Goal: Information Seeking & Learning: Understand process/instructions

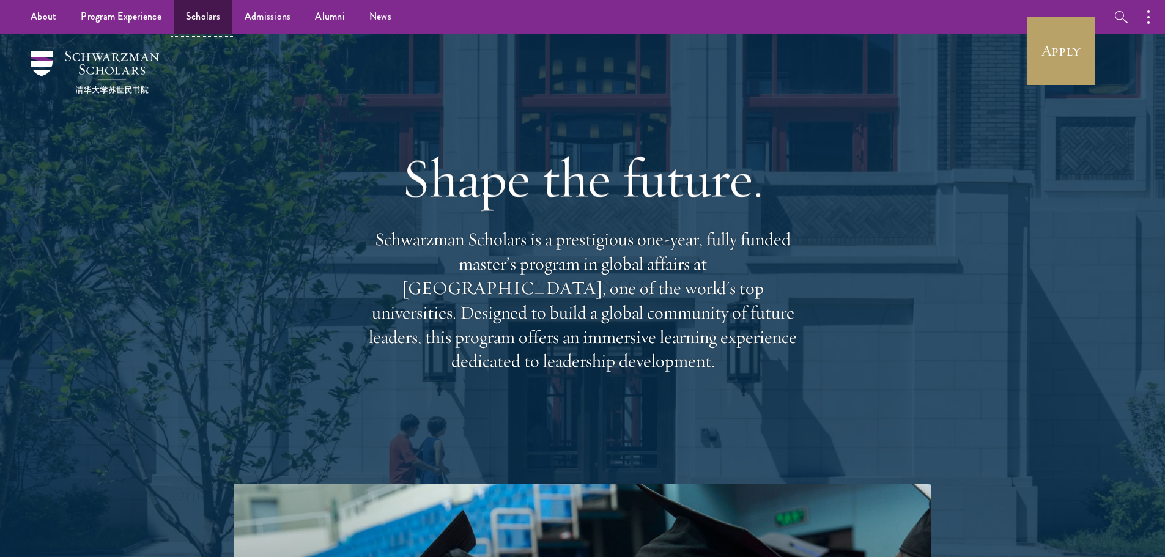
click at [192, 12] on link "Scholars" at bounding box center [203, 17] width 59 height 34
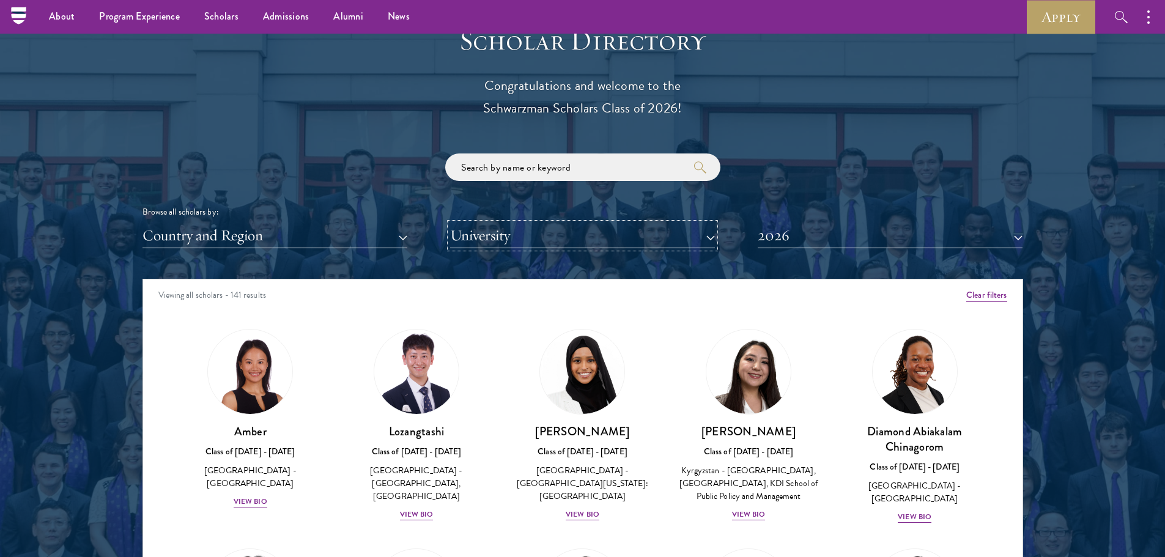
click at [533, 232] on button "University" at bounding box center [582, 235] width 265 height 25
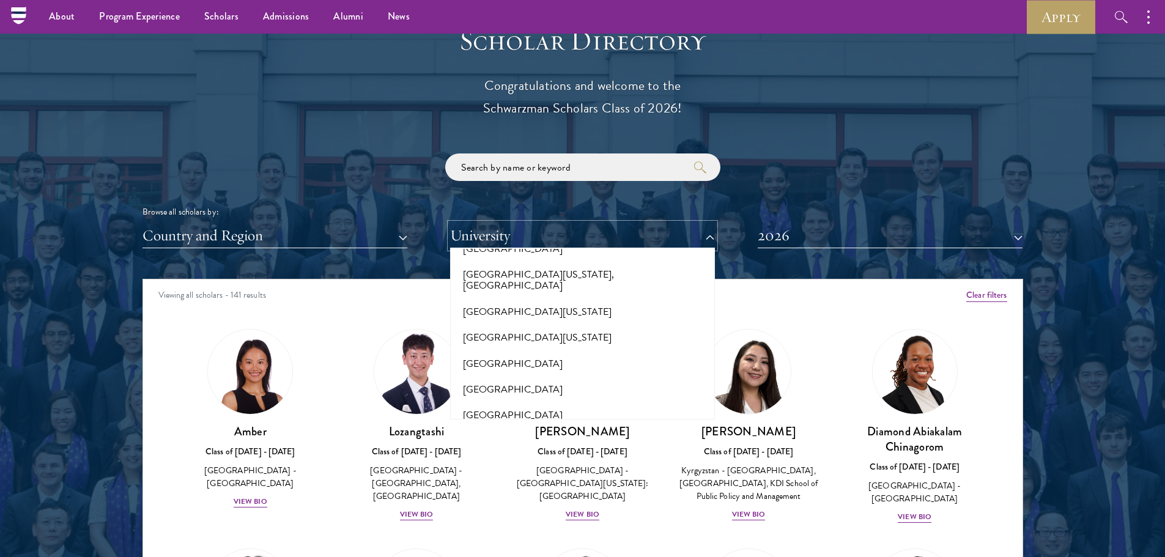
scroll to position [9479, 0]
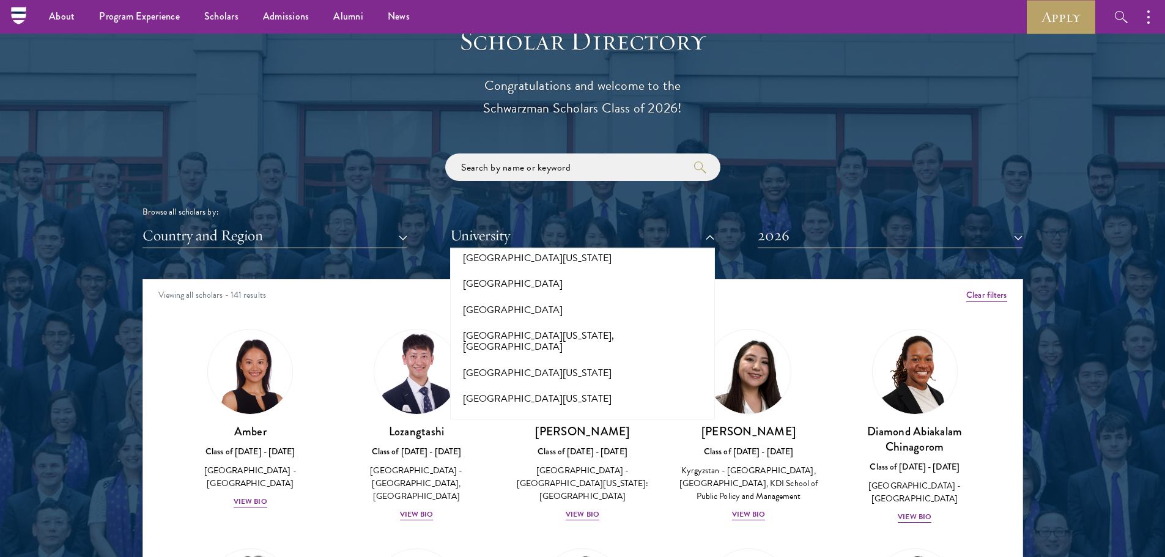
click at [557, 542] on button "University of Edinburgh" at bounding box center [582, 555] width 257 height 26
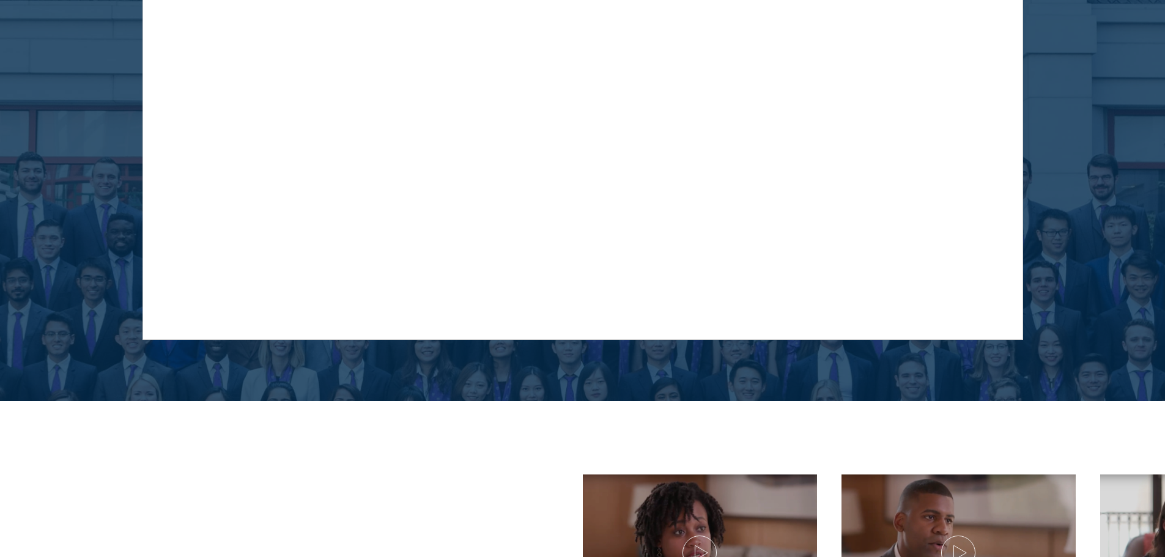
scroll to position [1406, 0]
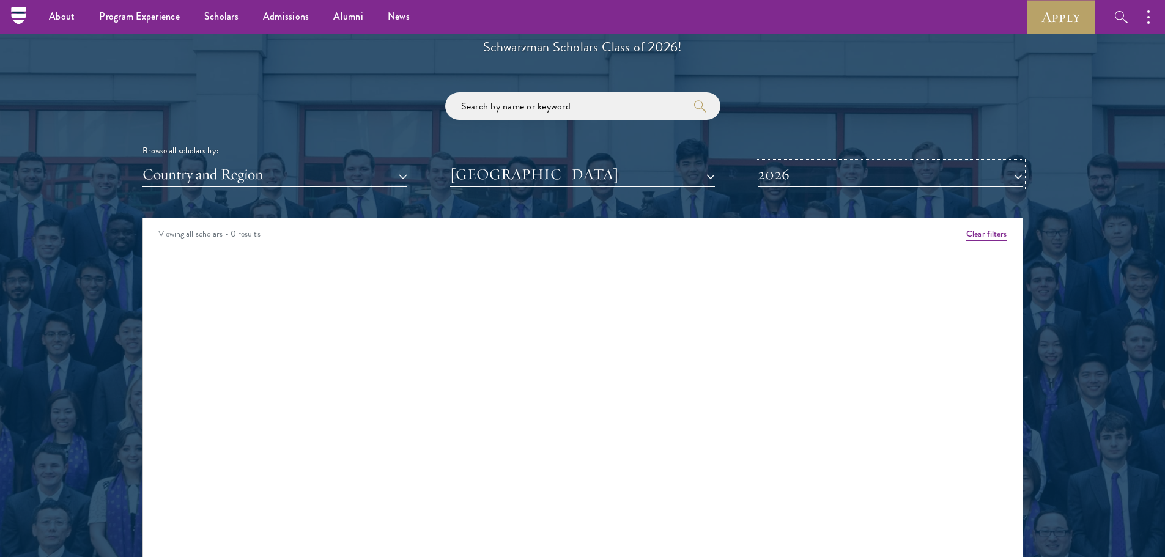
click at [857, 167] on button "2026" at bounding box center [890, 174] width 265 height 25
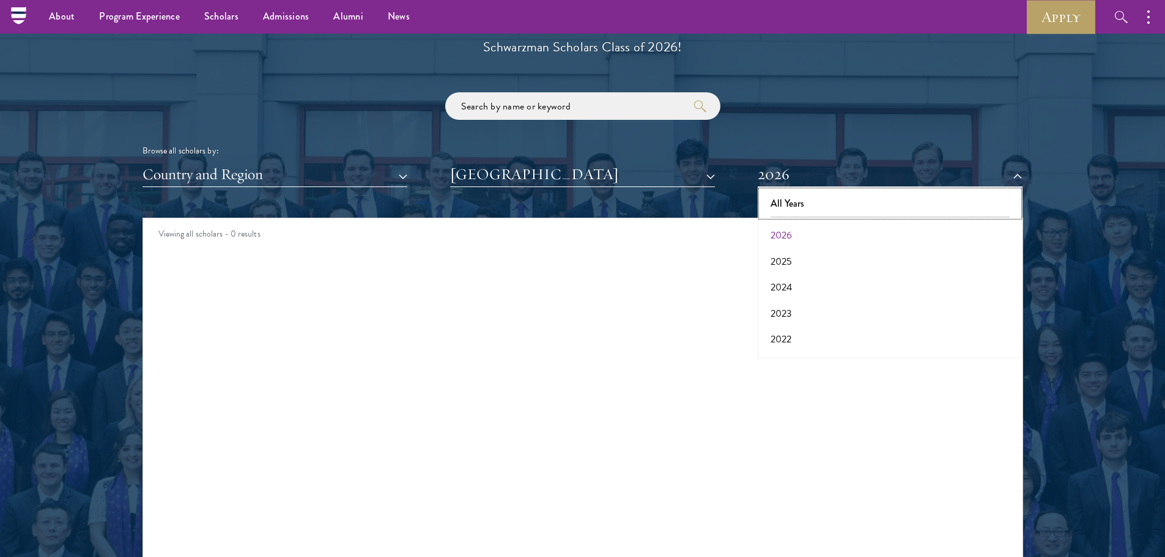
click at [785, 201] on button "All Years" at bounding box center [889, 204] width 257 height 26
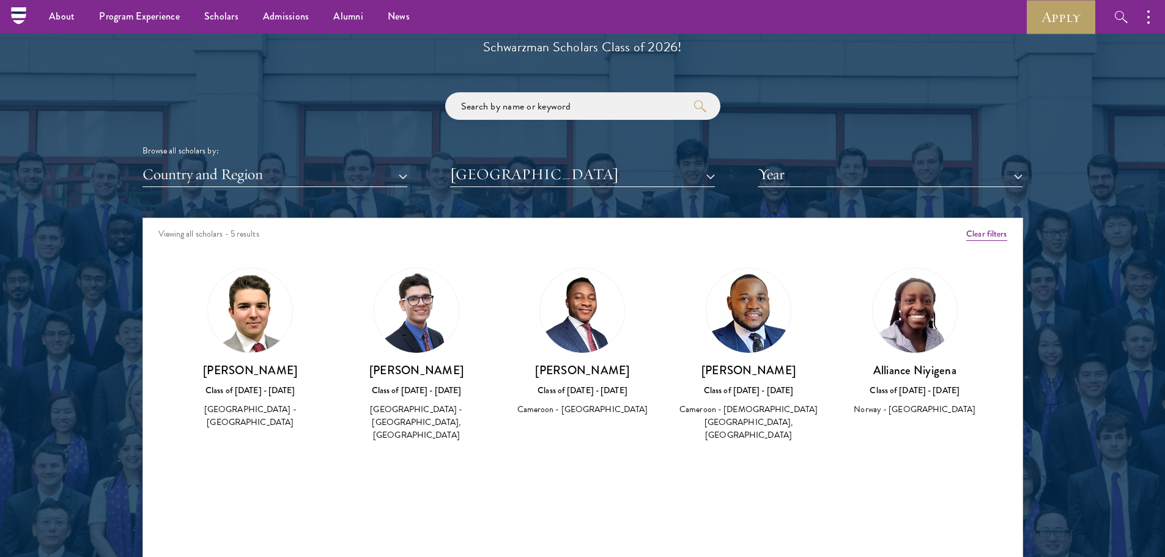
click at [243, 352] on img at bounding box center [250, 310] width 84 height 84
click at [269, 331] on img at bounding box center [250, 310] width 84 height 84
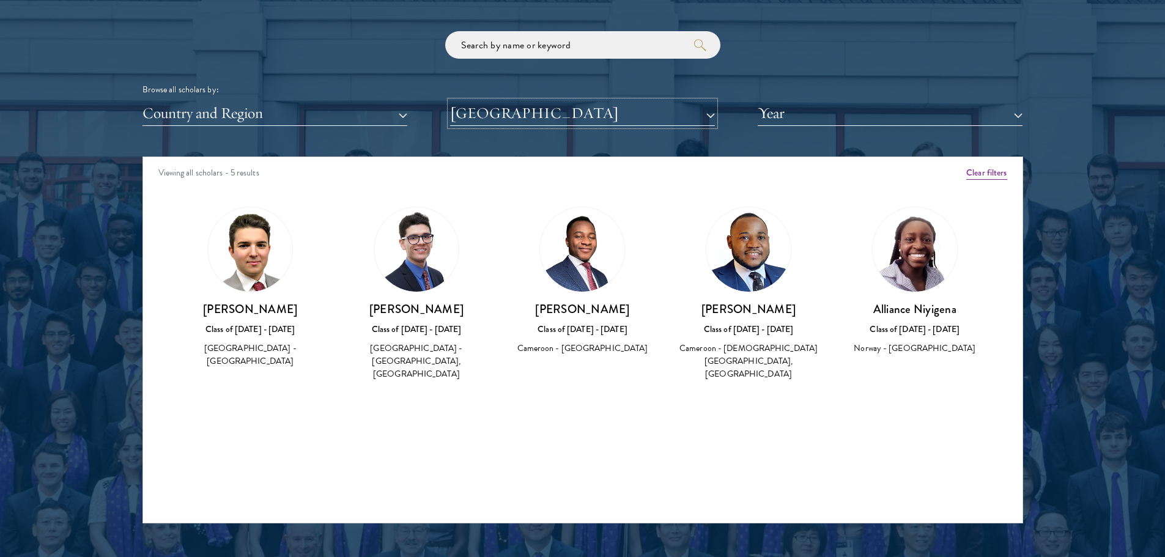
click at [538, 117] on button "University of Edinburgh" at bounding box center [582, 113] width 265 height 25
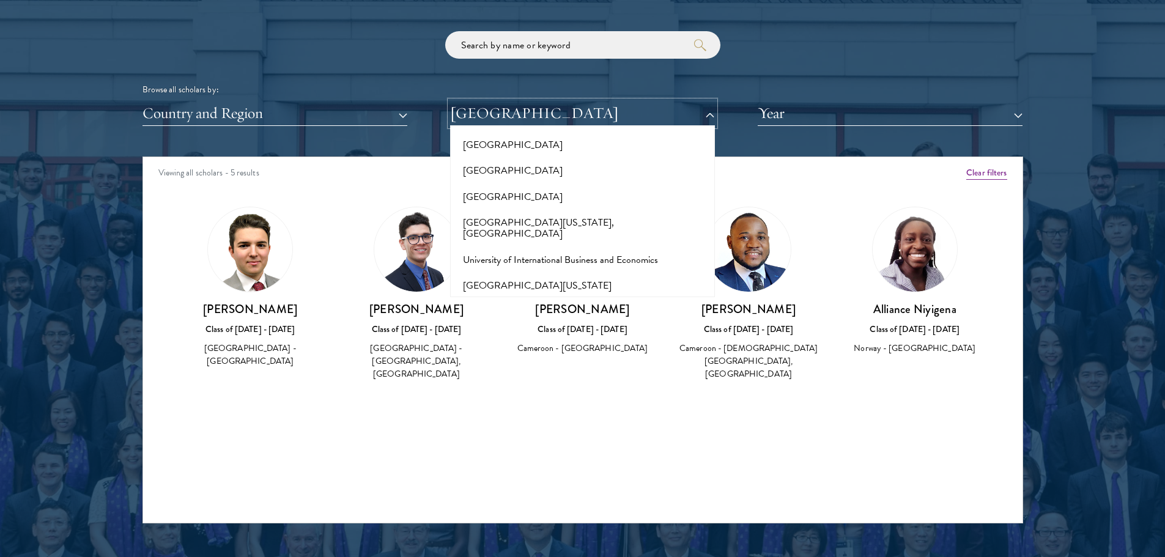
scroll to position [10397, 0]
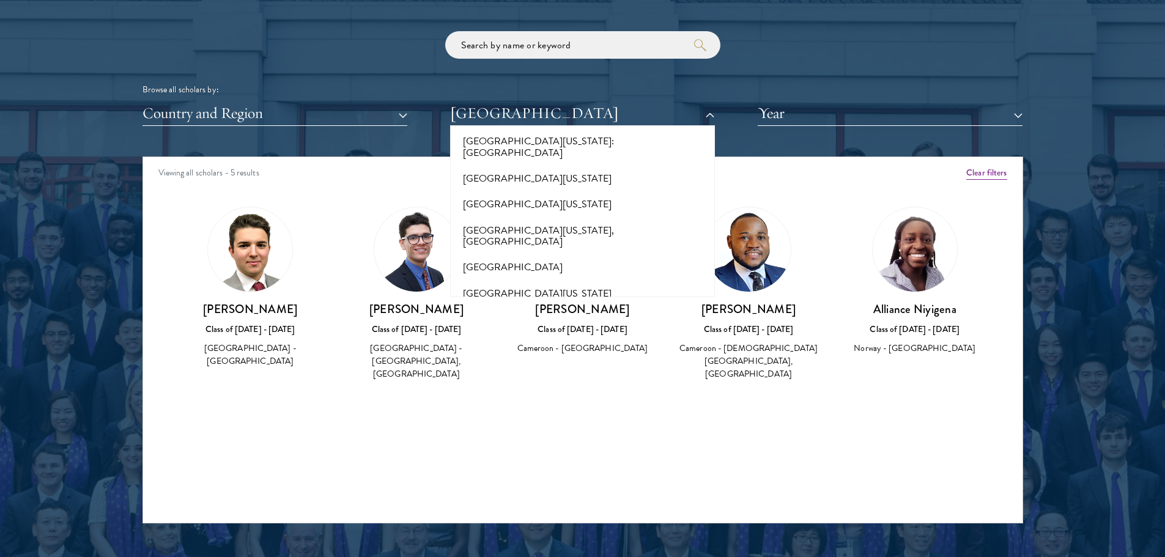
click at [529, 551] on button "University of Oxford" at bounding box center [582, 564] width 257 height 26
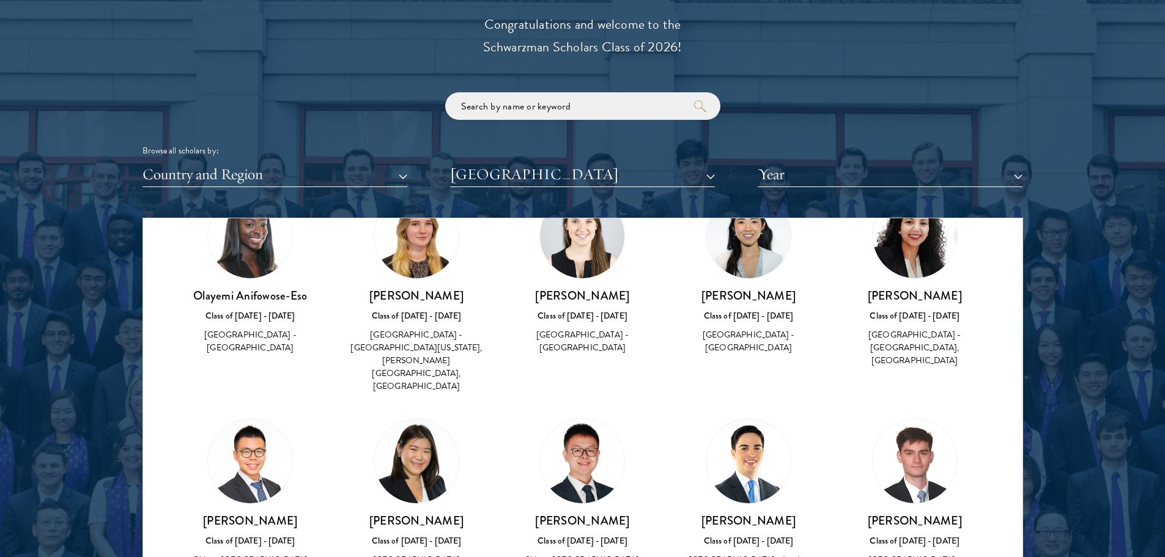
scroll to position [1345, 0]
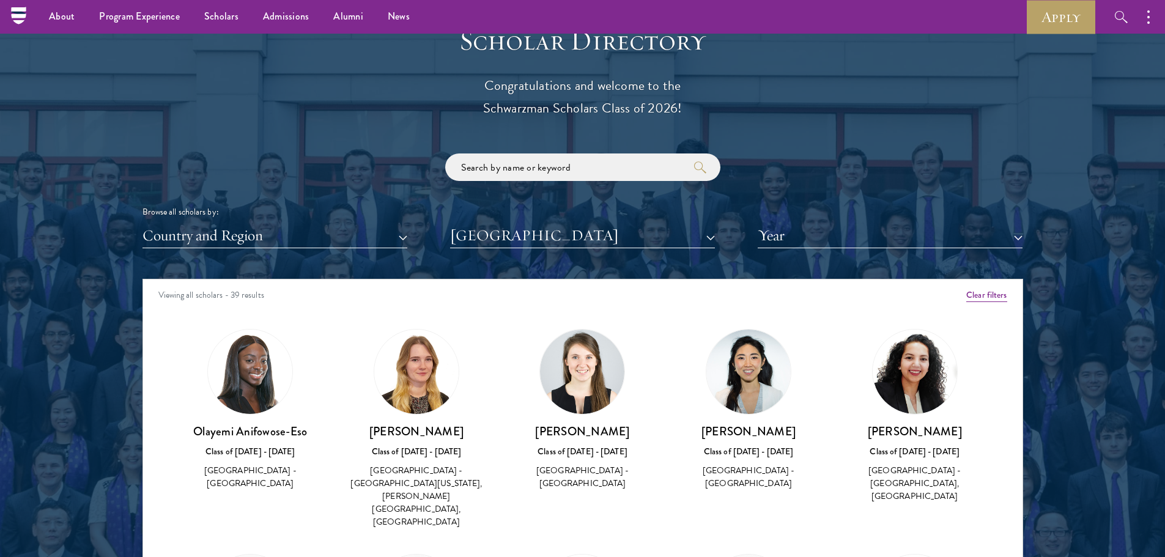
click at [595, 223] on div "Browse all scholars by: Country and Region All Countries and Regions Afghanista…" at bounding box center [582, 201] width 881 height 95
click at [590, 236] on button "University of Oxford" at bounding box center [582, 235] width 265 height 25
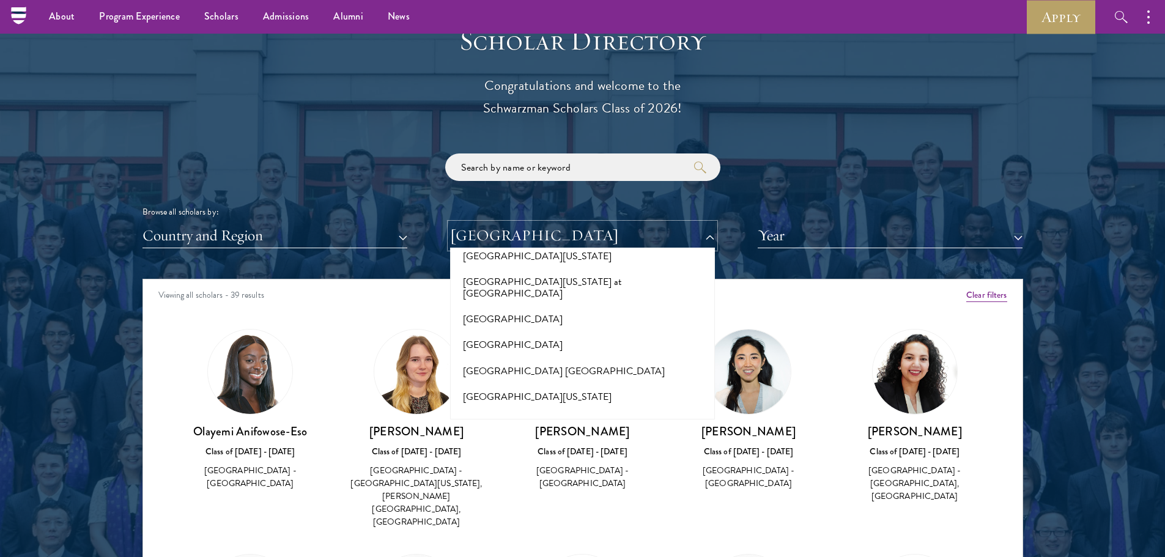
scroll to position [11130, 0]
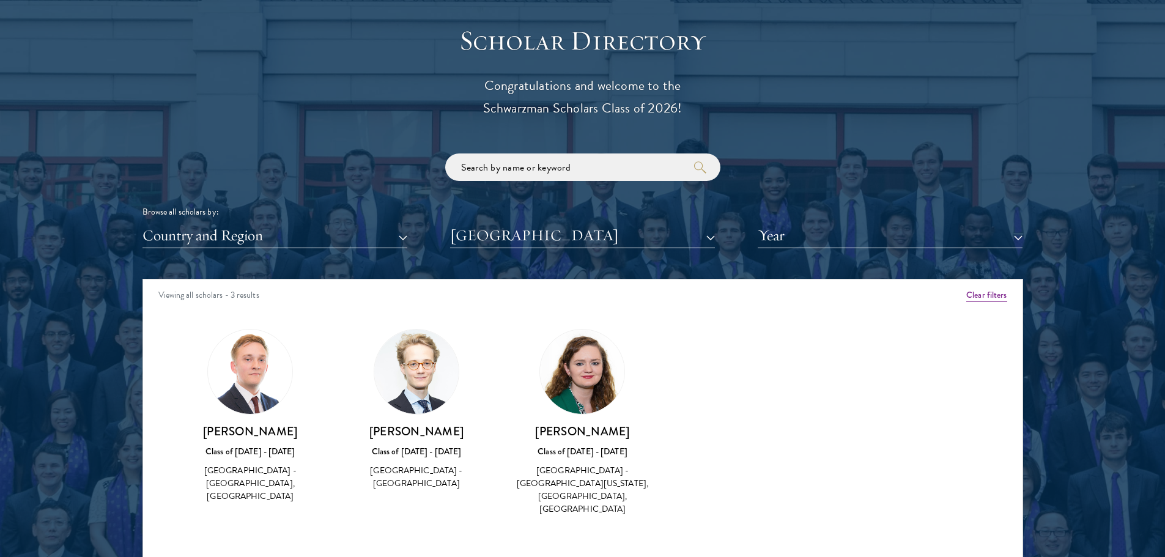
scroll to position [1406, 0]
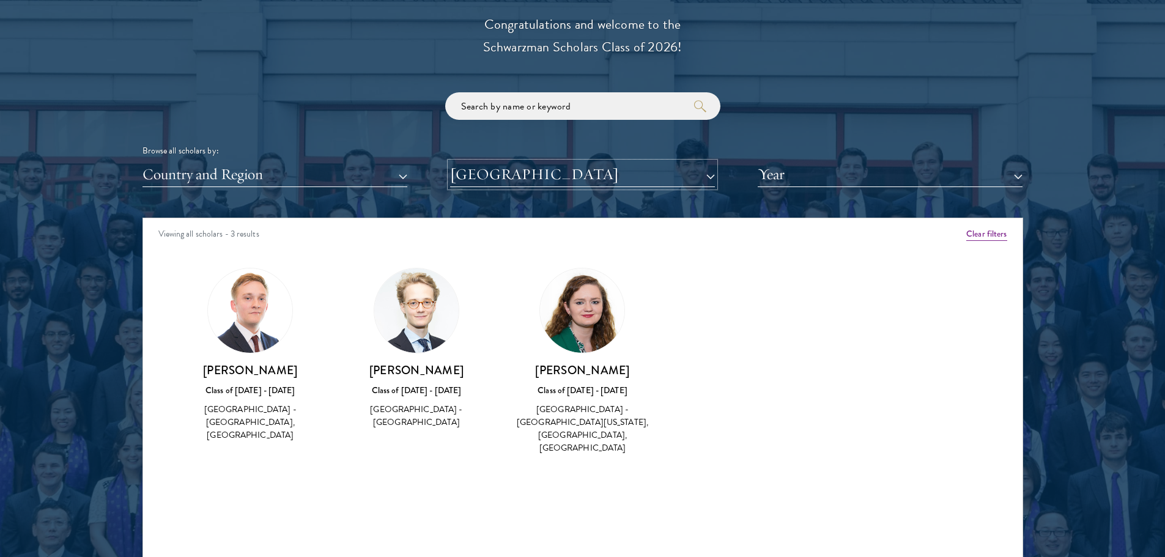
click at [544, 169] on button "University of York" at bounding box center [582, 174] width 265 height 25
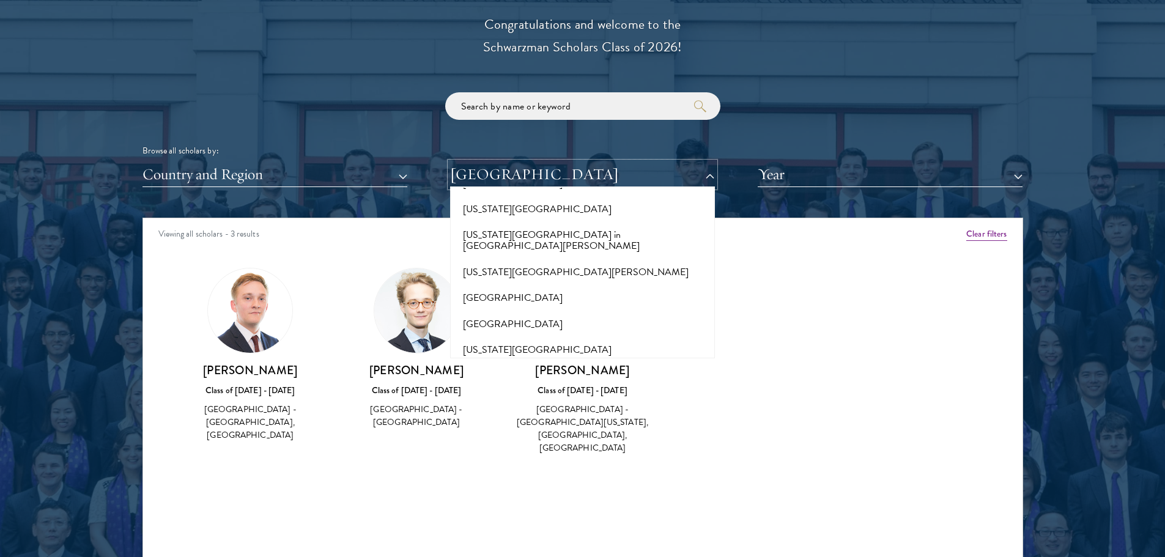
scroll to position [1467, 0]
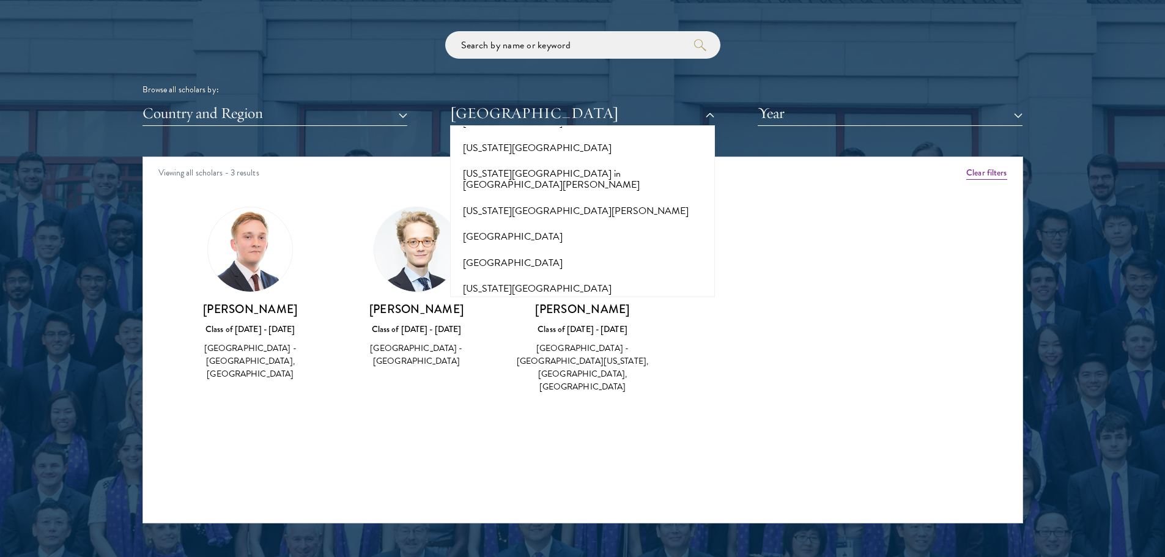
click at [488, 535] on button "Yale-NUS College" at bounding box center [582, 548] width 257 height 26
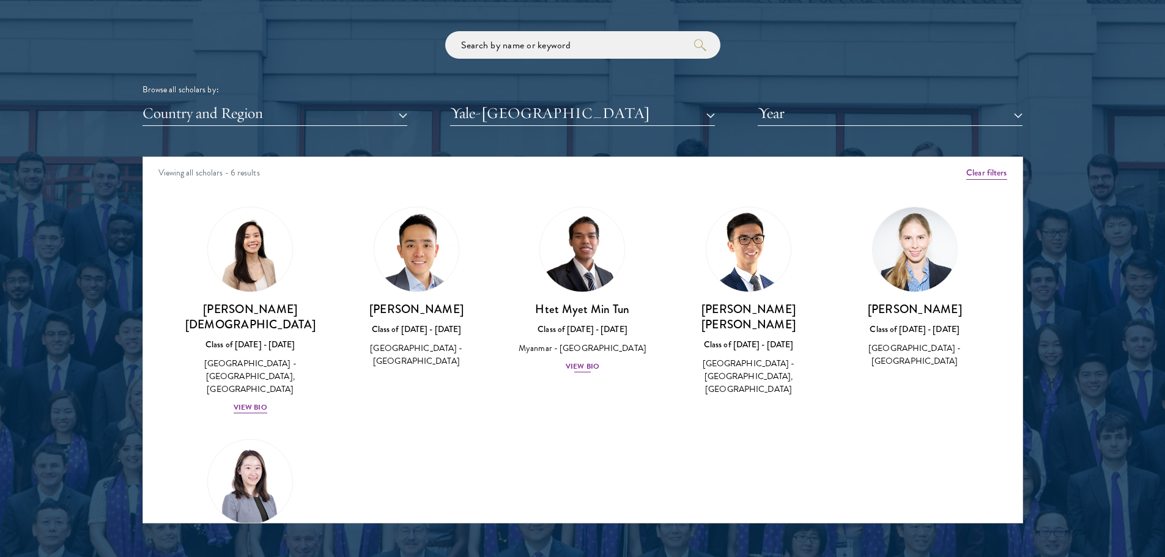
scroll to position [61, 0]
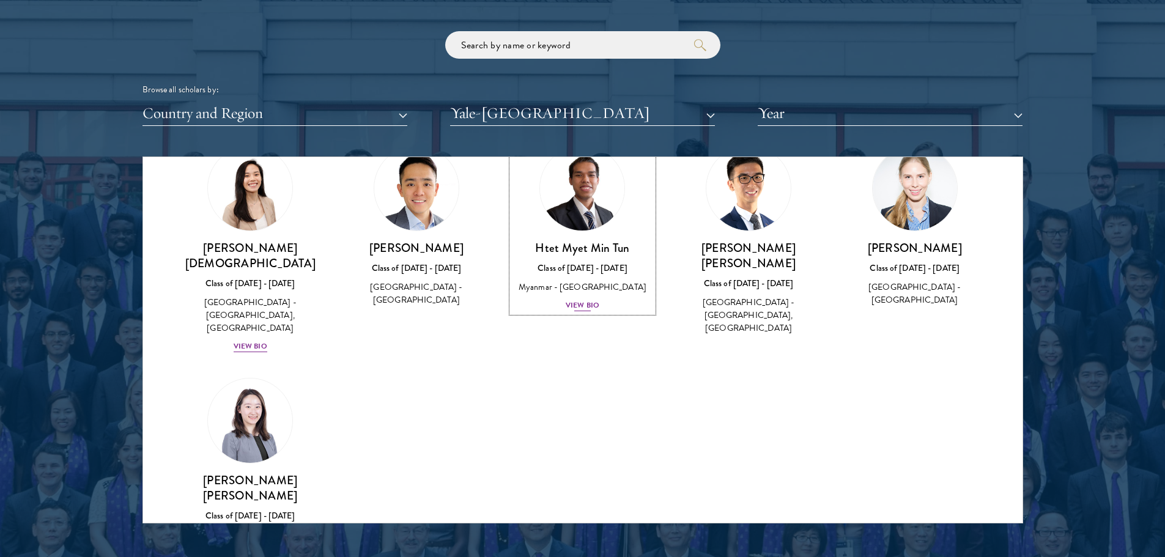
click at [591, 209] on img at bounding box center [582, 188] width 93 height 93
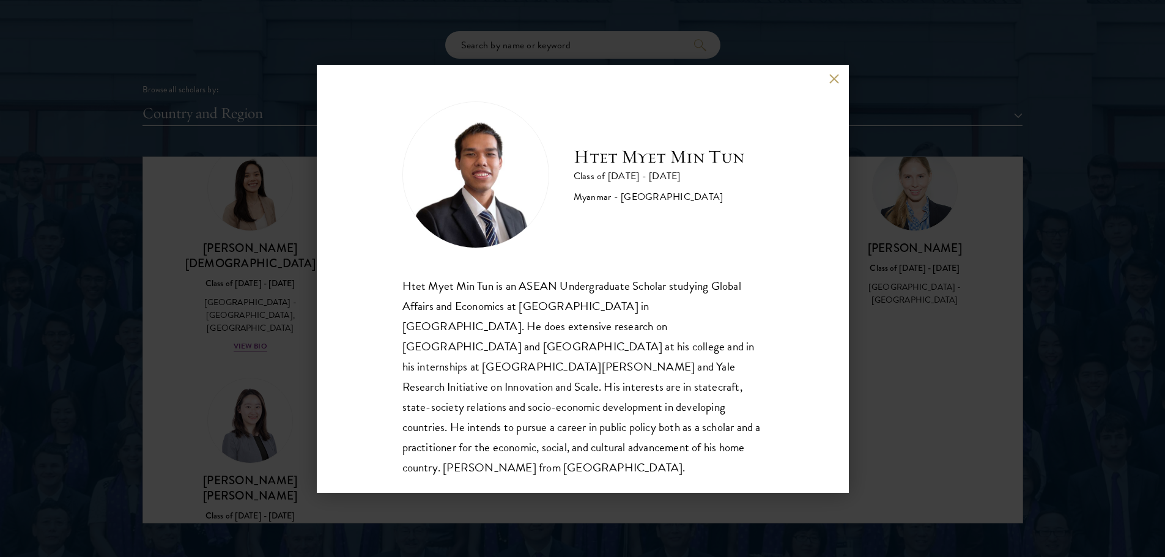
click at [903, 240] on div "Htet Myet Min Tun Class of 2024 - 2025 Myanmar - Yale-NUS College Htet Myet Min…" at bounding box center [582, 278] width 1165 height 557
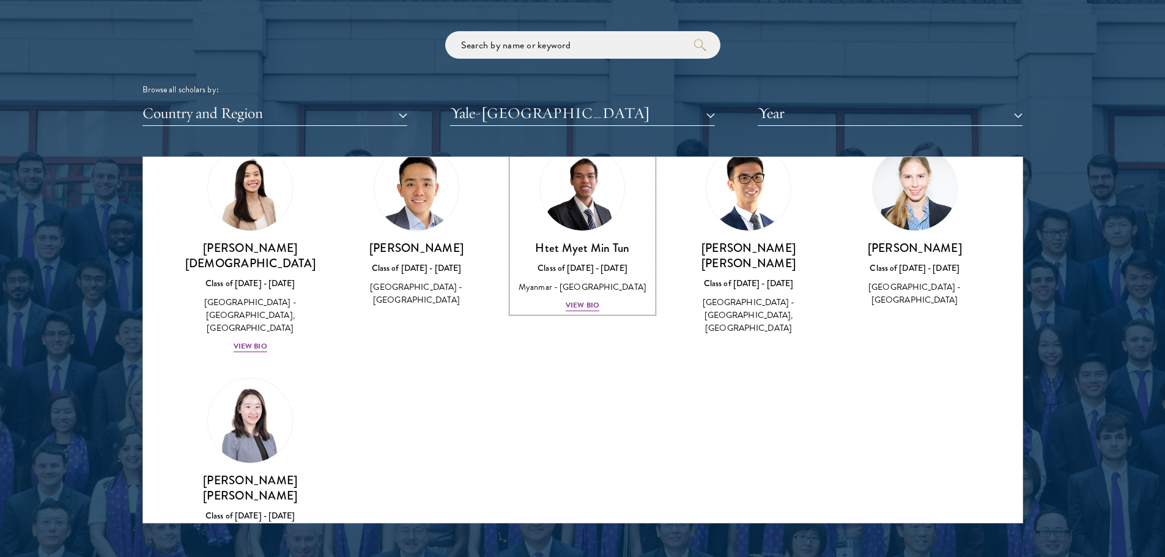
scroll to position [50, 0]
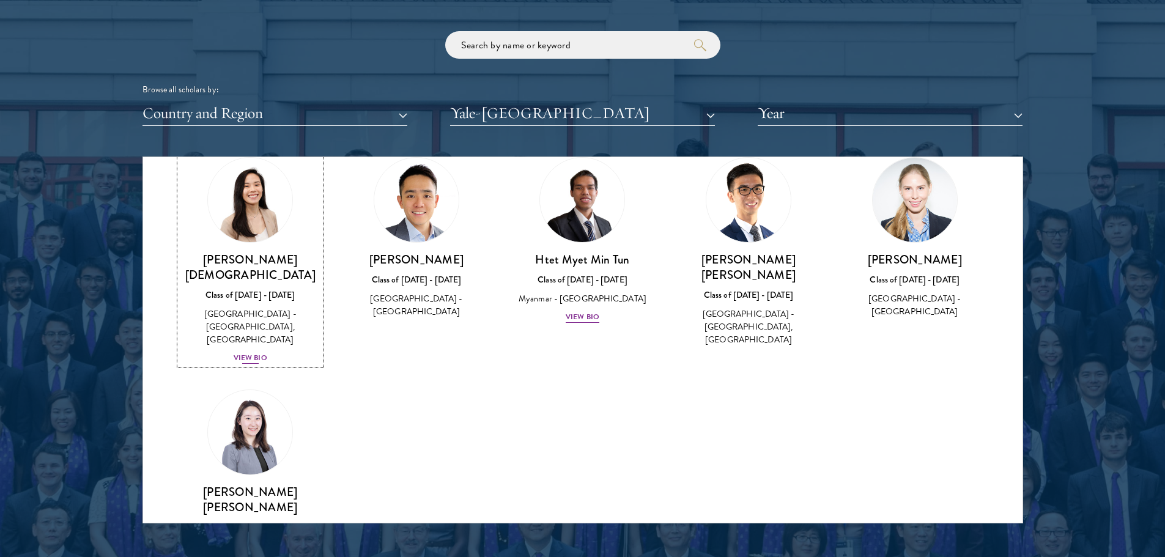
click at [256, 352] on div "View Bio" at bounding box center [251, 358] width 34 height 12
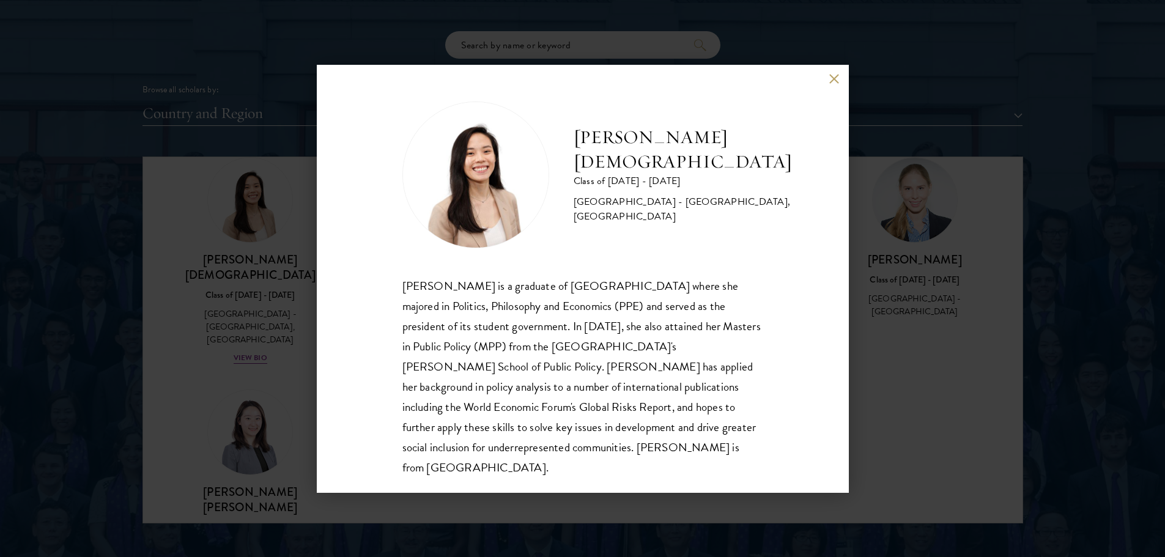
scroll to position [1, 0]
click at [830, 77] on button at bounding box center [834, 79] width 10 height 10
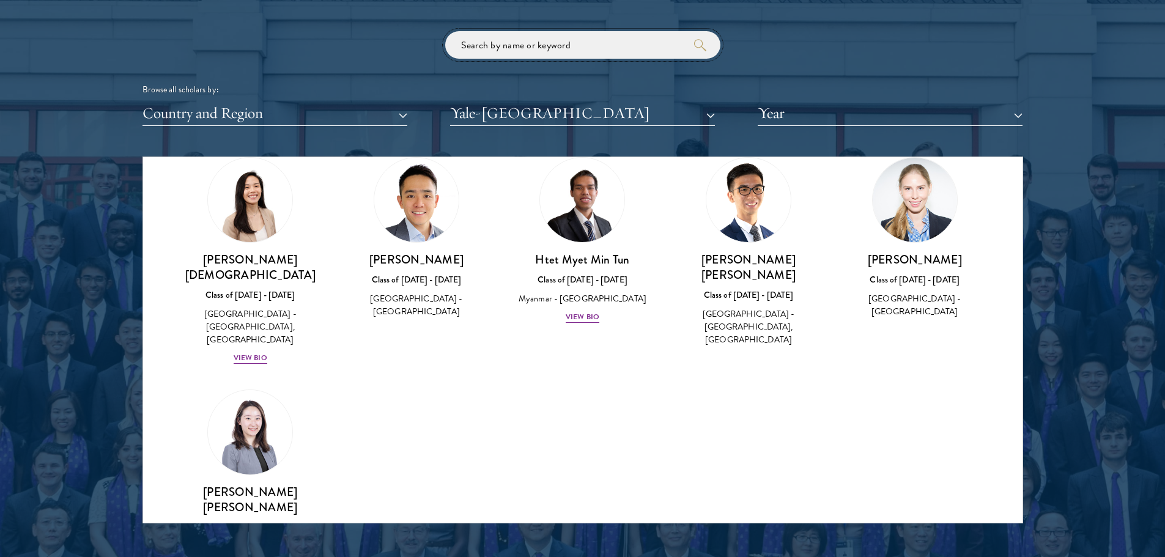
click at [623, 49] on input "search" at bounding box center [582, 45] width 275 height 28
click at [607, 114] on button "Yale-NUS College" at bounding box center [582, 113] width 265 height 25
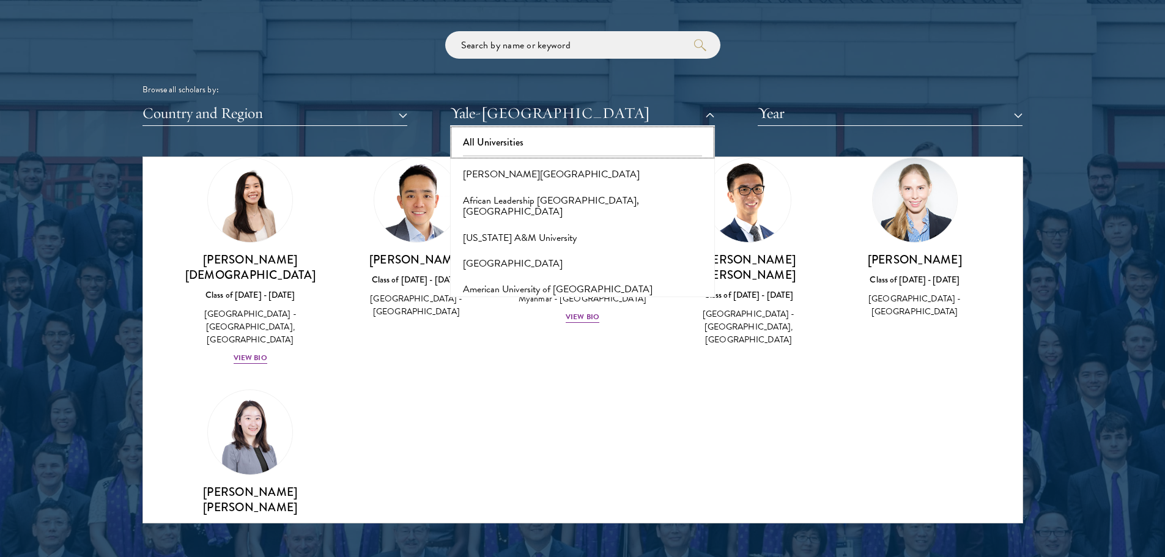
click at [504, 141] on button "All Universities" at bounding box center [582, 143] width 257 height 26
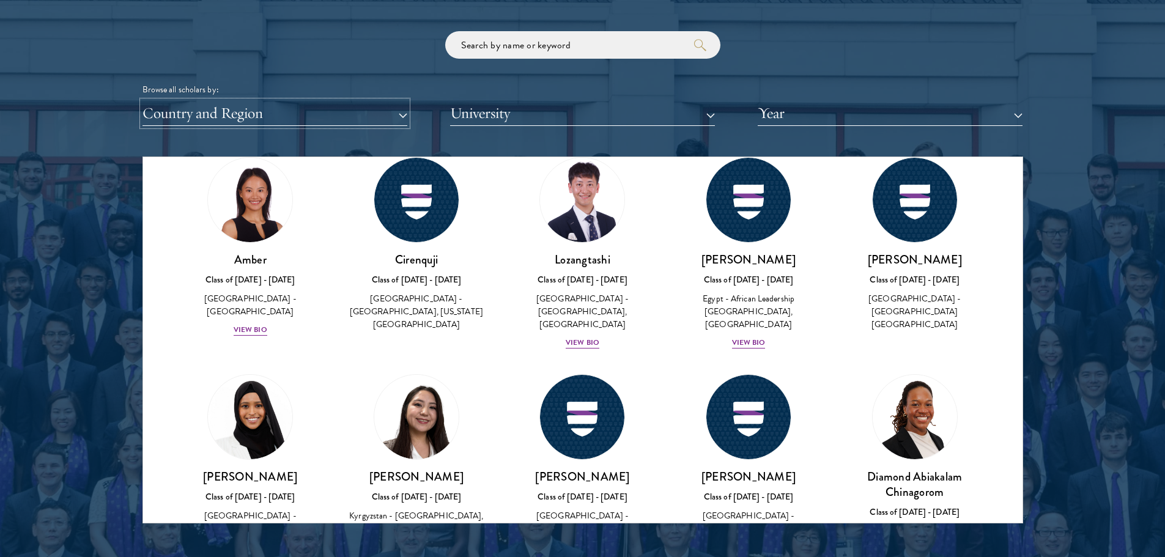
scroll to position [20902, 0]
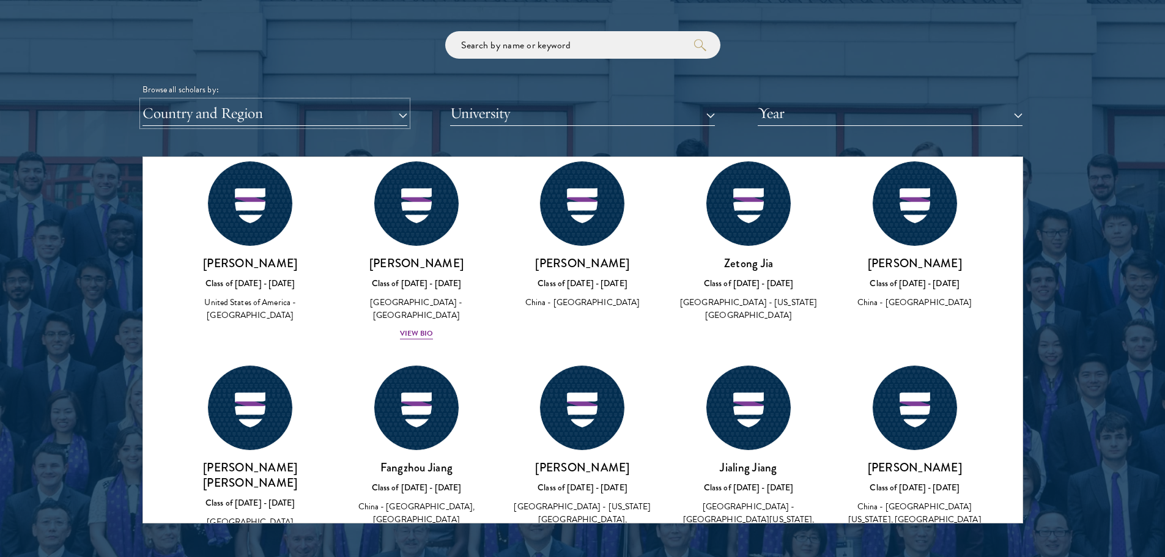
click at [256, 103] on button "Country and Region" at bounding box center [274, 113] width 265 height 25
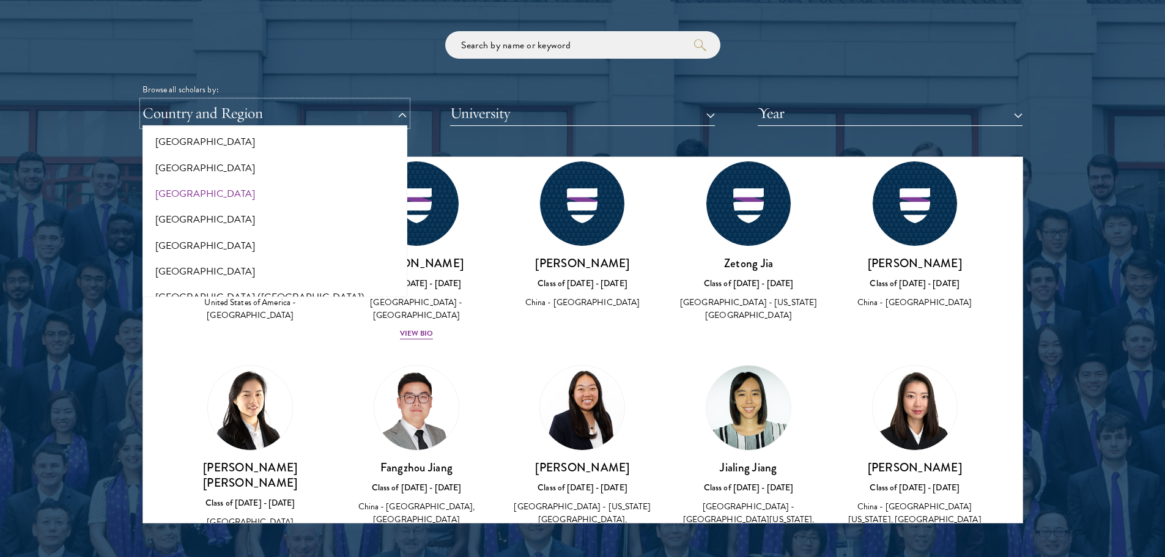
scroll to position [1345, 0]
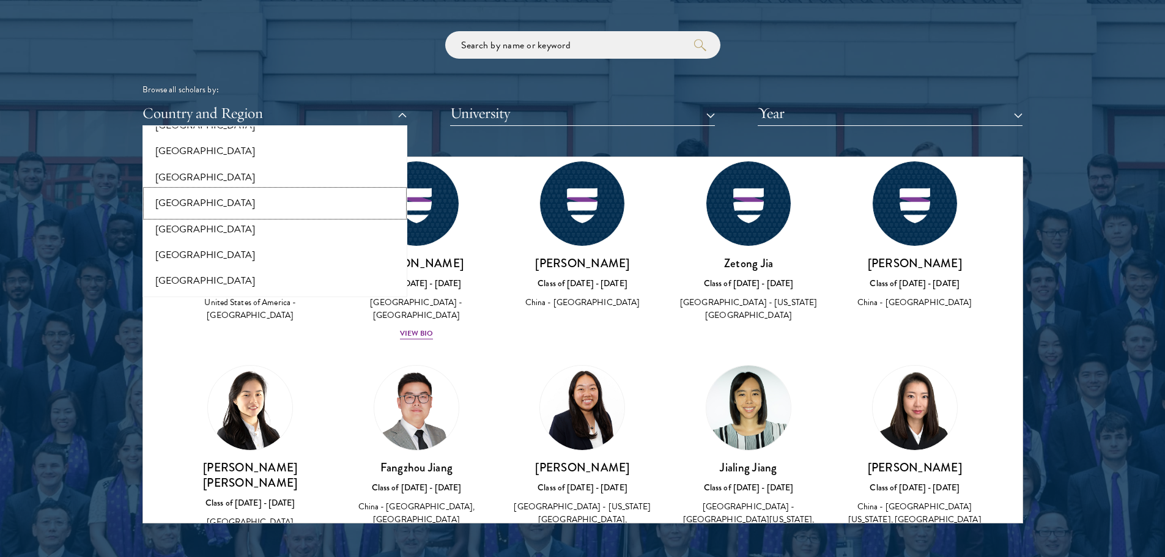
click at [202, 204] on button "[GEOGRAPHIC_DATA]" at bounding box center [274, 203] width 257 height 26
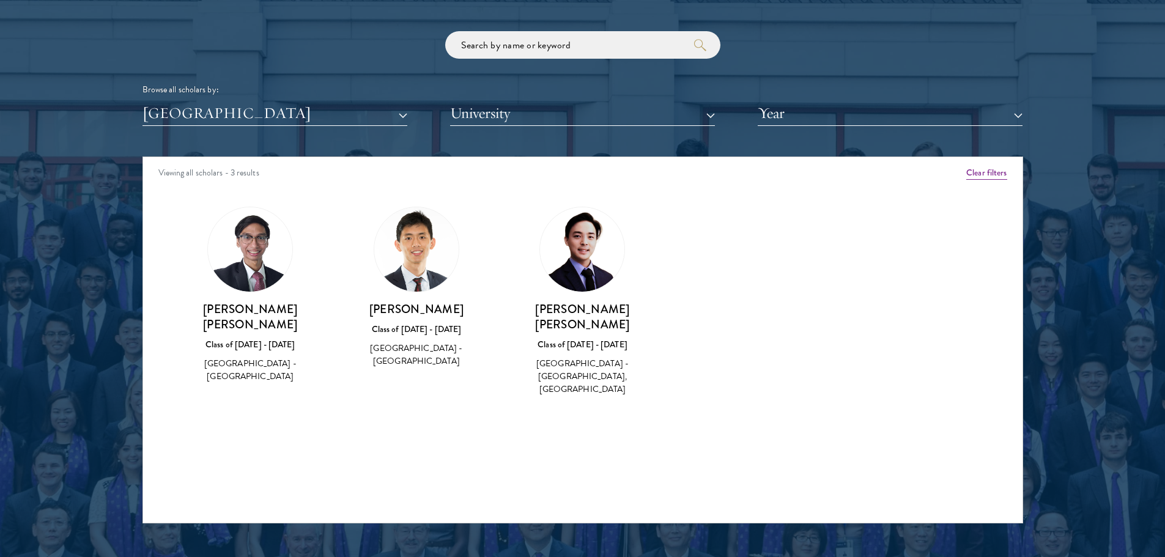
click at [597, 264] on img at bounding box center [582, 249] width 84 height 84
click at [206, 175] on div "Viewing all scholars - 3 results" at bounding box center [582, 174] width 879 height 34
click at [252, 319] on div "Jonathan Peter-Oswin Dason Class of 2022 - 2023 Malaysia - Universiti Malaysia …" at bounding box center [251, 342] width 142 height 83
click at [284, 111] on button "[GEOGRAPHIC_DATA]" at bounding box center [274, 113] width 265 height 25
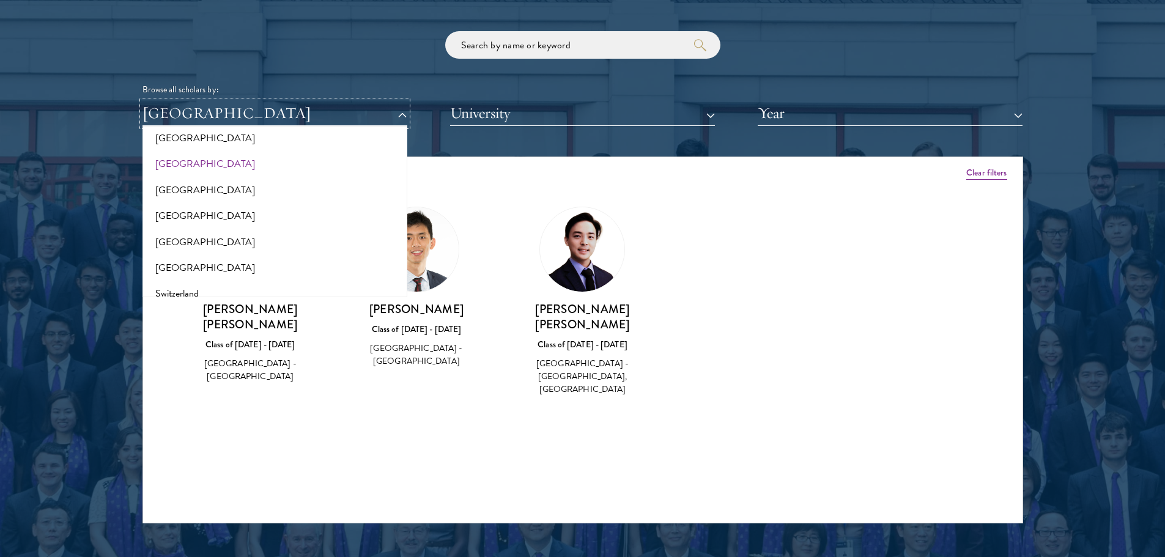
scroll to position [2014, 0]
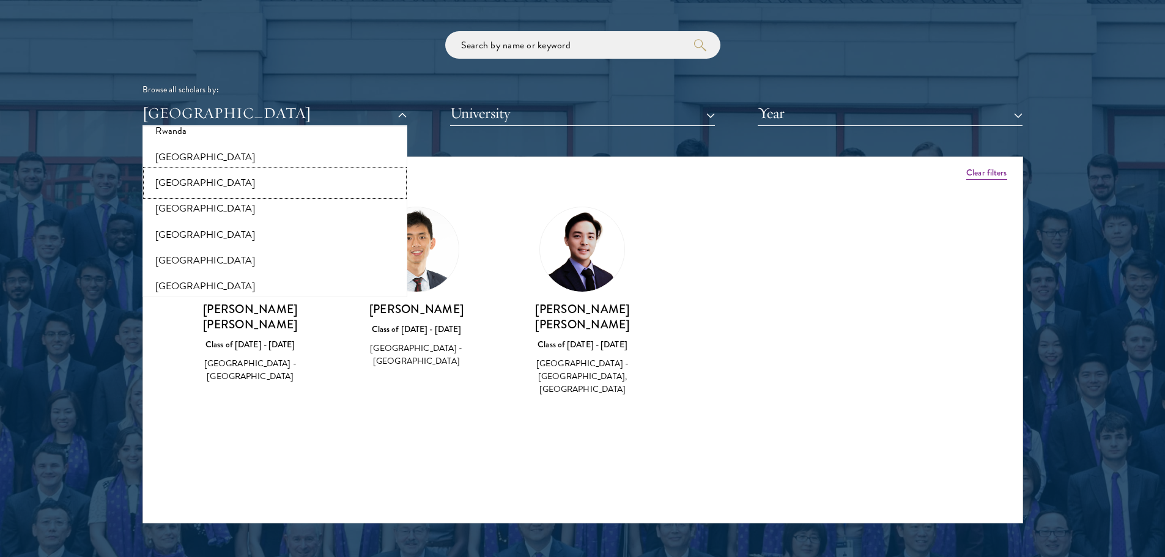
click at [218, 190] on button "[GEOGRAPHIC_DATA]" at bounding box center [274, 183] width 257 height 26
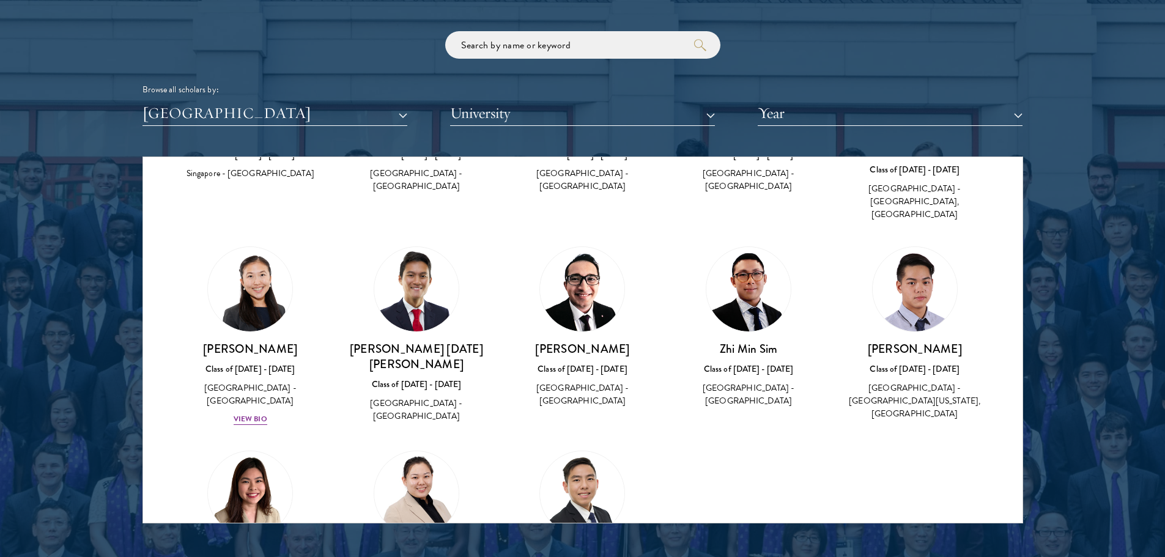
scroll to position [700, 0]
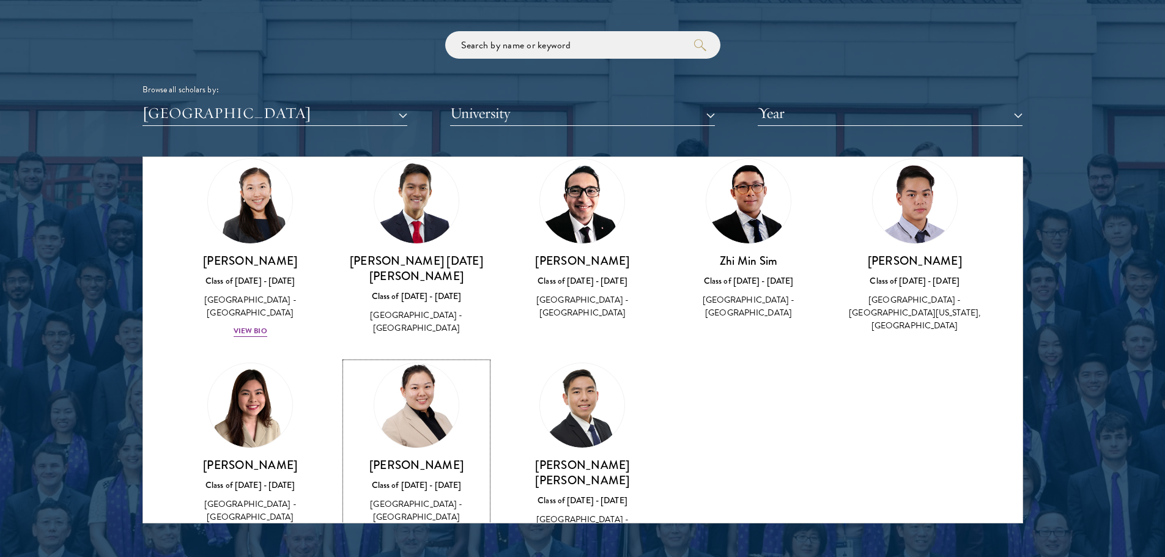
click at [410, 530] on div "View Bio" at bounding box center [417, 536] width 34 height 12
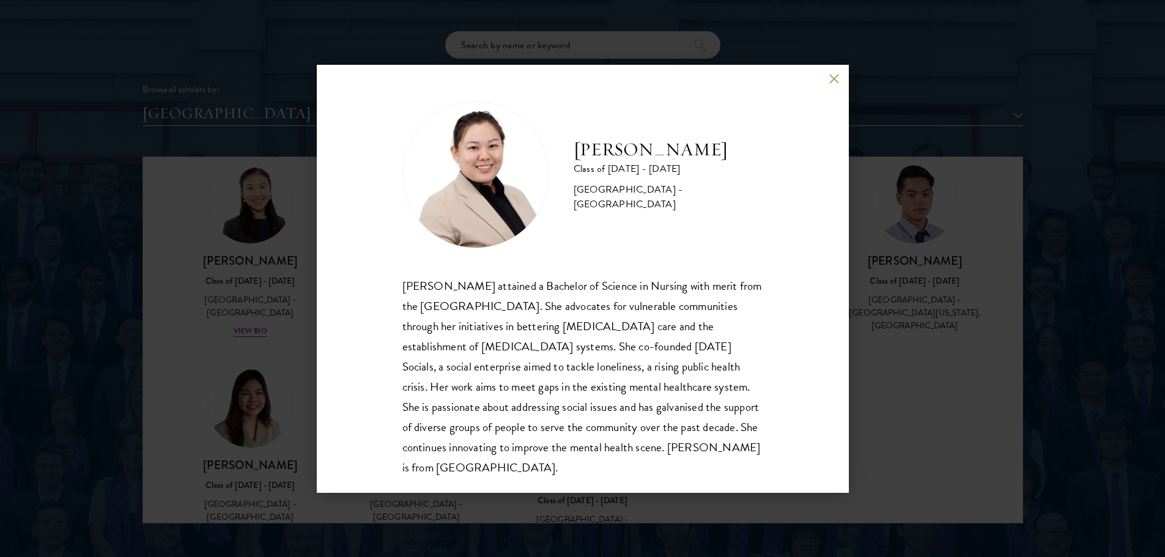
click at [860, 314] on div "Lyn Tay Class of 2024 - 2025 Singapore - National University of Singapore Lyn T…" at bounding box center [582, 278] width 1165 height 557
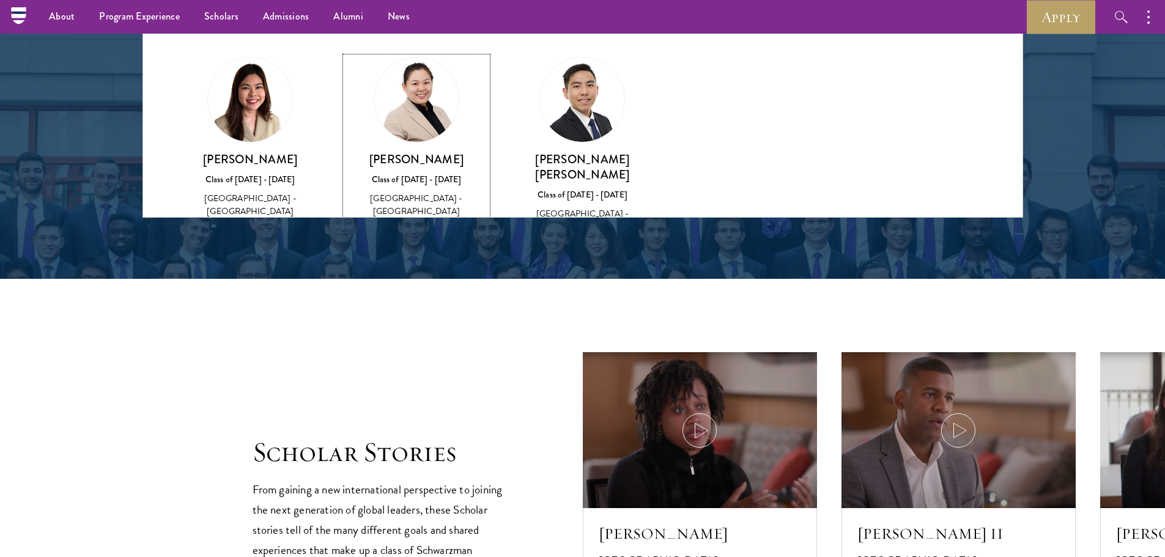
scroll to position [1467, 0]
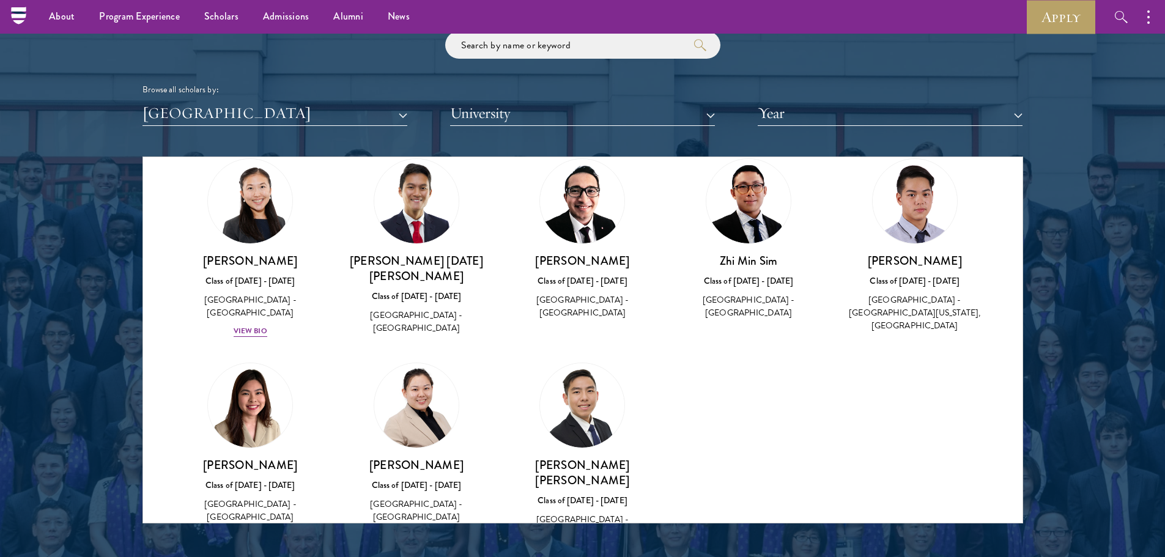
click at [901, 275] on div "Class of 2023 - 2024" at bounding box center [915, 281] width 142 height 13
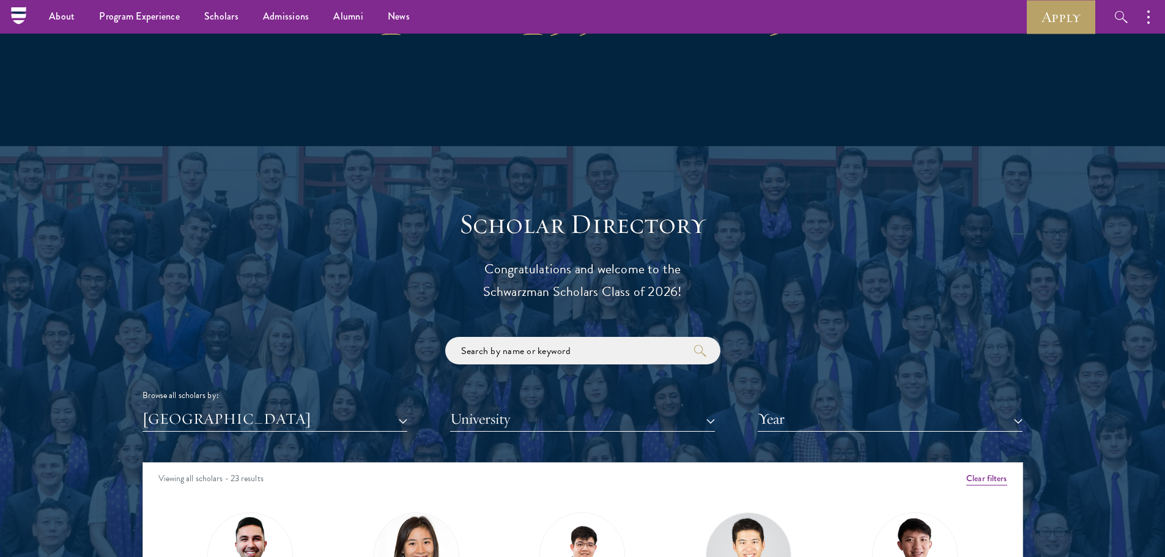
scroll to position [1345, 0]
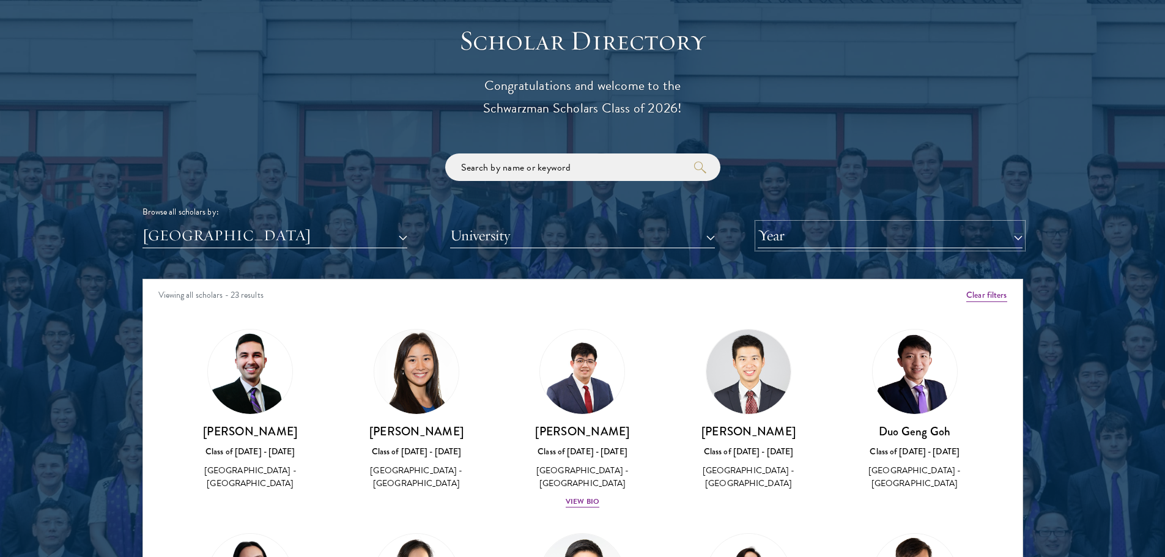
click at [874, 240] on button "Year" at bounding box center [890, 235] width 265 height 25
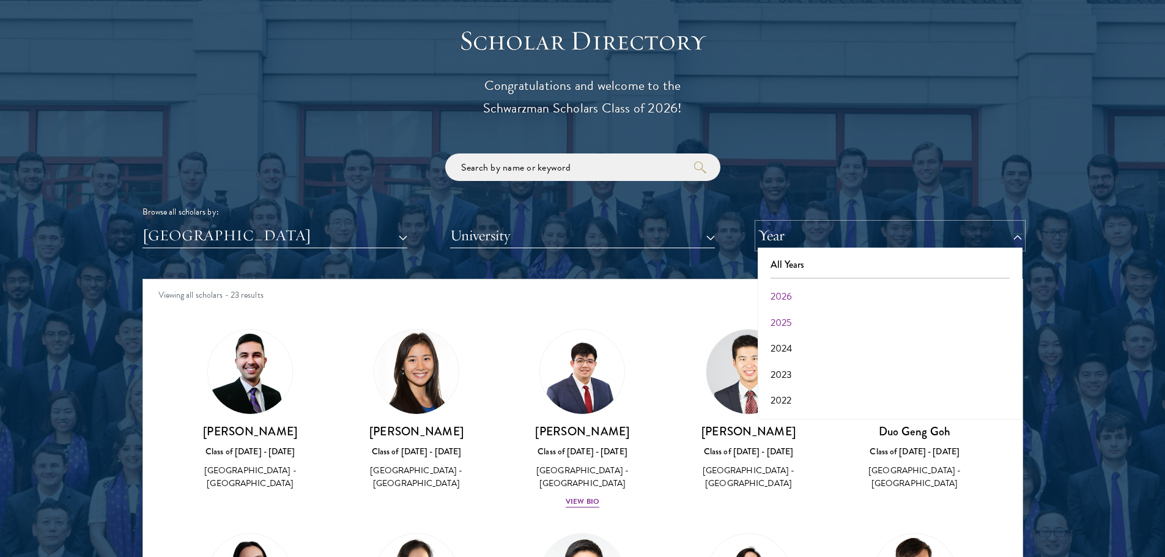
scroll to position [61, 0]
click at [800, 287] on button "2024" at bounding box center [889, 288] width 257 height 26
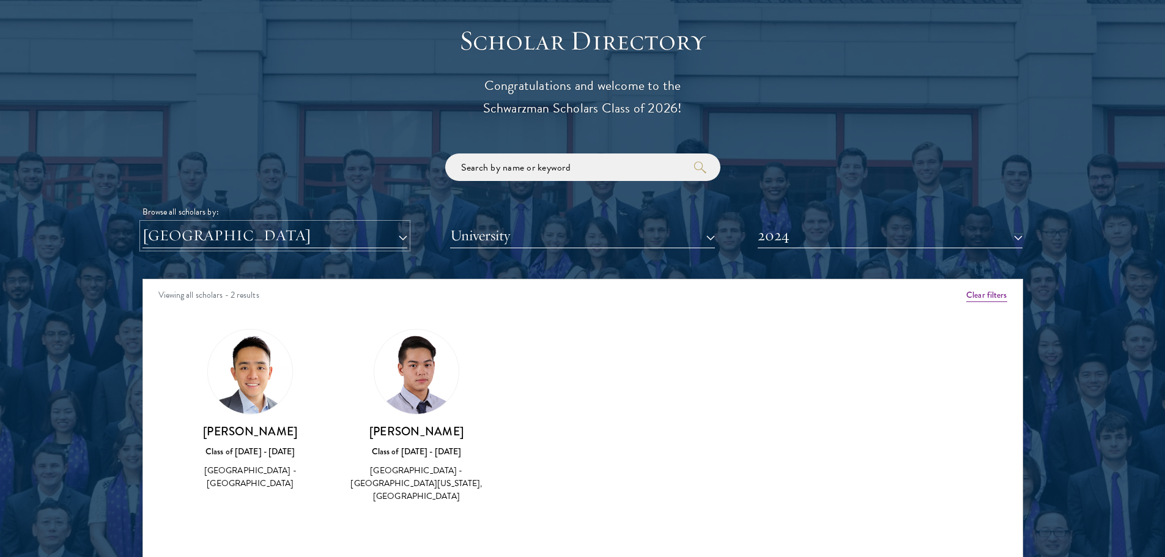
click at [295, 239] on button "[GEOGRAPHIC_DATA]" at bounding box center [274, 235] width 265 height 25
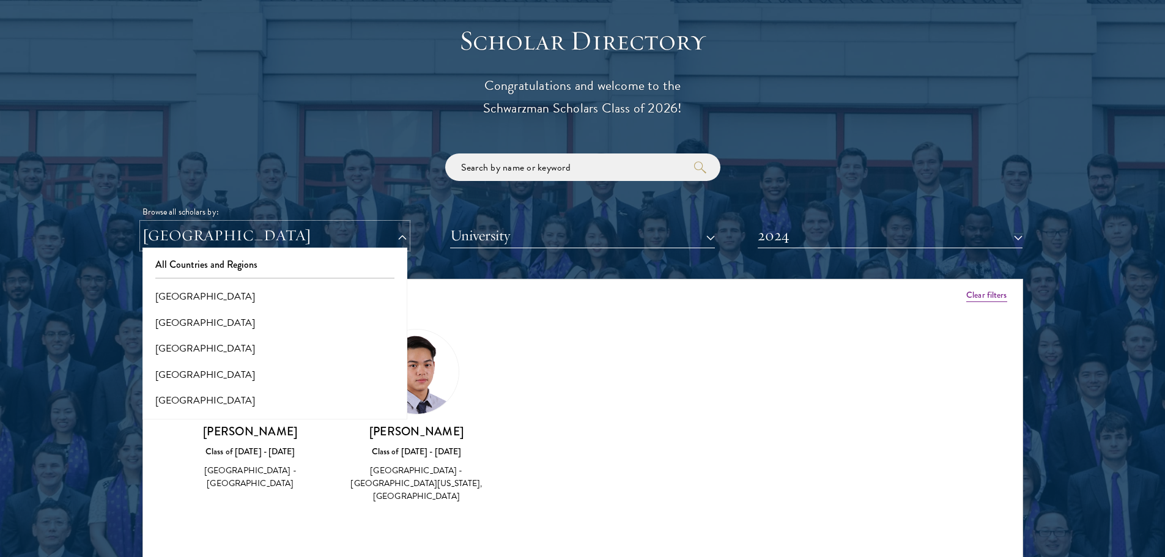
scroll to position [1223, 0]
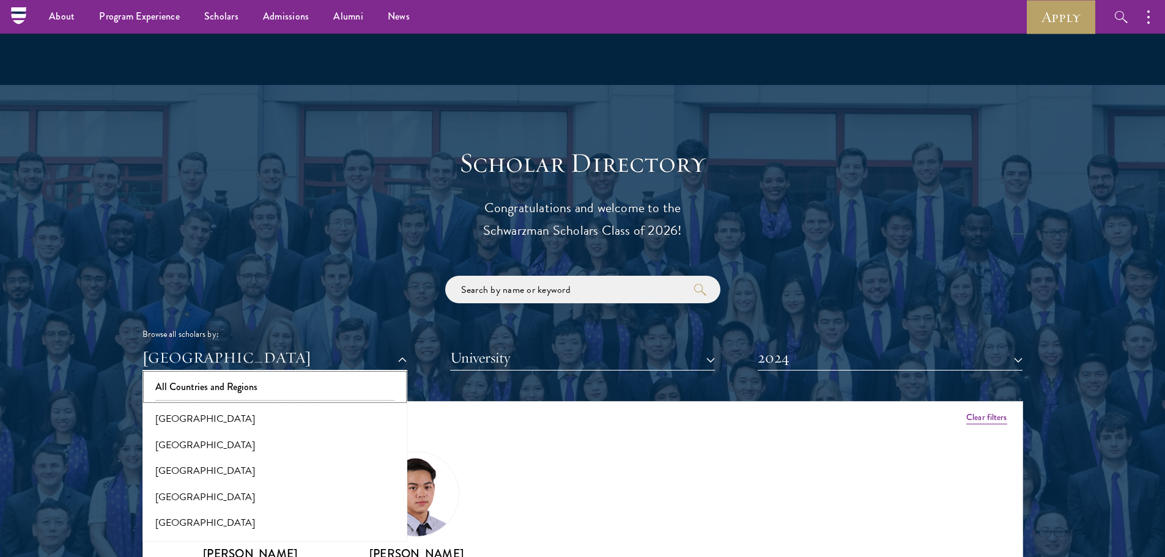
click at [218, 381] on button "All Countries and Regions" at bounding box center [274, 387] width 257 height 26
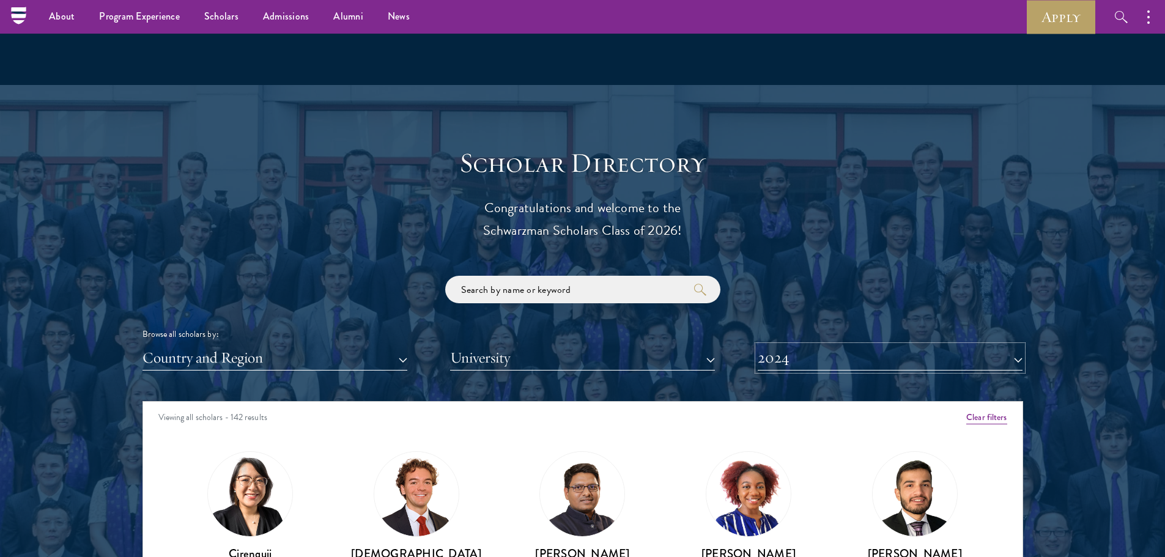
click at [907, 358] on button "2024" at bounding box center [890, 358] width 265 height 25
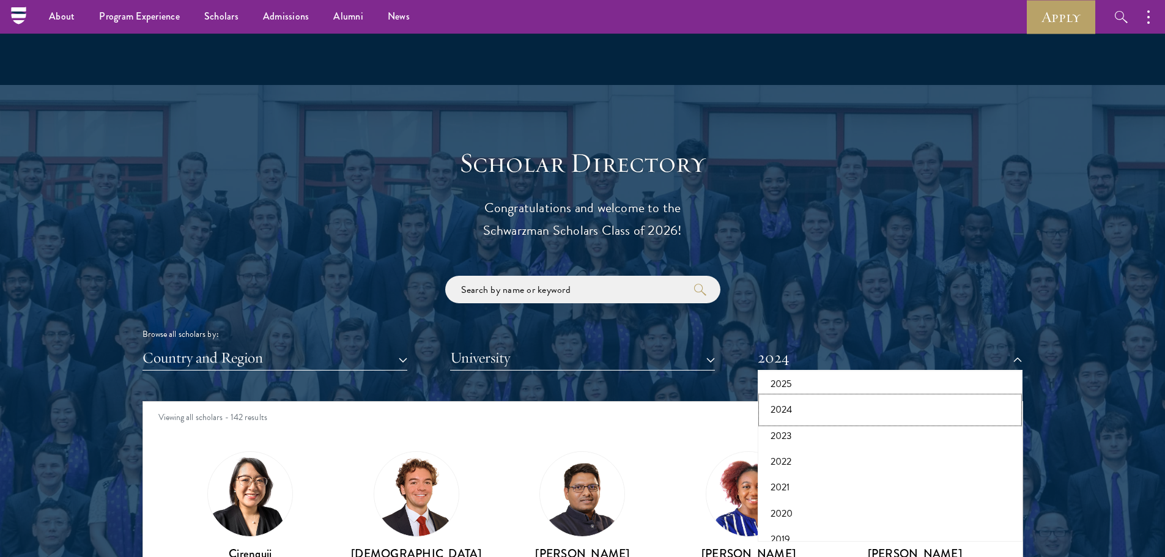
click at [808, 403] on button "2024" at bounding box center [889, 410] width 257 height 26
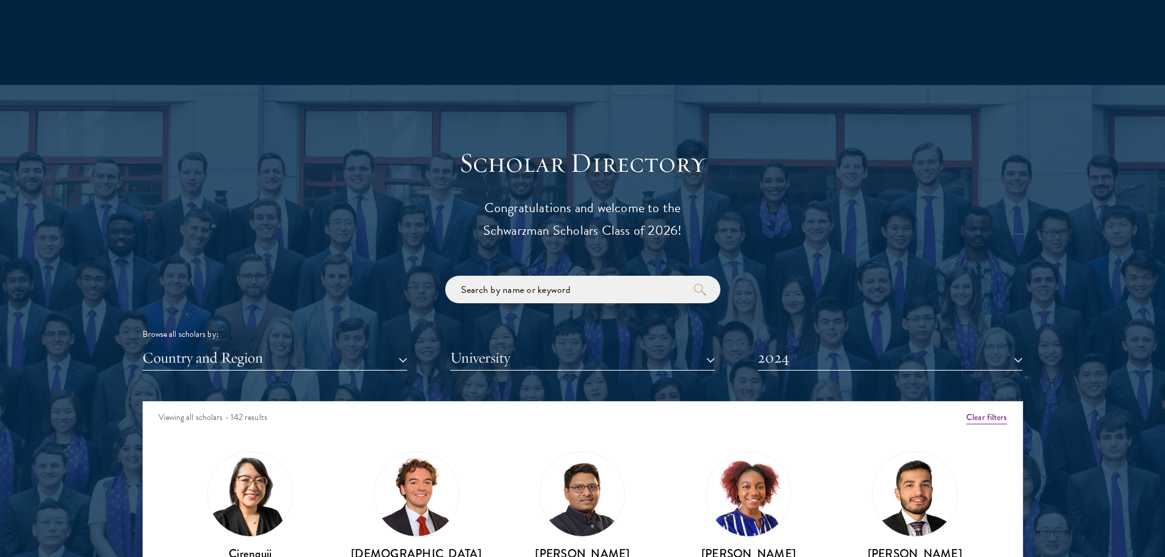
scroll to position [1406, 0]
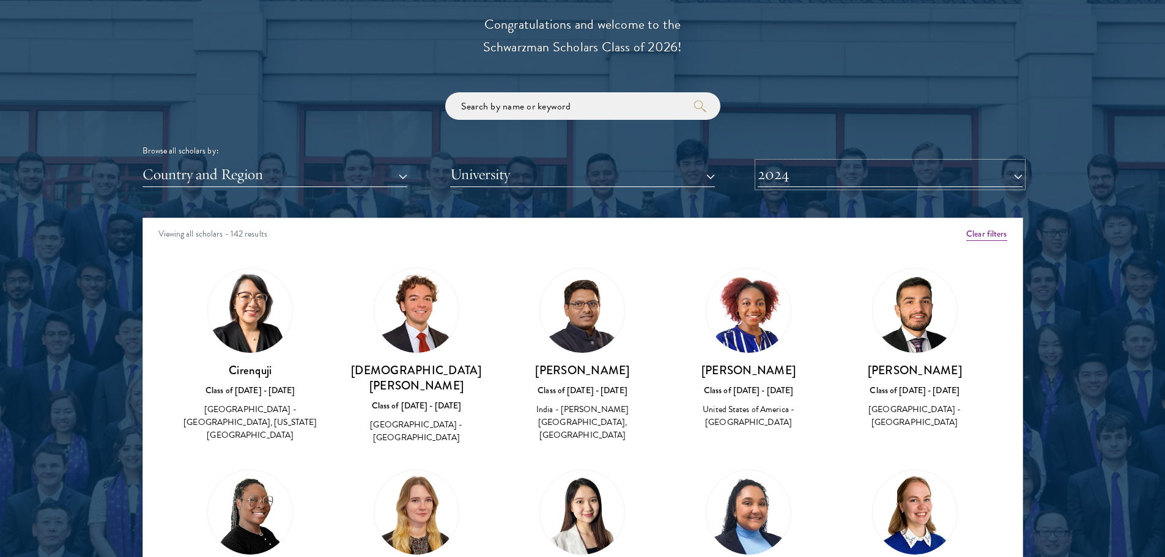
click at [811, 173] on button "2024" at bounding box center [890, 174] width 265 height 25
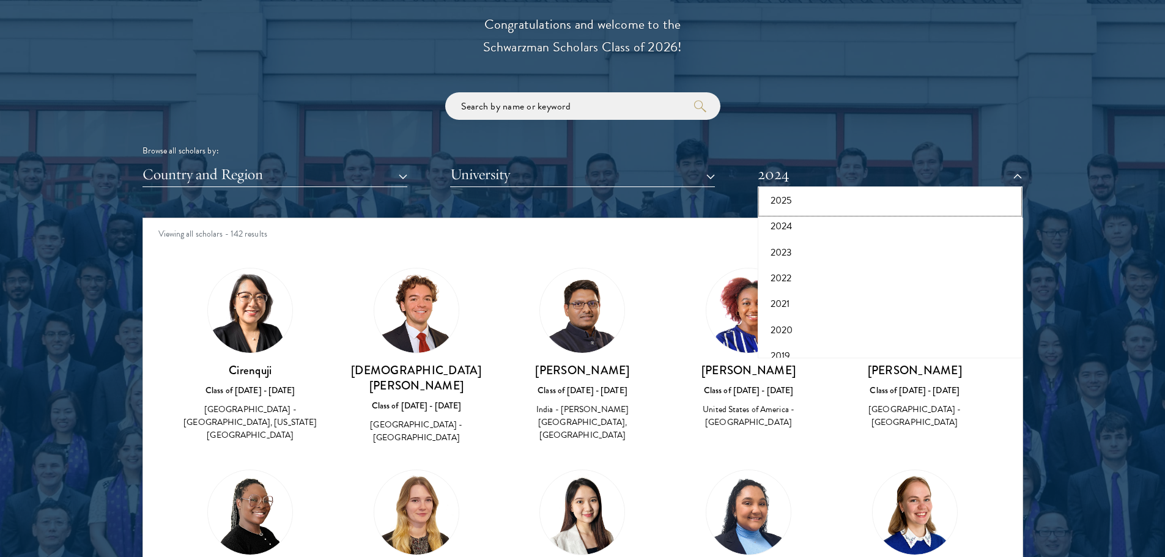
click at [797, 201] on button "2025" at bounding box center [889, 201] width 257 height 26
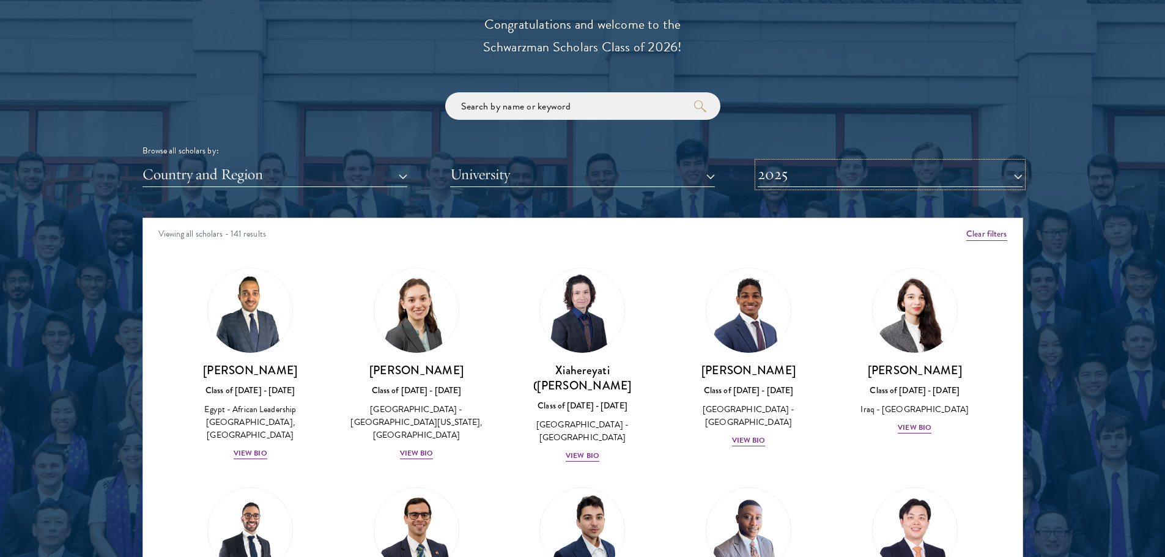
click at [818, 177] on button "2025" at bounding box center [890, 174] width 265 height 25
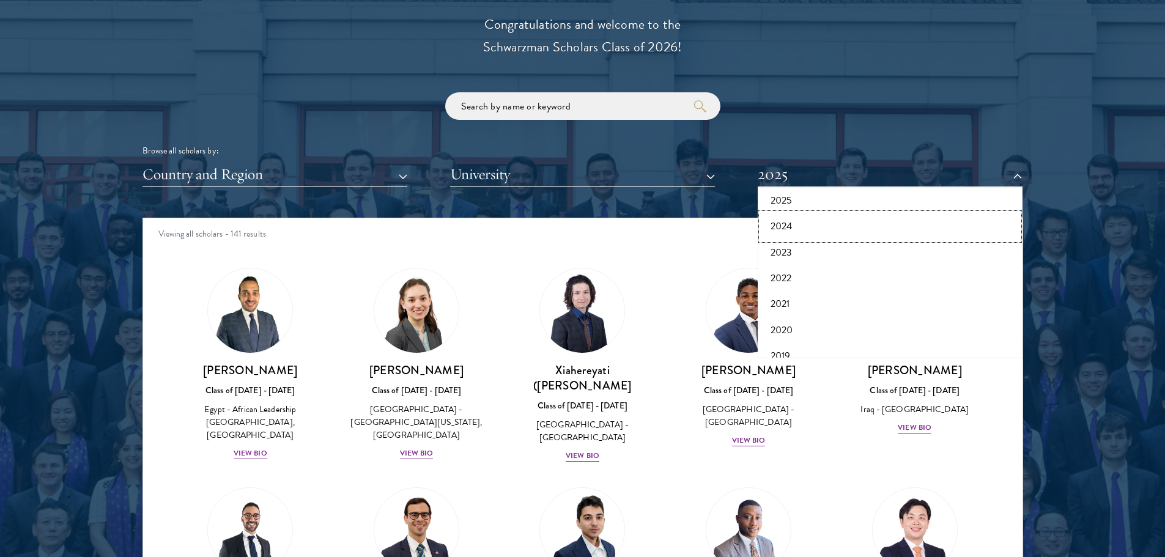
click at [820, 224] on button "2024" at bounding box center [889, 226] width 257 height 26
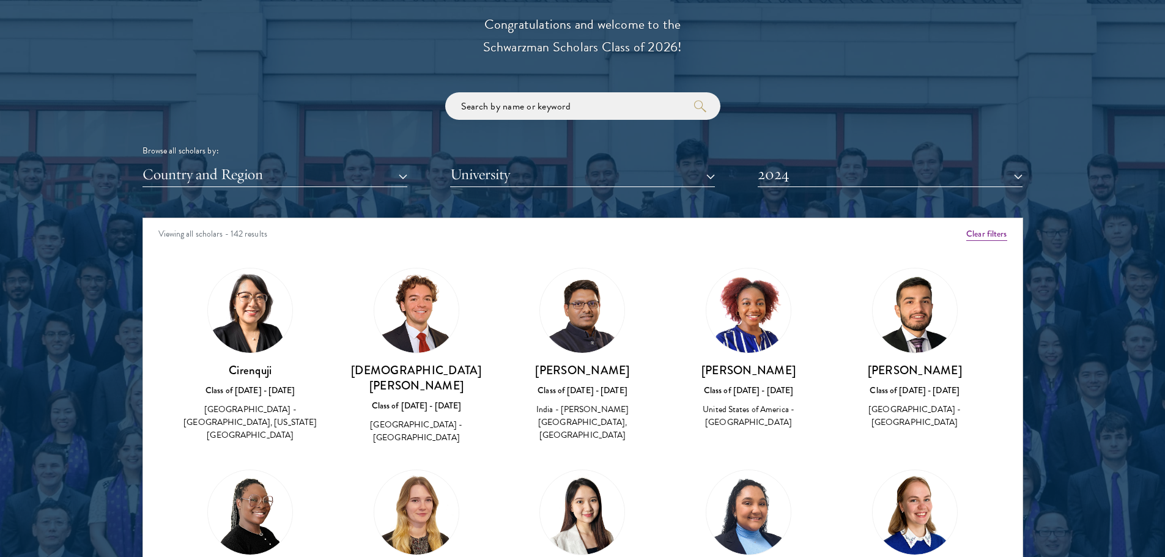
click at [816, 158] on div "Browse all scholars by: Country and Region All Countries and Regions Afghanista…" at bounding box center [582, 139] width 881 height 95
click at [796, 173] on button "2024" at bounding box center [890, 174] width 265 height 25
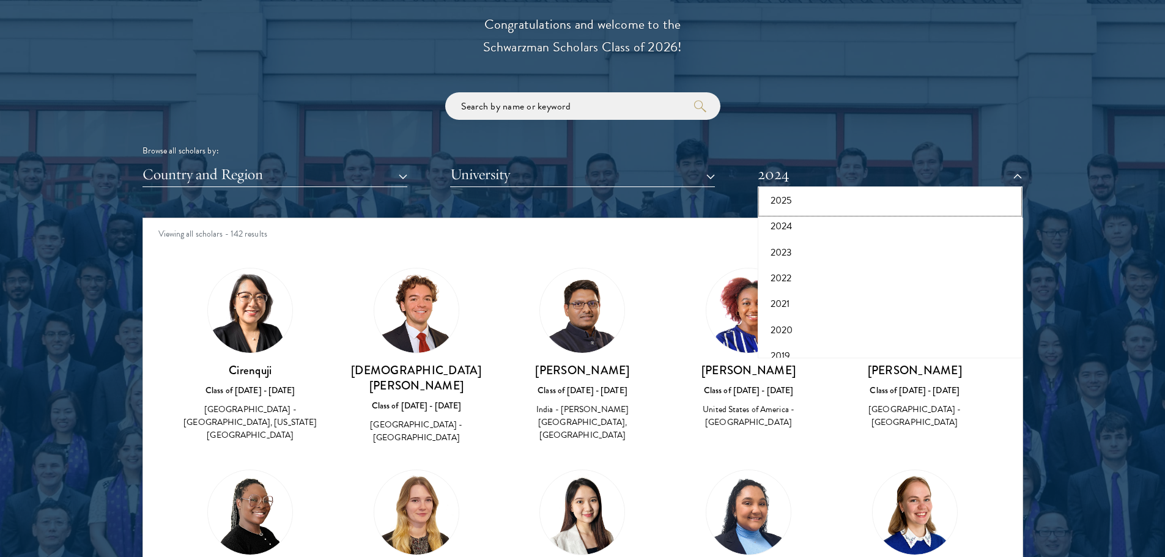
click at [780, 211] on button "2025" at bounding box center [889, 201] width 257 height 26
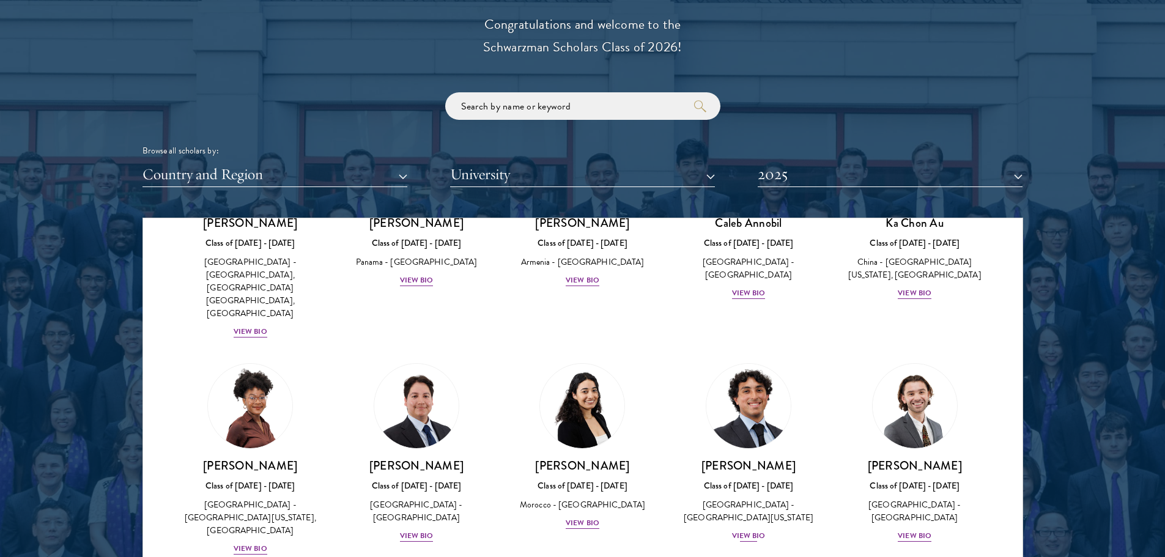
scroll to position [489, 0]
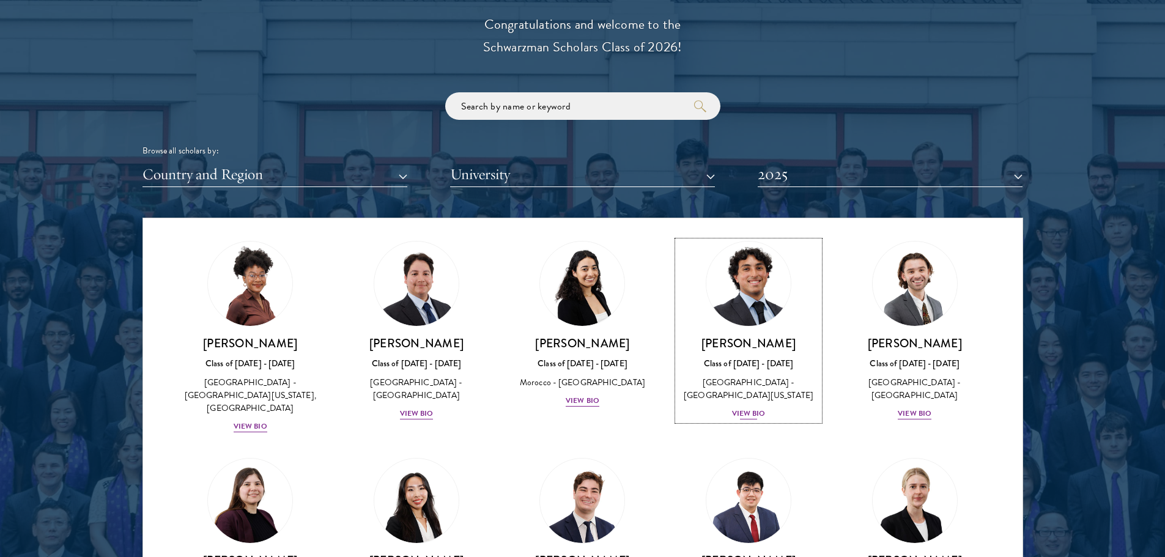
click at [743, 366] on div "Nicholas Blumenthal Class of 2024 - 2025 United States of America - University …" at bounding box center [749, 378] width 142 height 85
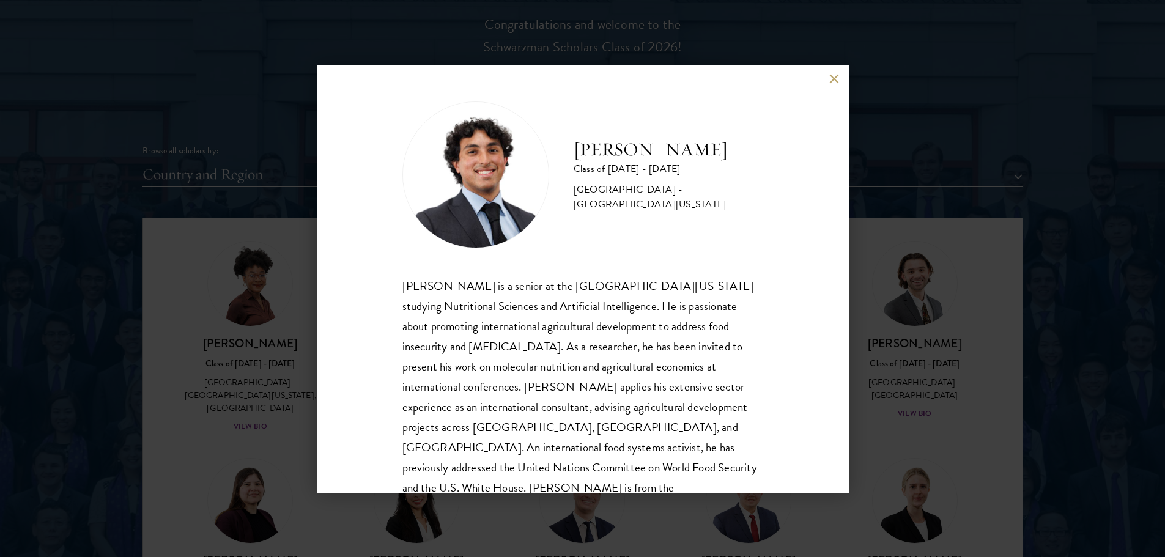
click at [925, 210] on div "Nicholas Blumenthal Class of 2024 - 2025 United States of America - University …" at bounding box center [582, 278] width 1165 height 557
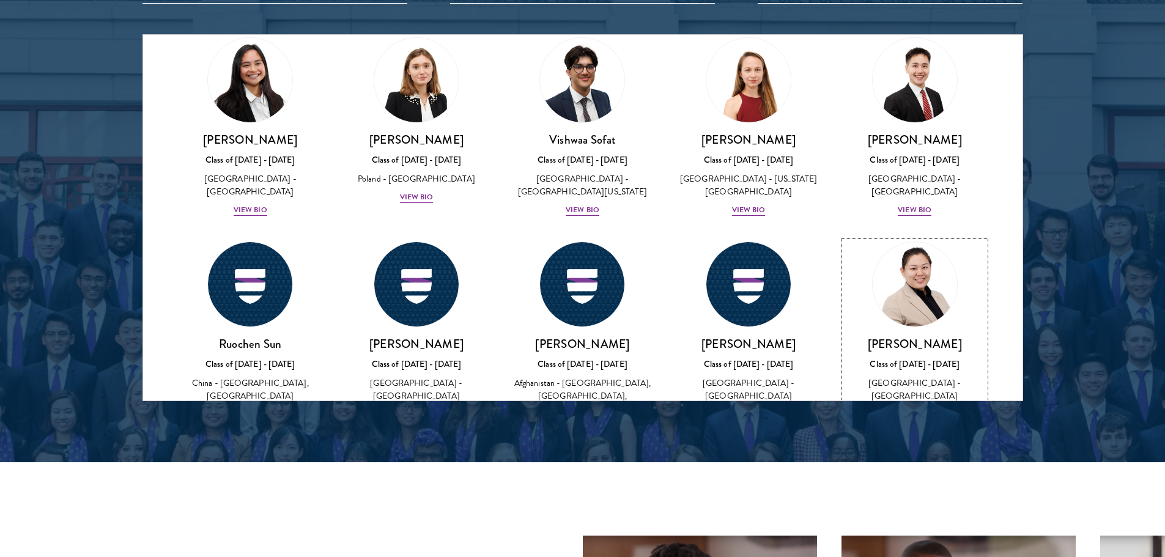
scroll to position [4774, 0]
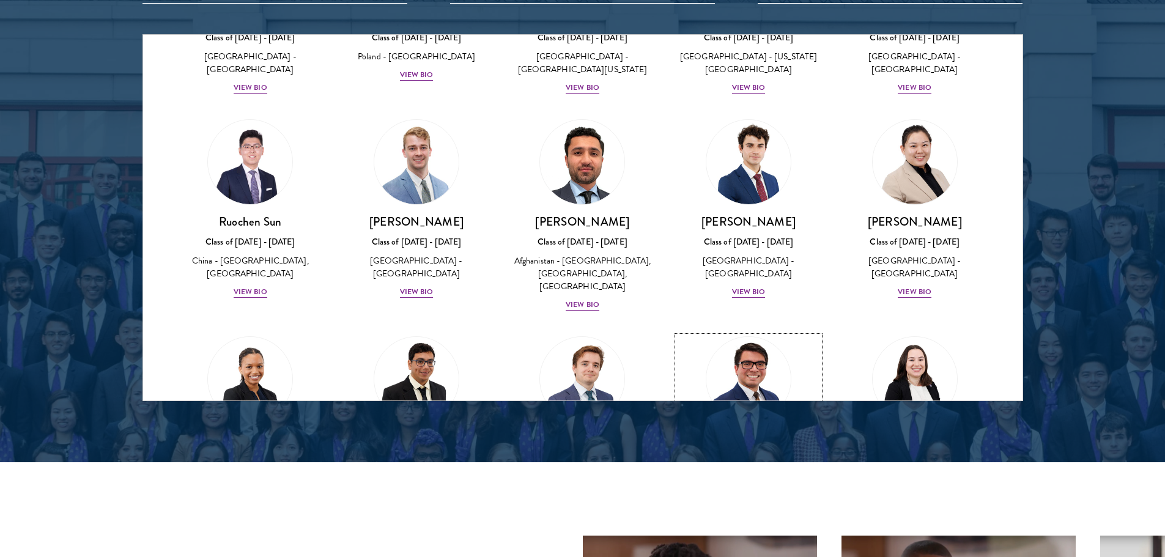
click at [735, 503] on div "View Bio" at bounding box center [749, 509] width 34 height 12
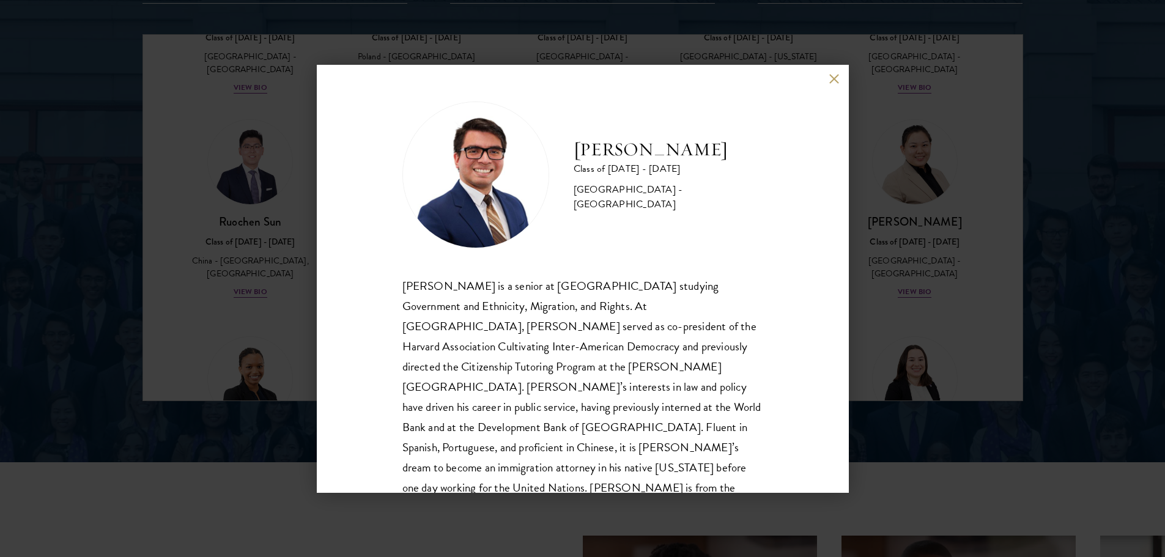
scroll to position [21, 0]
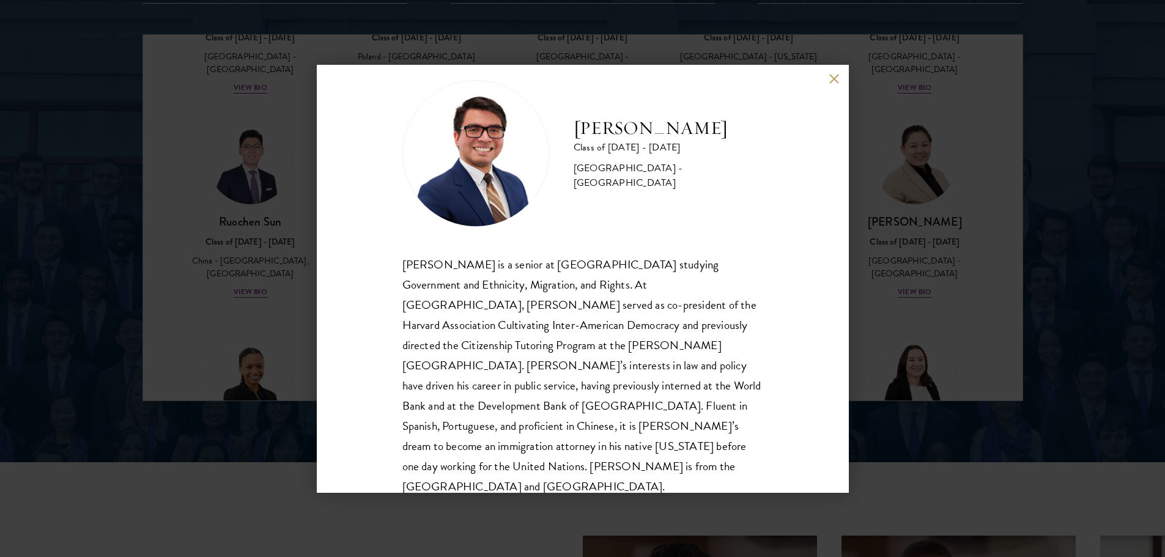
click at [928, 233] on div "Juan Venancio Class of 2024 - 2025 United States of America - Harvard Universit…" at bounding box center [582, 278] width 1165 height 557
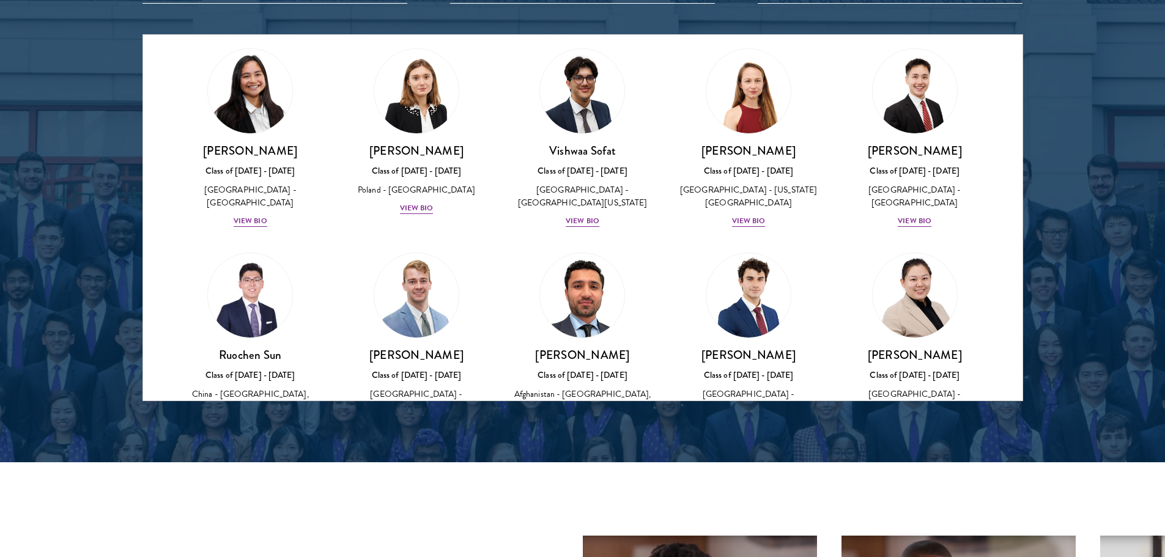
scroll to position [4825, 0]
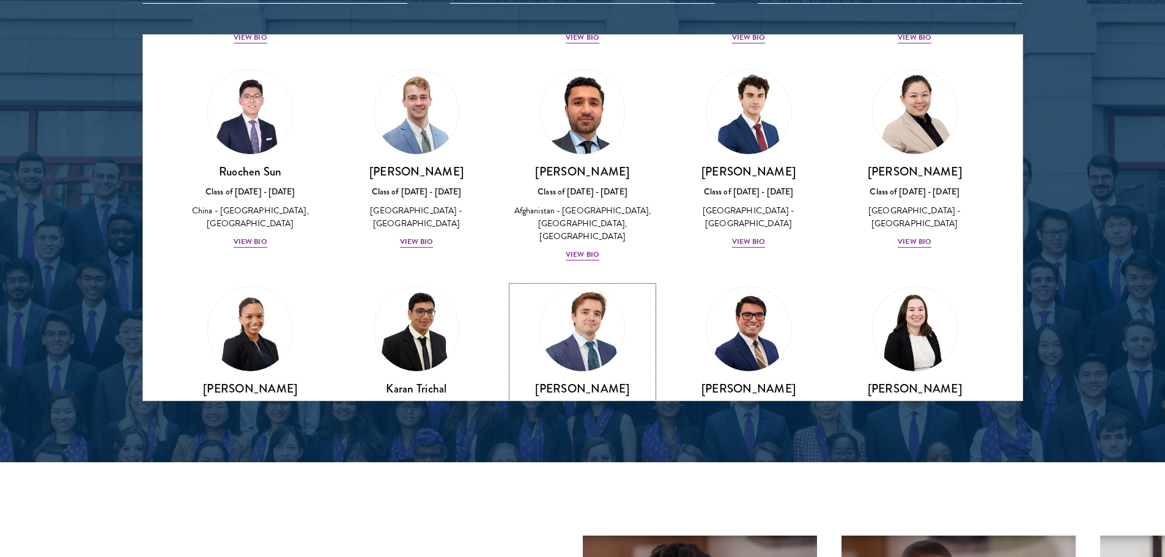
click at [569, 421] on div "France - Georgetown University, Fondation Nationale des Sciences Politiques" at bounding box center [583, 440] width 142 height 39
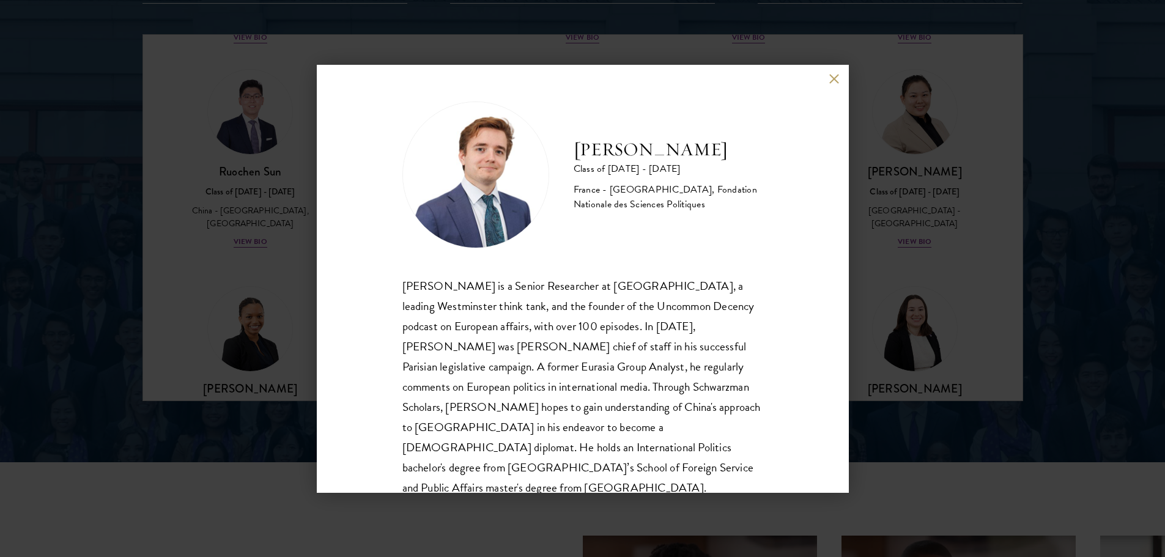
scroll to position [42, 0]
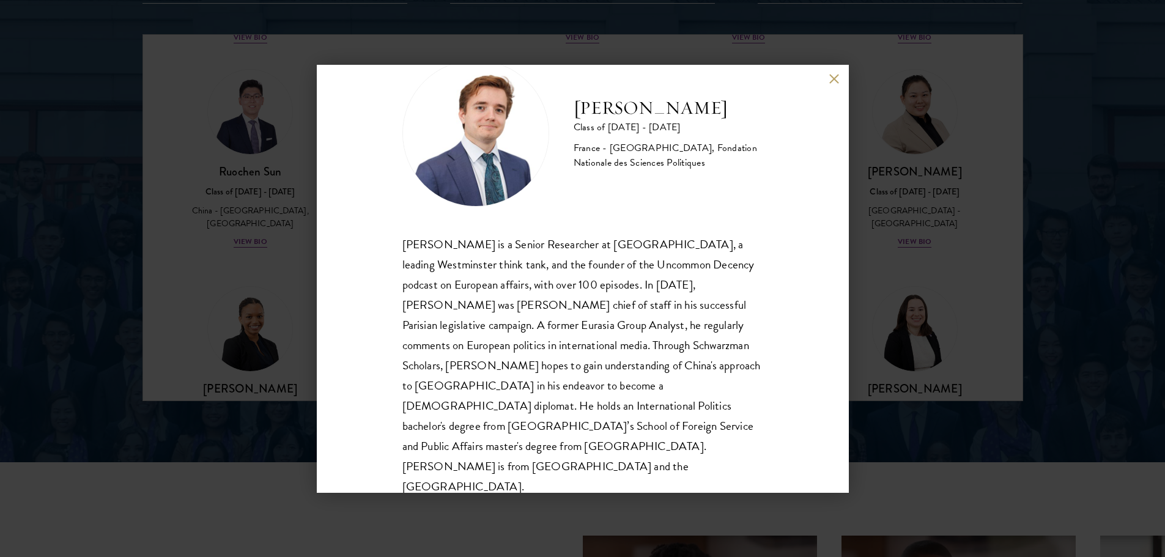
click at [893, 191] on div "François Valentin Class of 2024 - 2025 France - Georgetown University, Fondatio…" at bounding box center [582, 278] width 1165 height 557
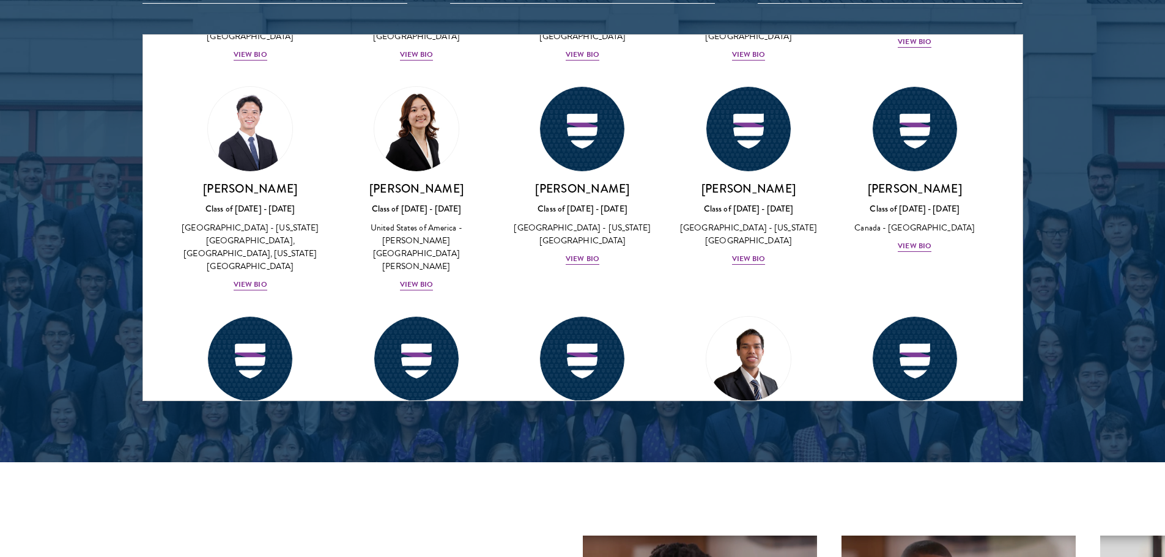
scroll to position [4654, 0]
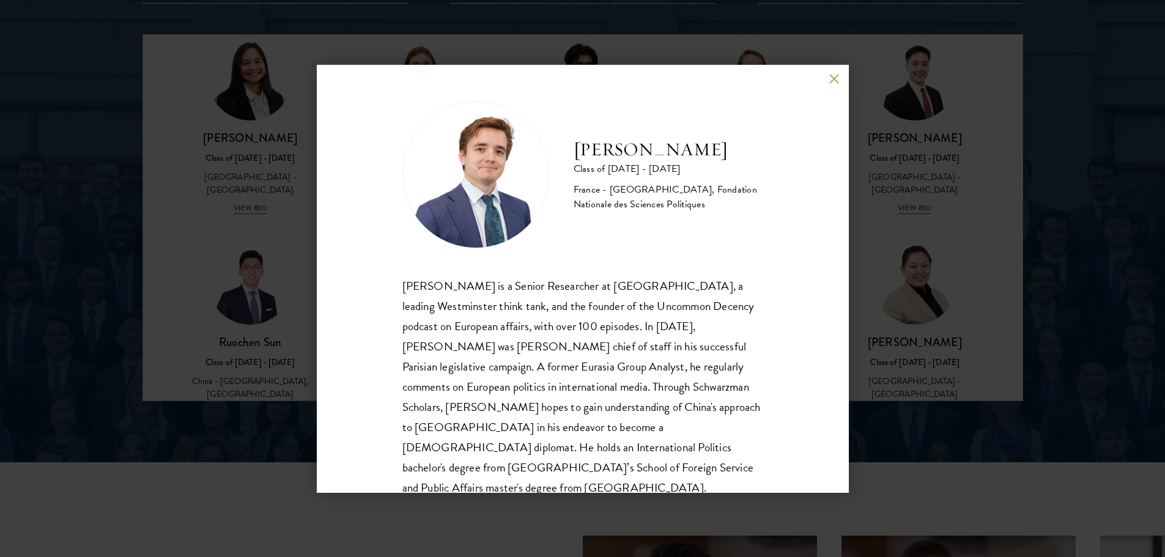
scroll to position [42, 0]
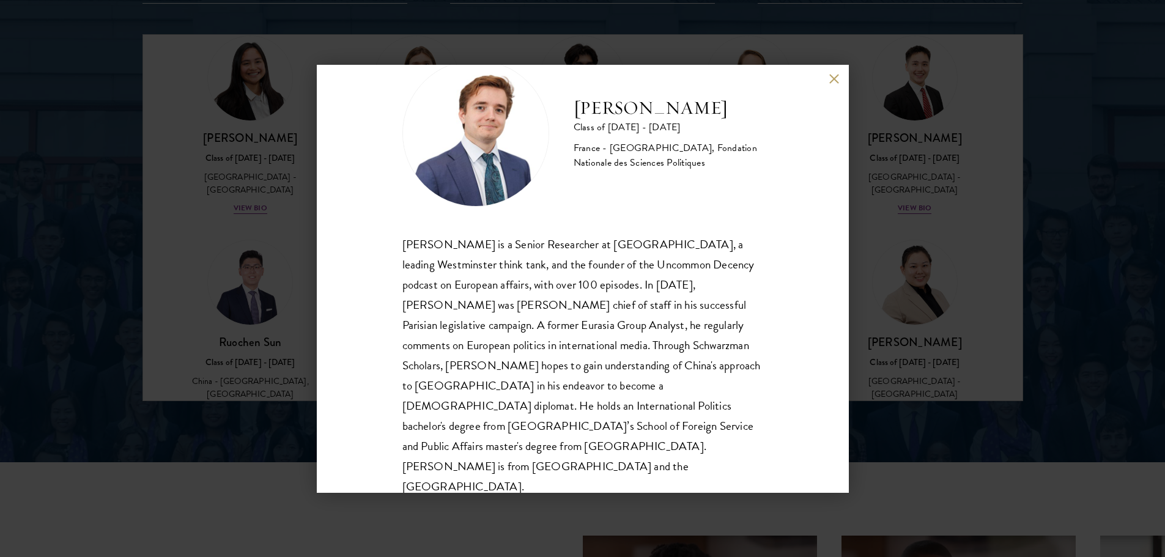
click at [874, 322] on div "François Valentin Class of 2024 - 2025 France - Georgetown University, Fondatio…" at bounding box center [582, 278] width 1165 height 557
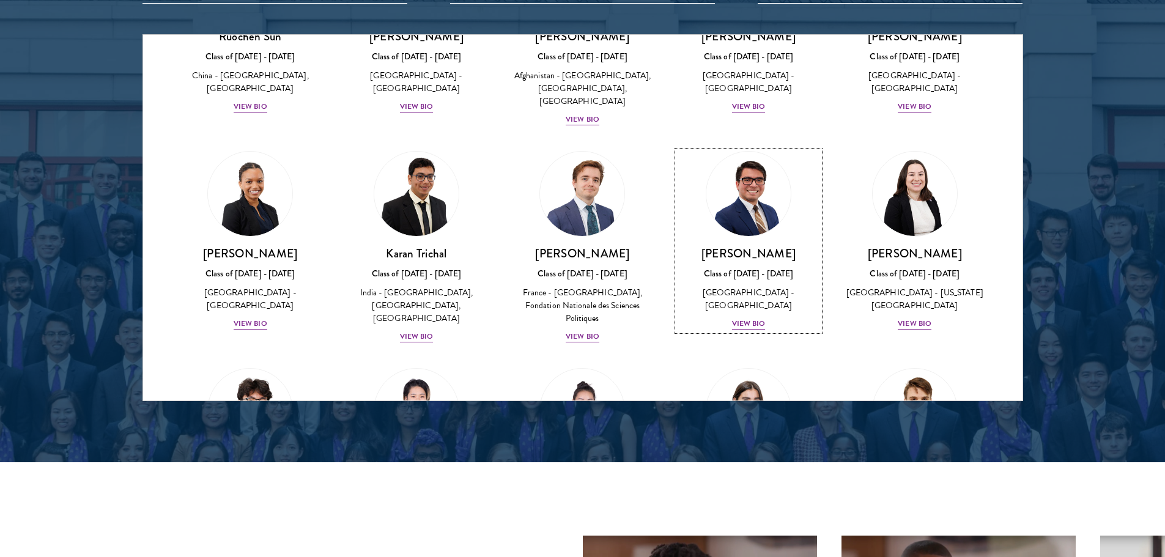
scroll to position [5021, 0]
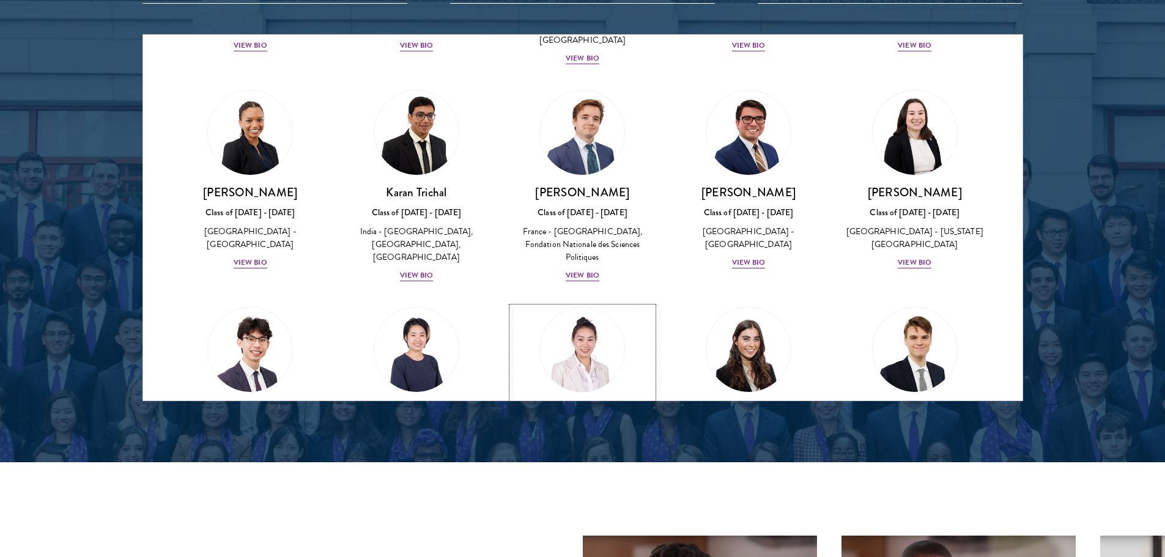
click at [574, 402] on div "Ziqi Wang Class of 2024 - 2025 China - Barnard College View Bio" at bounding box center [583, 444] width 142 height 85
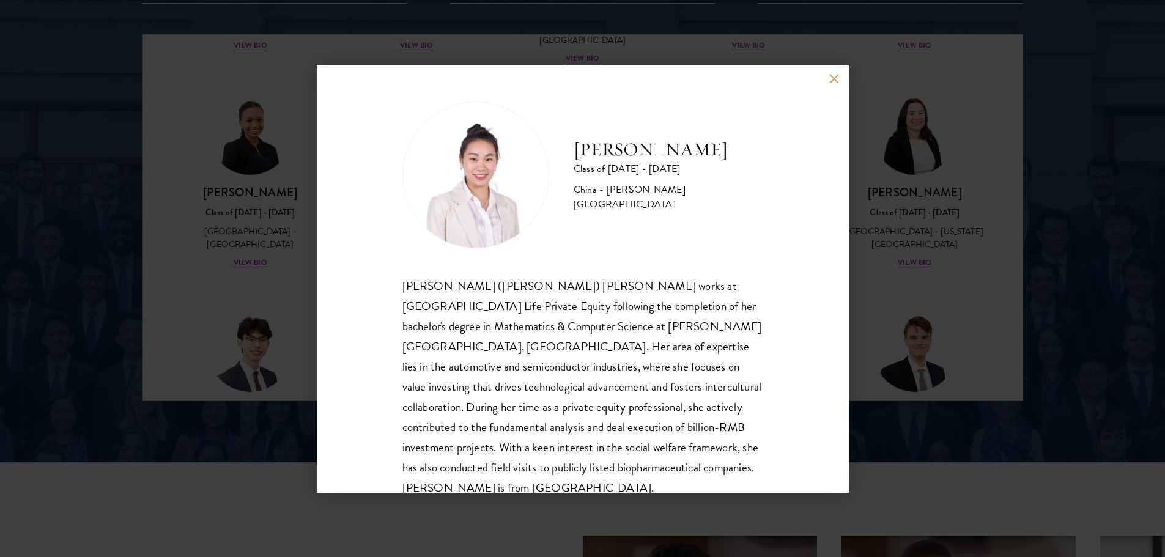
scroll to position [21, 0]
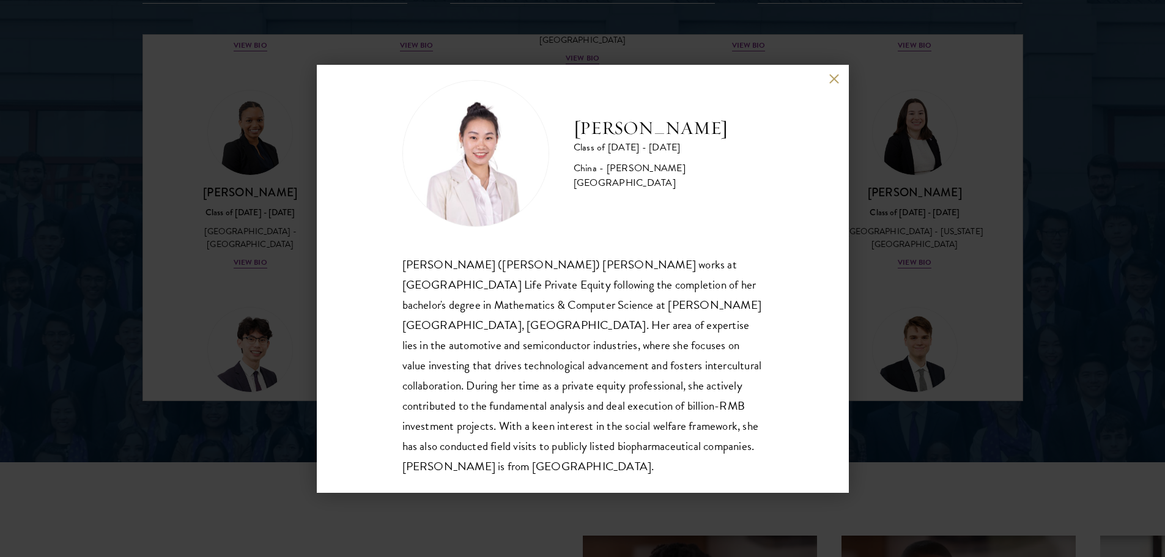
click at [900, 215] on div "Ziqi Wang Class of 2024 - 2025 China - Barnard College Ziqi (Jacqueline) Wang w…" at bounding box center [582, 278] width 1165 height 557
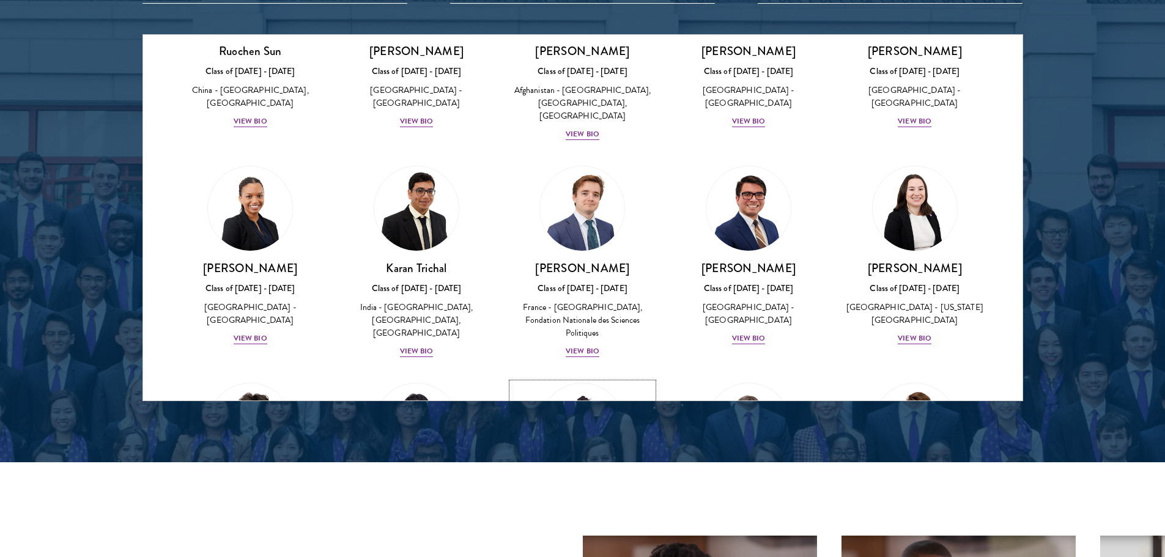
scroll to position [5067, 0]
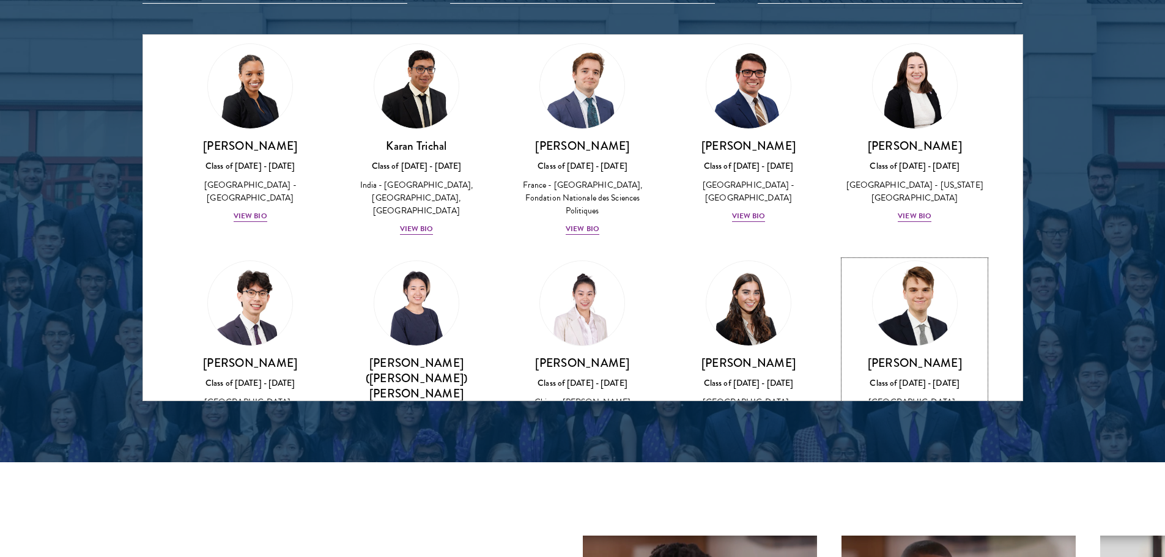
click at [902, 427] on div "View Bio" at bounding box center [915, 433] width 34 height 12
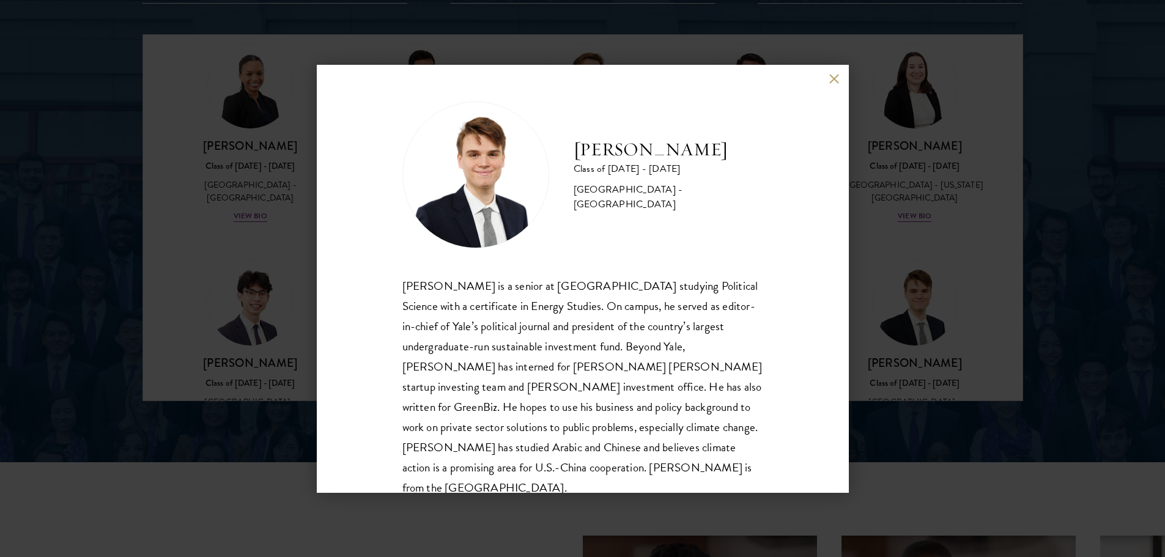
scroll to position [21, 0]
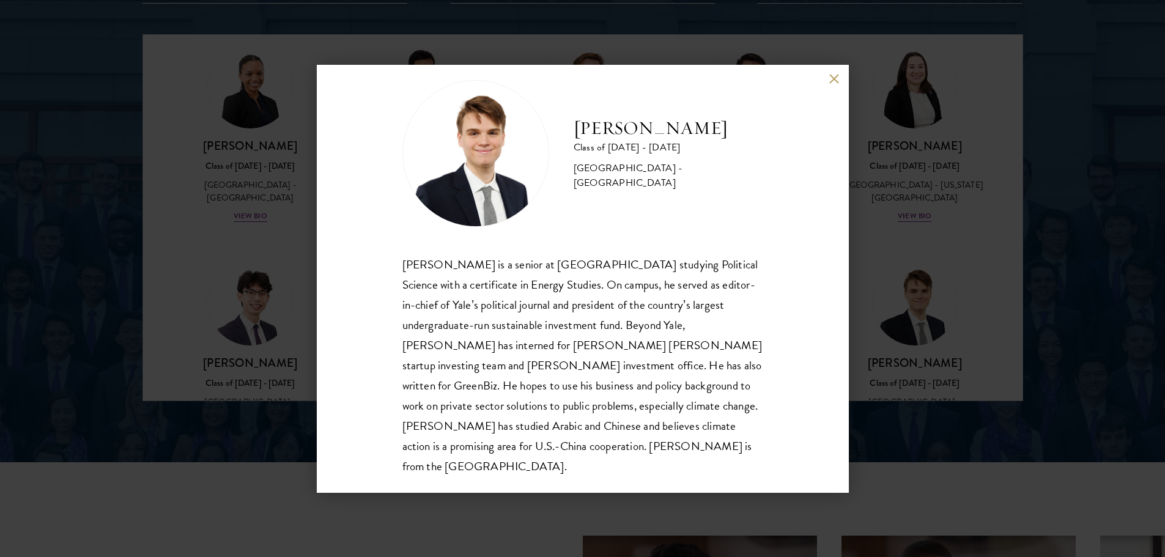
click at [916, 260] on div "Bryson Wiese Class of 2024 - 2025 United States of America - Yale University Br…" at bounding box center [582, 278] width 1165 height 557
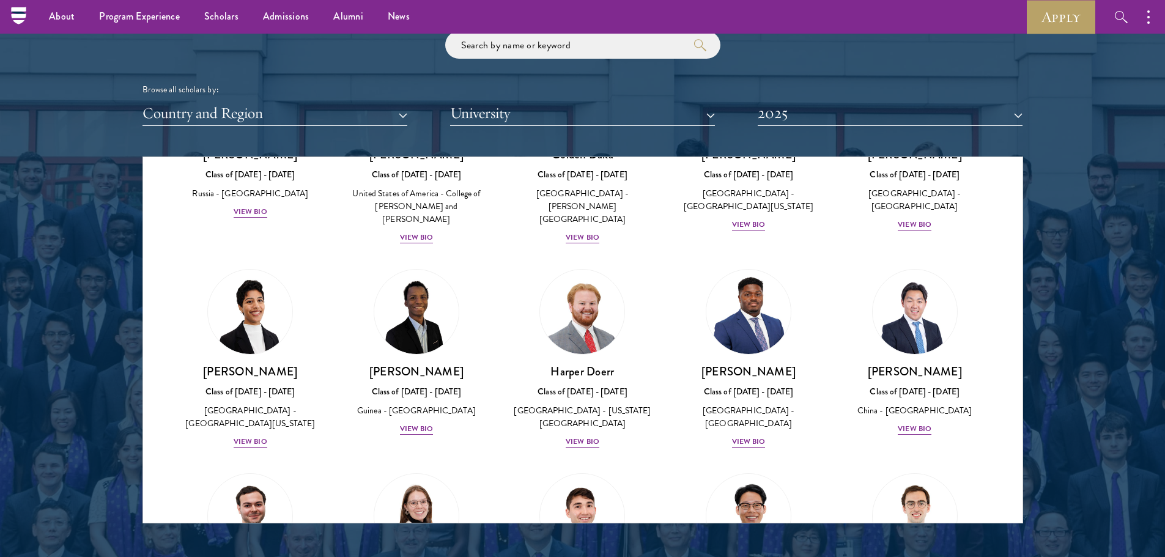
scroll to position [1235, 0]
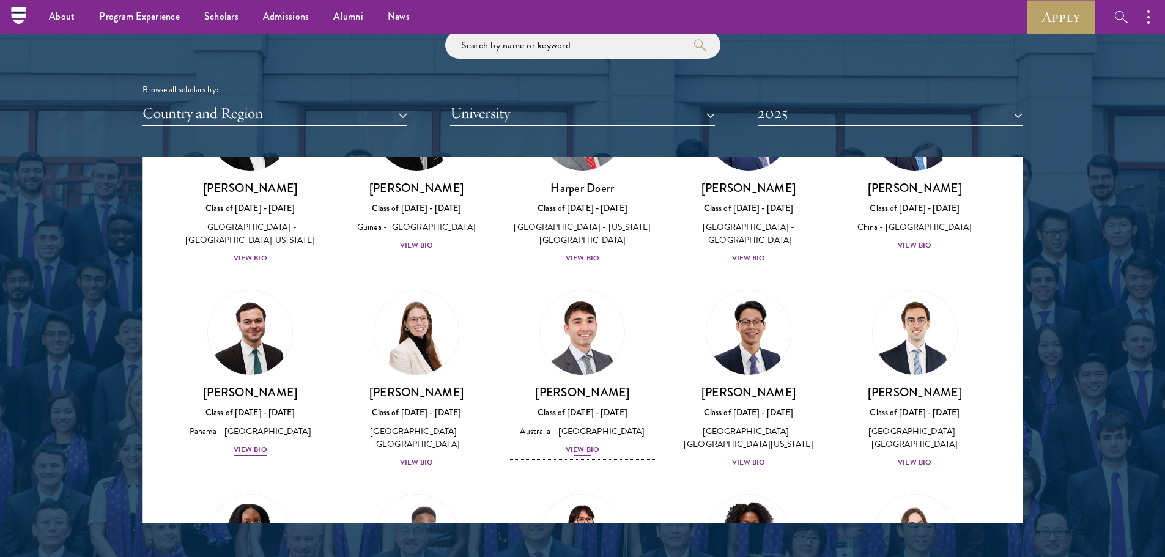
click at [552, 301] on link "Alester Fleming Class of 2024 - 2025 Australia - University of Melbourne View B…" at bounding box center [583, 373] width 142 height 167
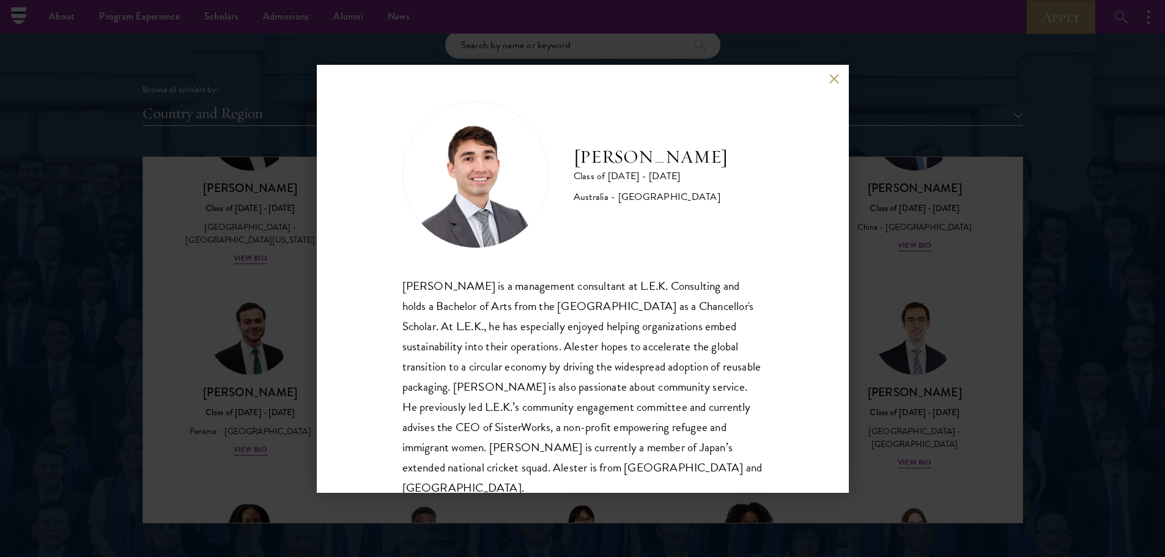
scroll to position [21, 0]
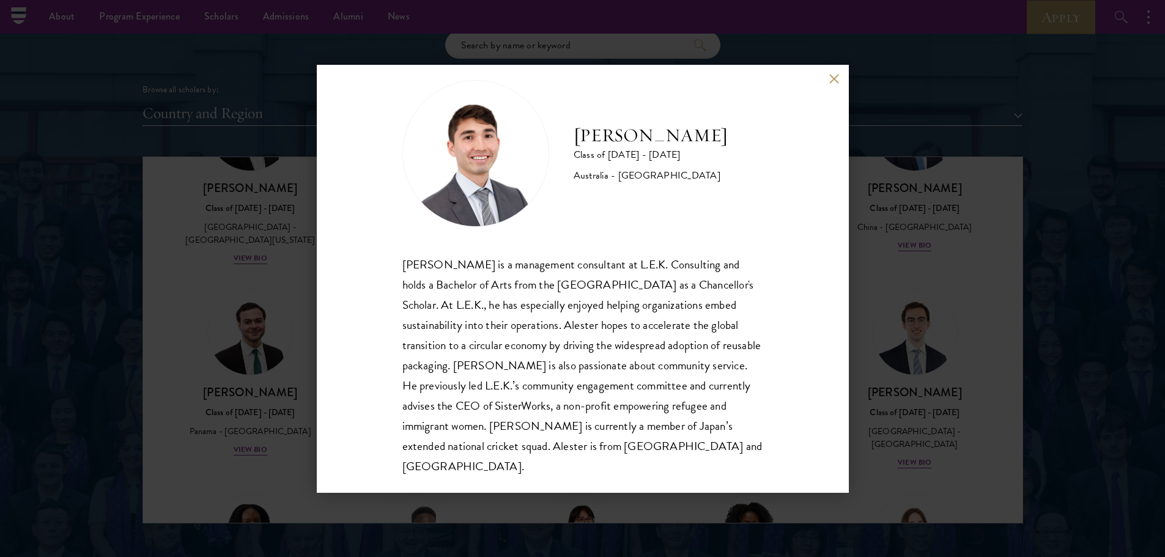
click at [830, 83] on button at bounding box center [834, 79] width 10 height 10
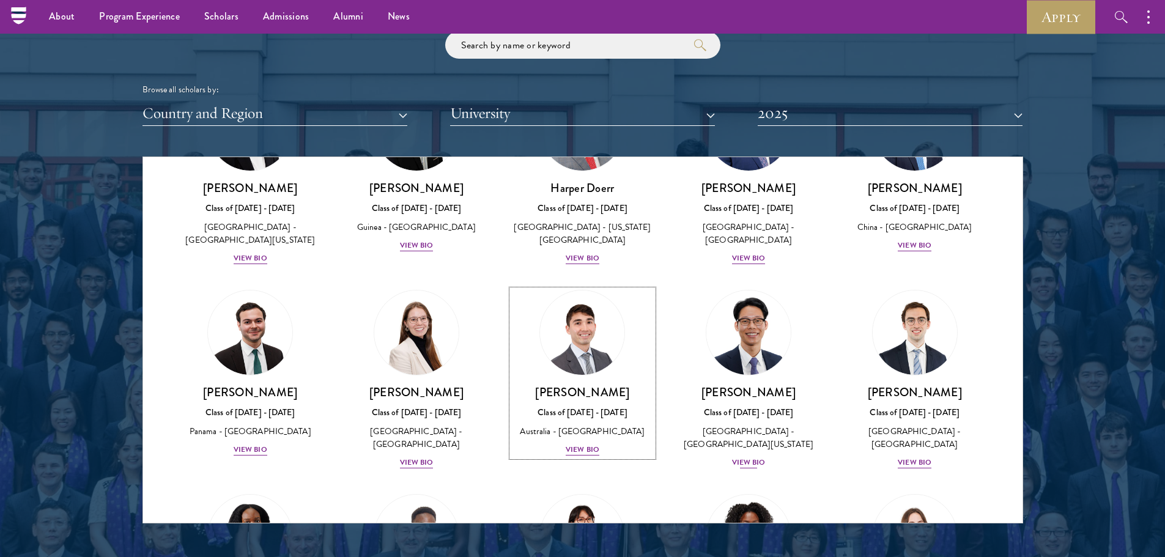
scroll to position [1357, 0]
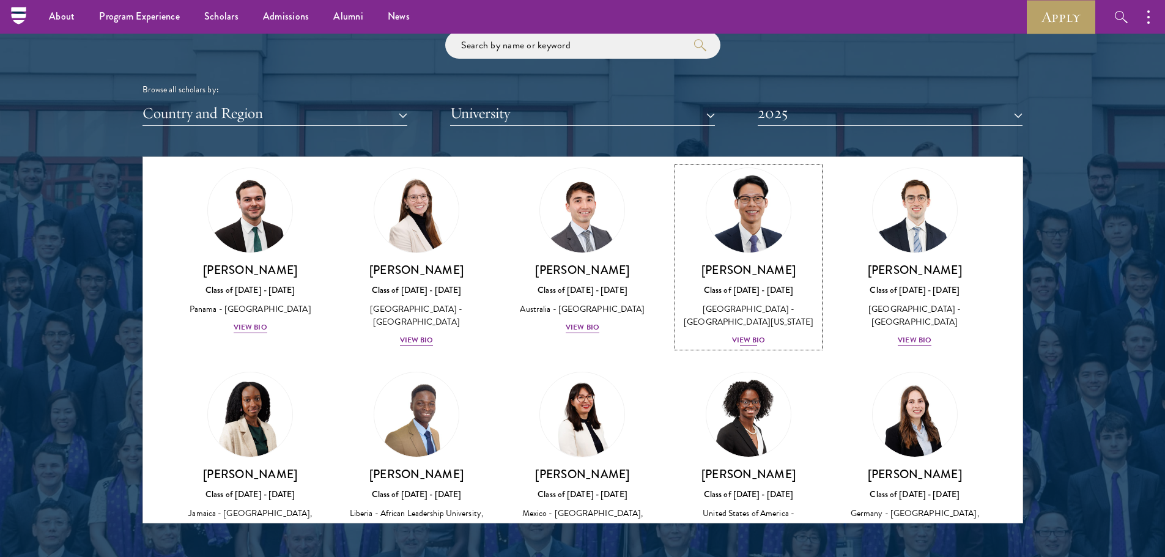
click at [746, 262] on div "Arthur Fukuda Class of 2024 - 2025 Japan - University of California, Berkeley V…" at bounding box center [749, 304] width 142 height 85
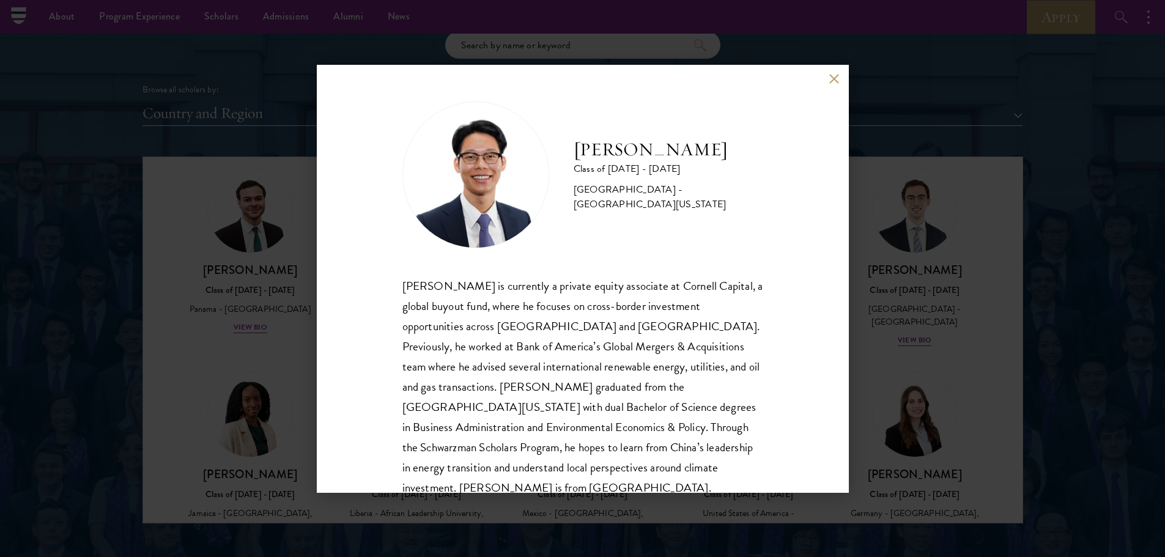
scroll to position [21, 0]
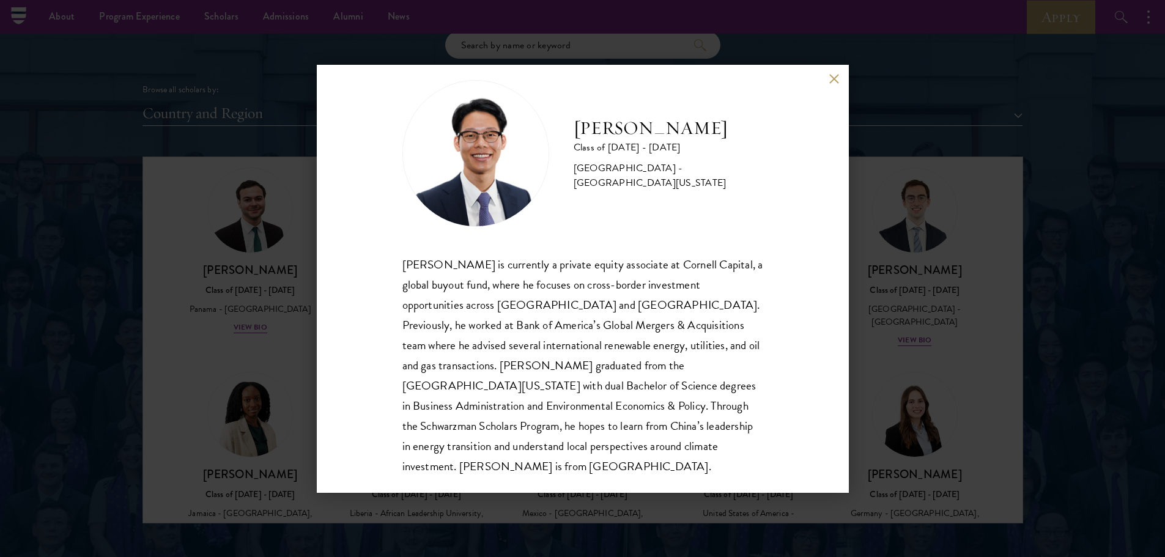
click at [927, 239] on div "Arthur Fukuda Class of 2024 - 2025 Japan - University of California, Berkeley A…" at bounding box center [582, 278] width 1165 height 557
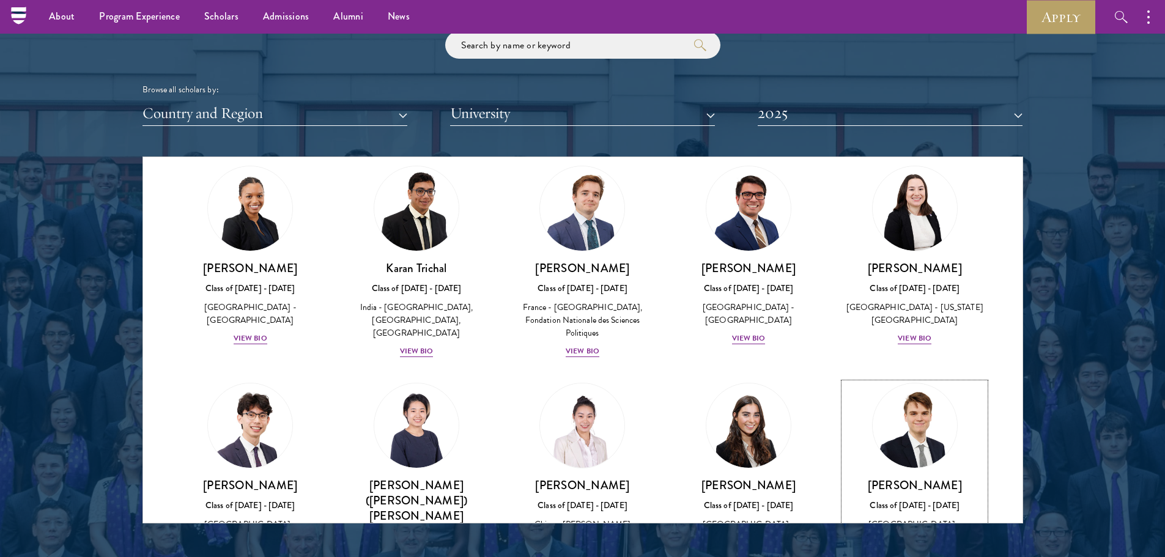
scroll to position [5129, 0]
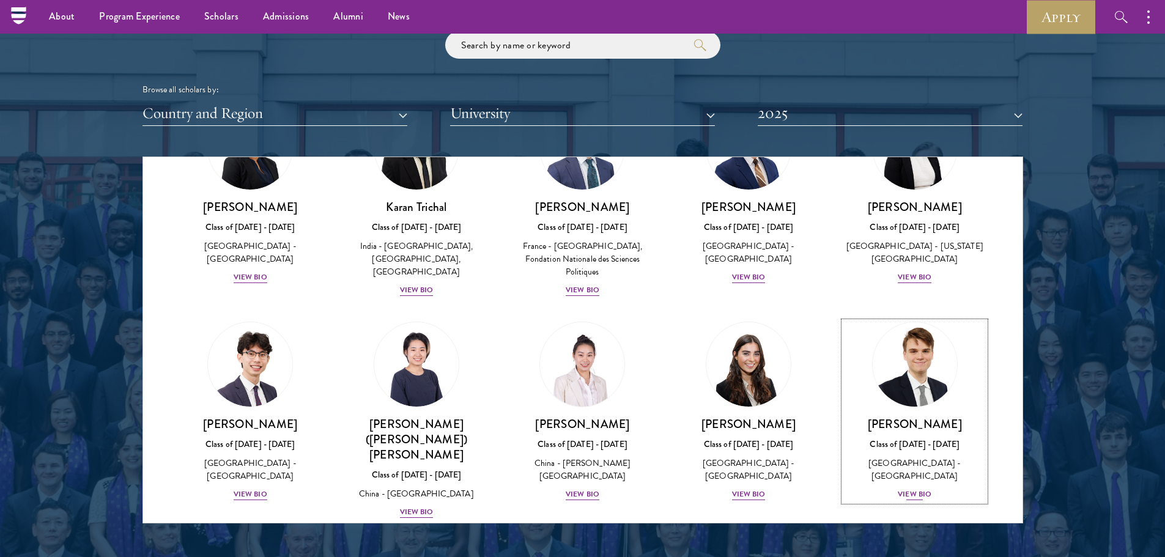
click at [895, 416] on div "Bryson Wiese Class of 2024 - 2025 United States of America - Yale University Vi…" at bounding box center [915, 458] width 142 height 85
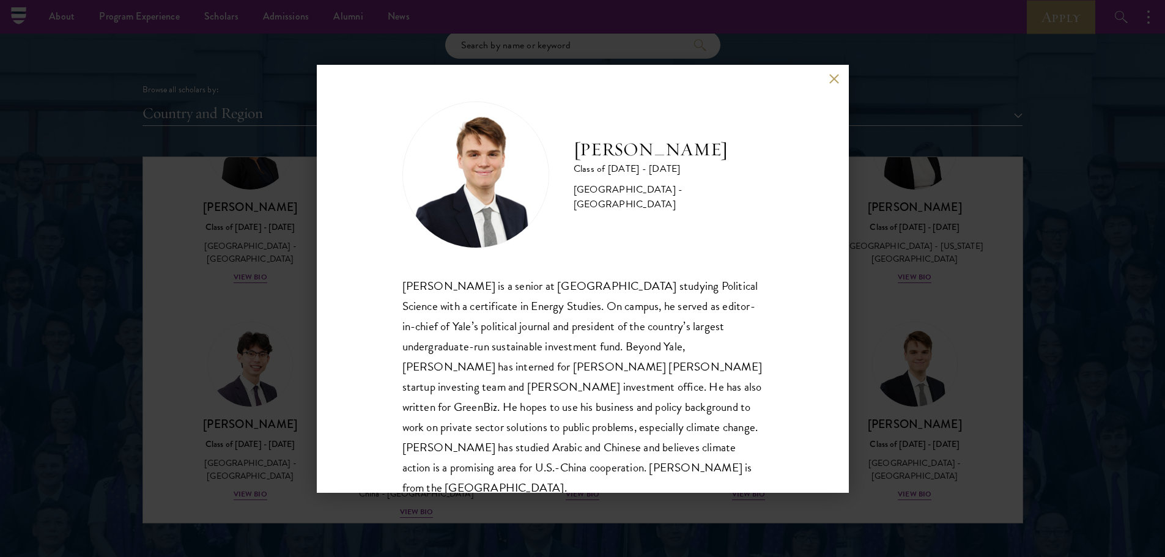
click at [875, 245] on div "Bryson Wiese Class of 2024 - 2025 United States of America - Yale University Br…" at bounding box center [582, 278] width 1165 height 557
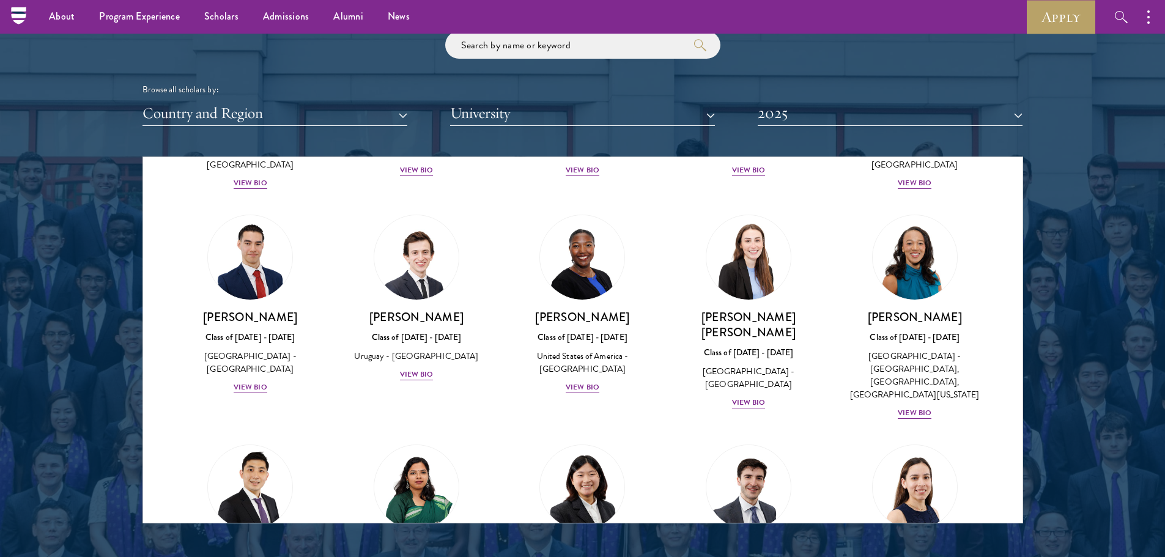
scroll to position [4517, 0]
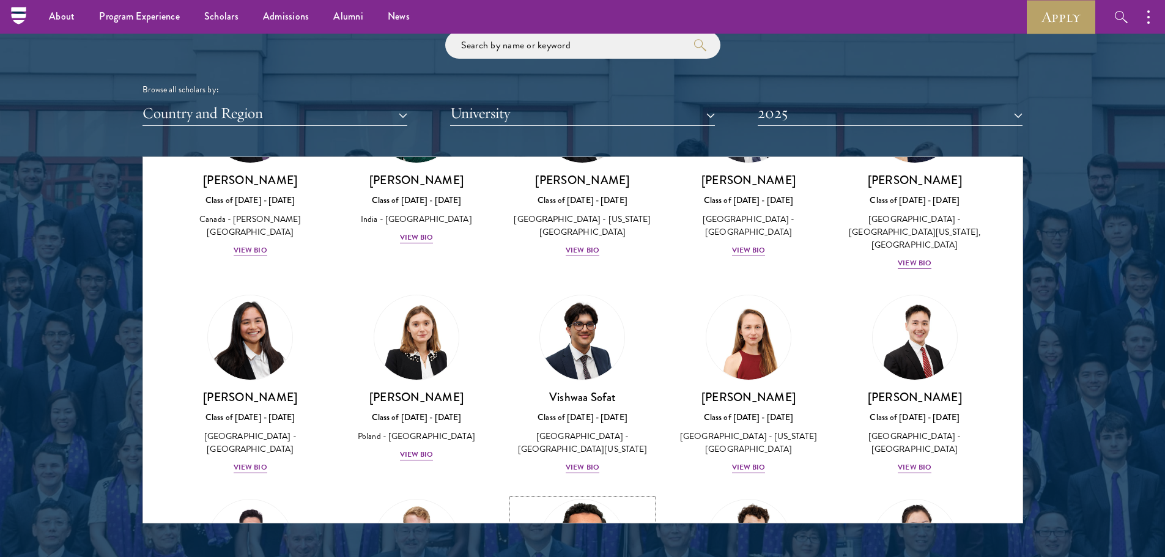
click at [563, 495] on img at bounding box center [582, 541] width 93 height 93
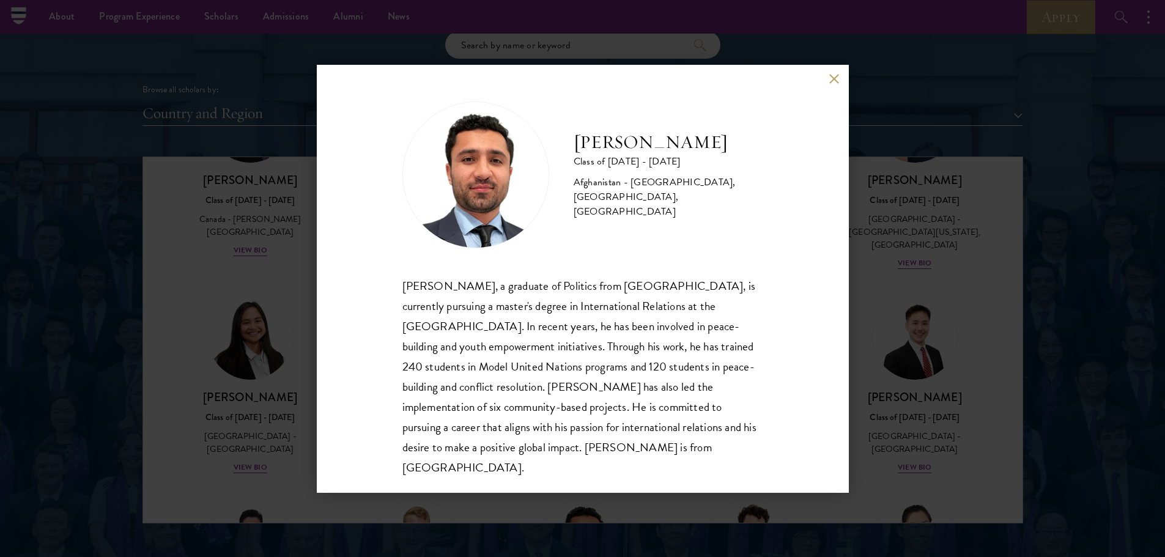
scroll to position [1, 0]
click at [831, 79] on button at bounding box center [834, 79] width 10 height 10
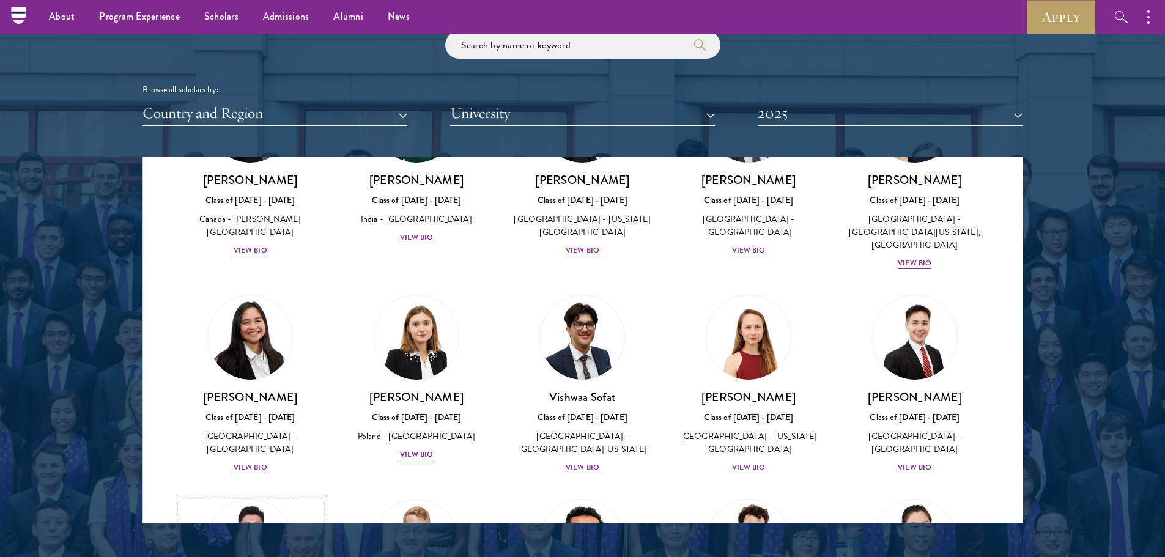
click at [254, 495] on img at bounding box center [250, 541] width 93 height 93
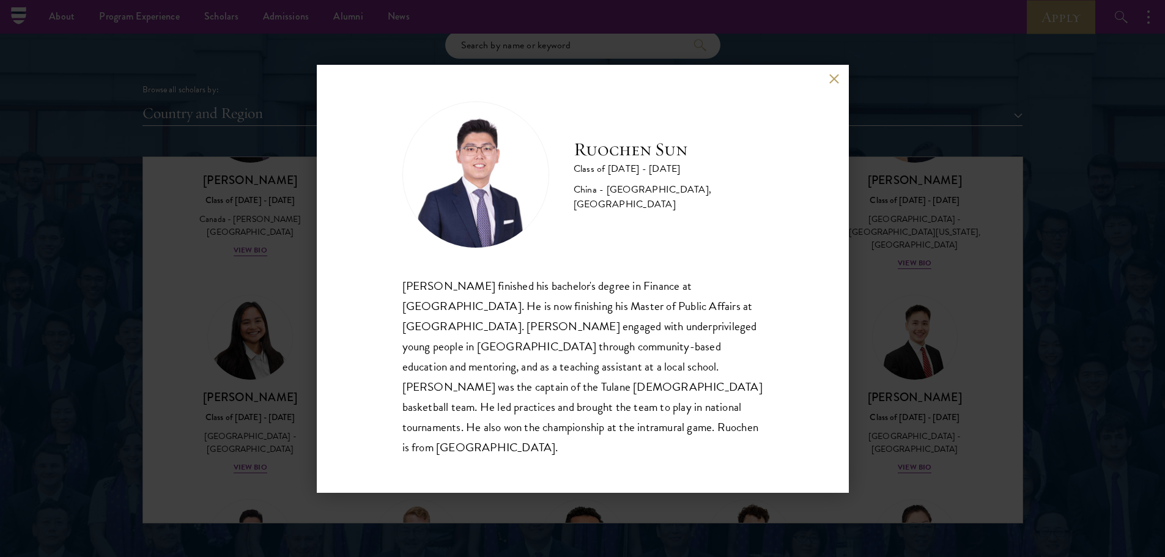
click at [832, 84] on button at bounding box center [834, 79] width 10 height 10
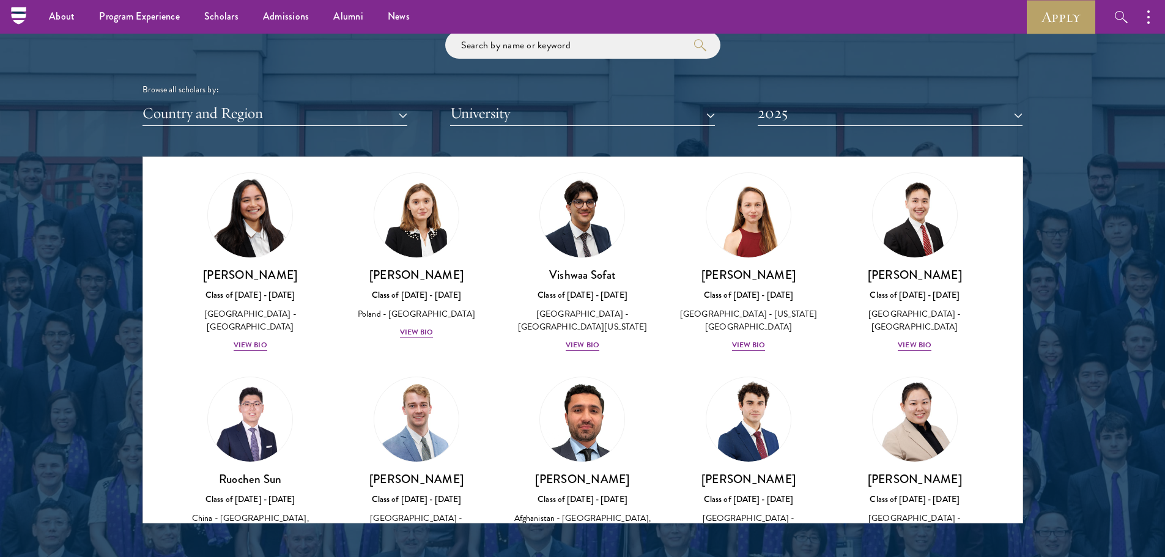
scroll to position [4517, 0]
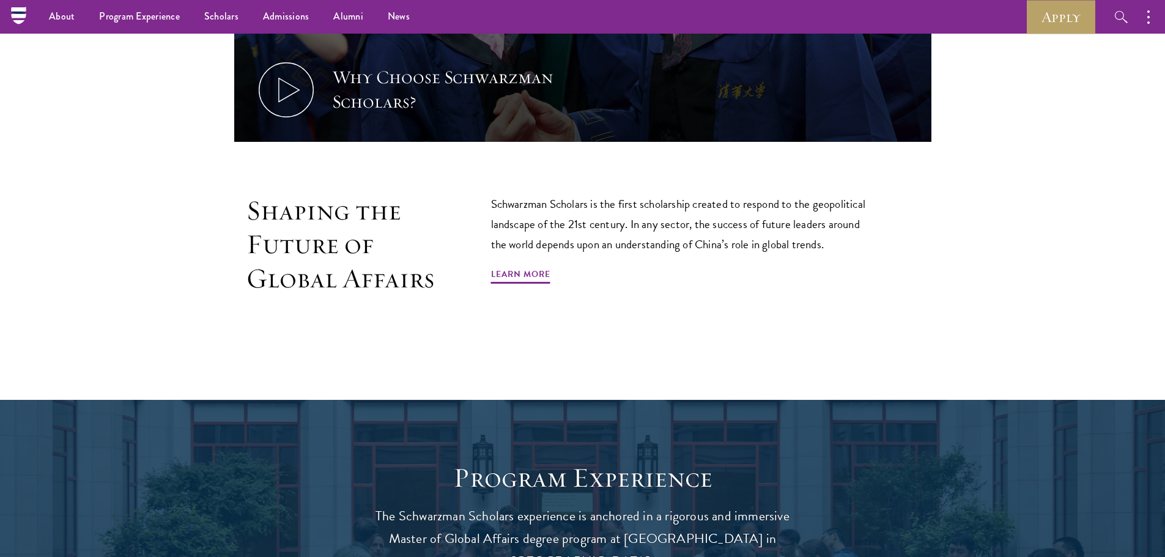
scroll to position [428, 0]
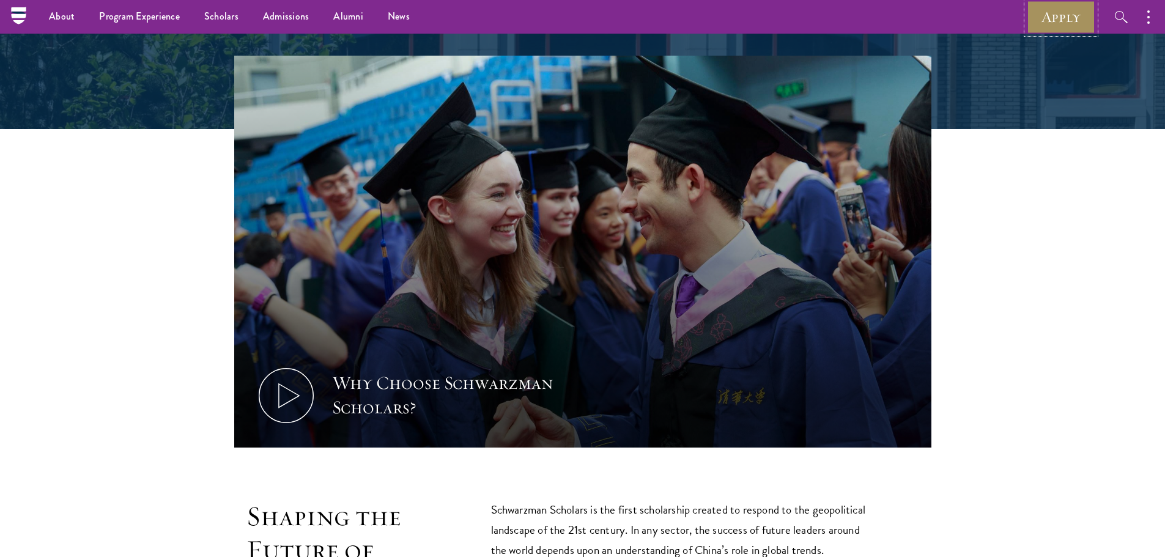
click at [1056, 11] on link "Apply" at bounding box center [1061, 17] width 68 height 34
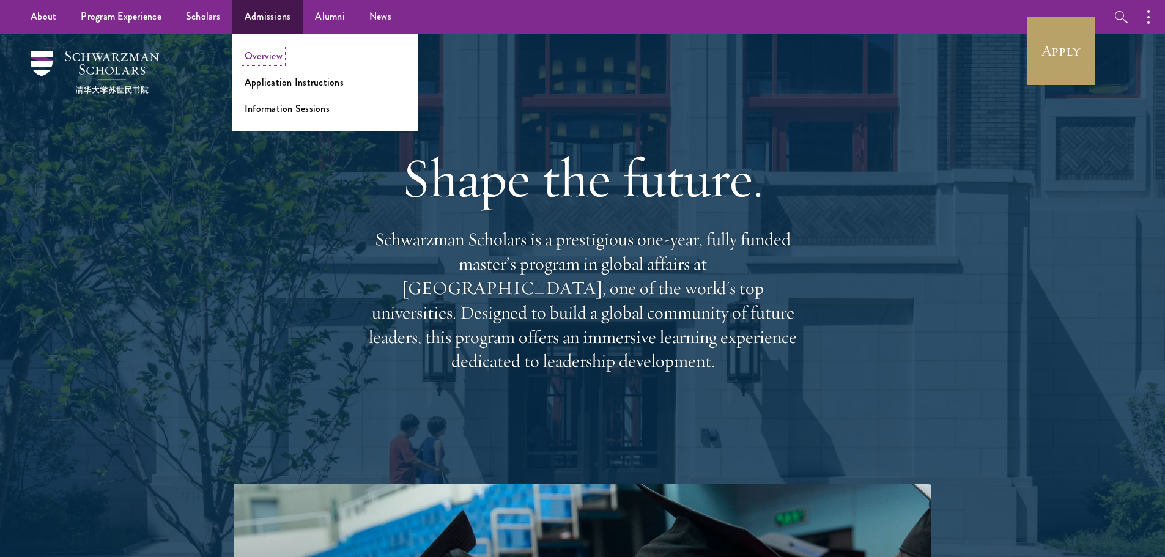
click at [276, 57] on link "Overview" at bounding box center [264, 56] width 38 height 14
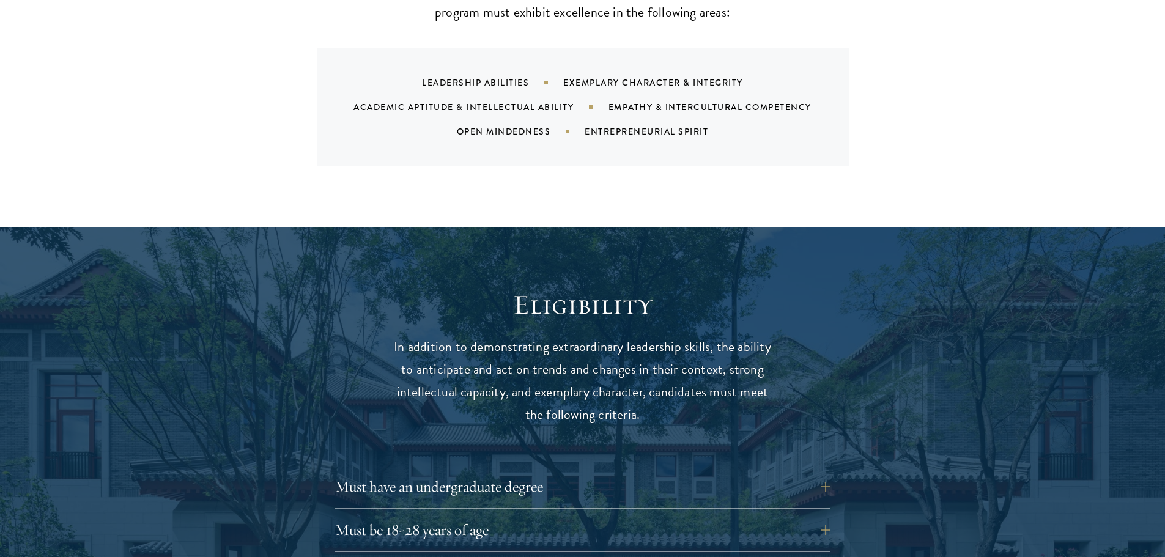
scroll to position [1223, 0]
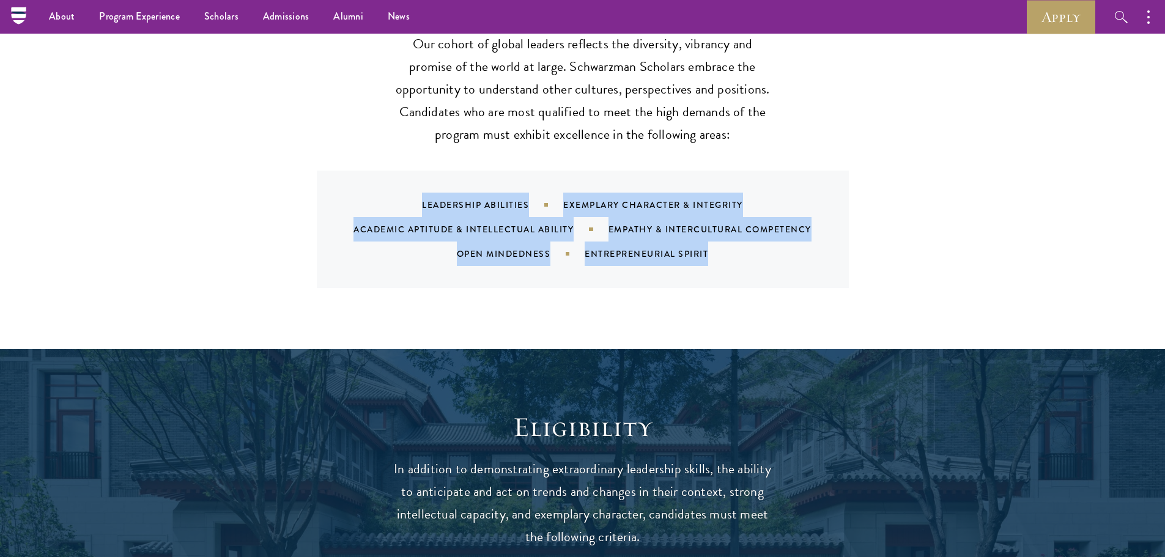
drag, startPoint x: 418, startPoint y: 182, endPoint x: 802, endPoint y: 235, distance: 388.4
click at [802, 235] on div "Leadership Abilities Exemplary Character & Integrity Academic Aptitude & Intell…" at bounding box center [598, 229] width 503 height 73
copy div "Leadership Abilities Exemplary Character & Integrity Academic Aptitude & Intell…"
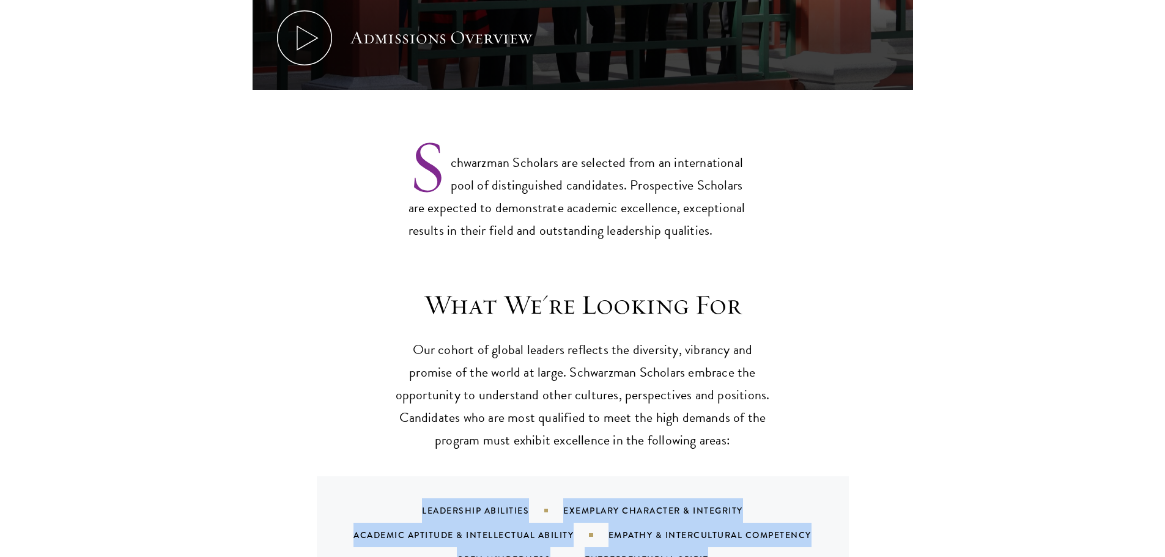
scroll to position [1101, 0]
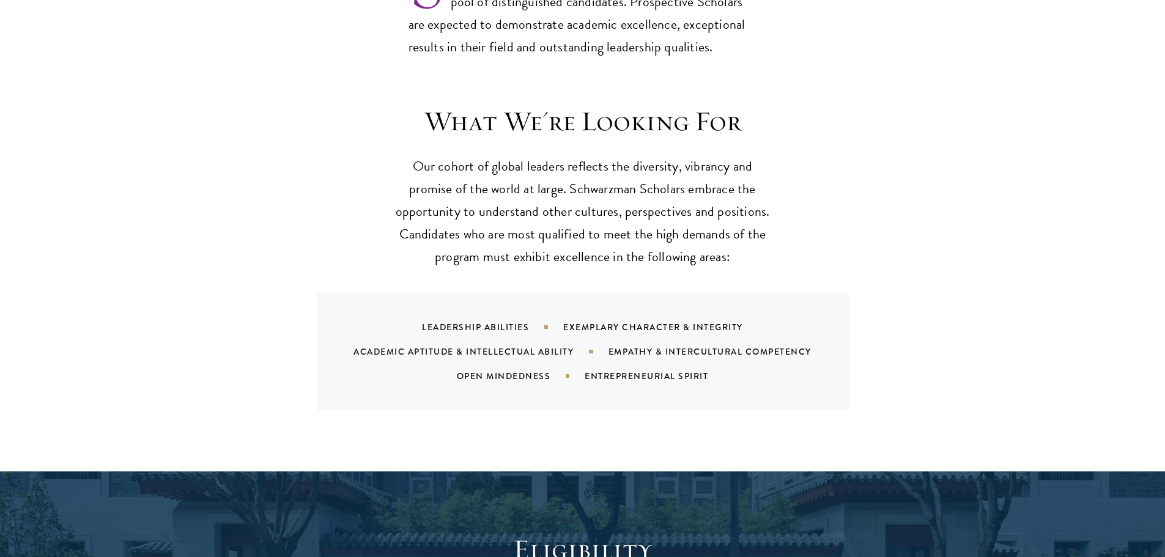
click at [922, 232] on section "What We're Looking For Our cohort of global leaders reflects the diversity, vib…" at bounding box center [582, 258] width 1165 height 306
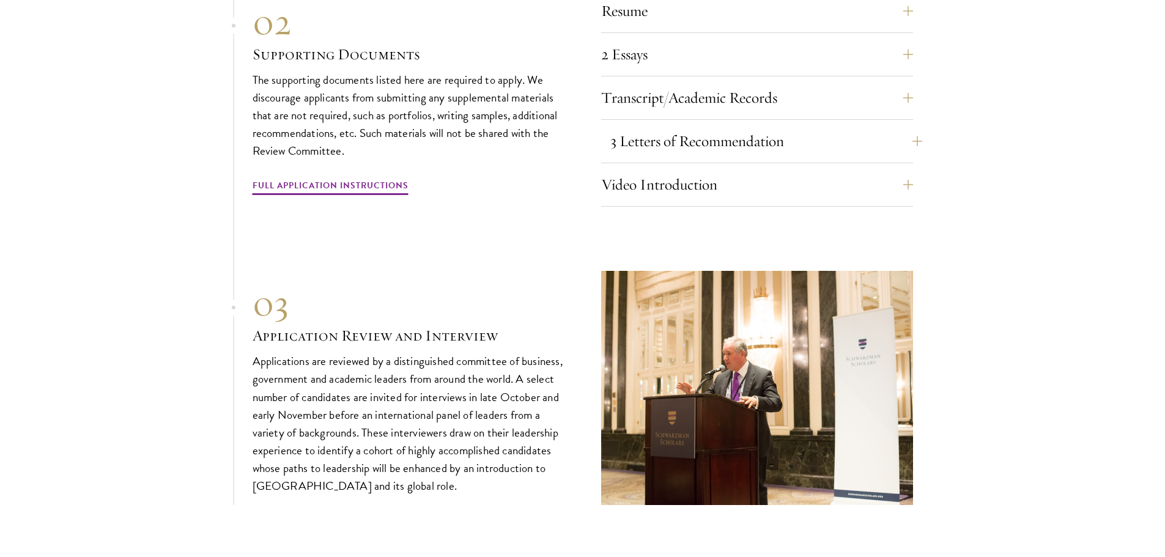
scroll to position [4220, 0]
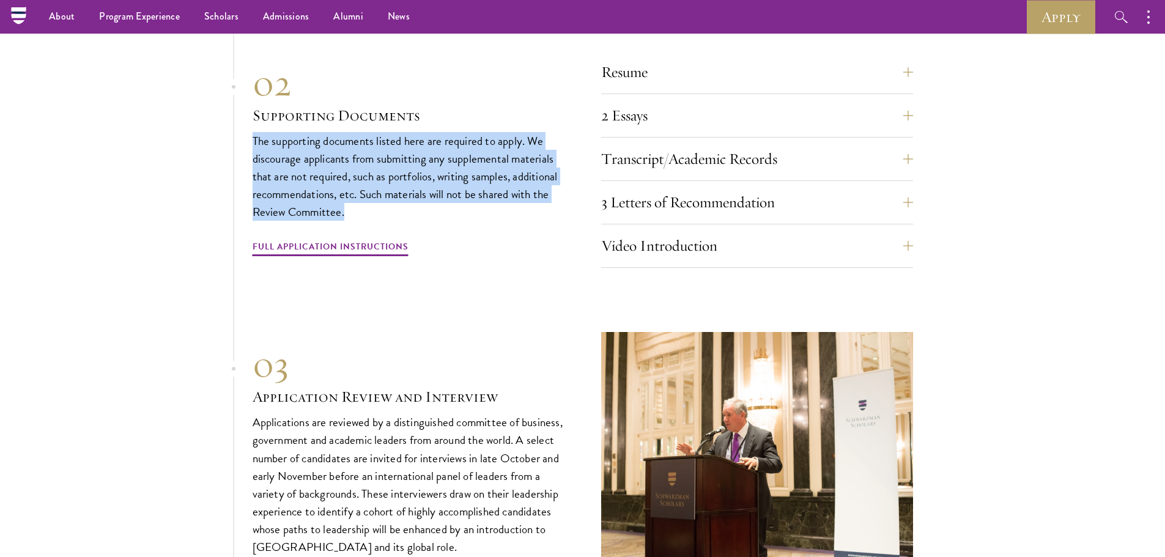
drag, startPoint x: 253, startPoint y: 131, endPoint x: 409, endPoint y: 212, distance: 176.4
click at [409, 212] on p "The supporting documents listed here are required to apply. We discourage appli…" at bounding box center [409, 176] width 312 height 89
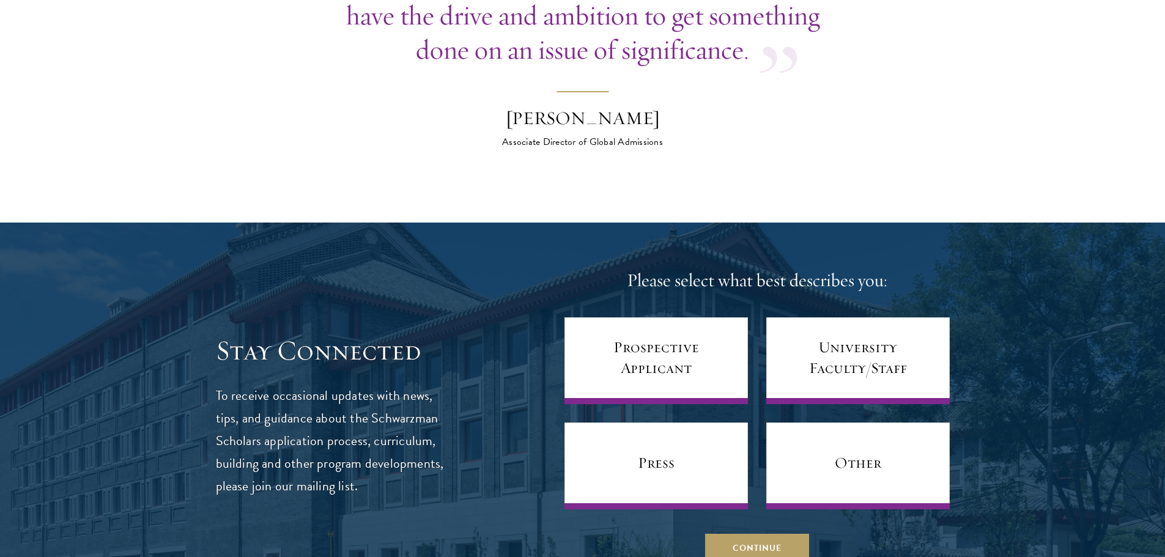
scroll to position [5076, 0]
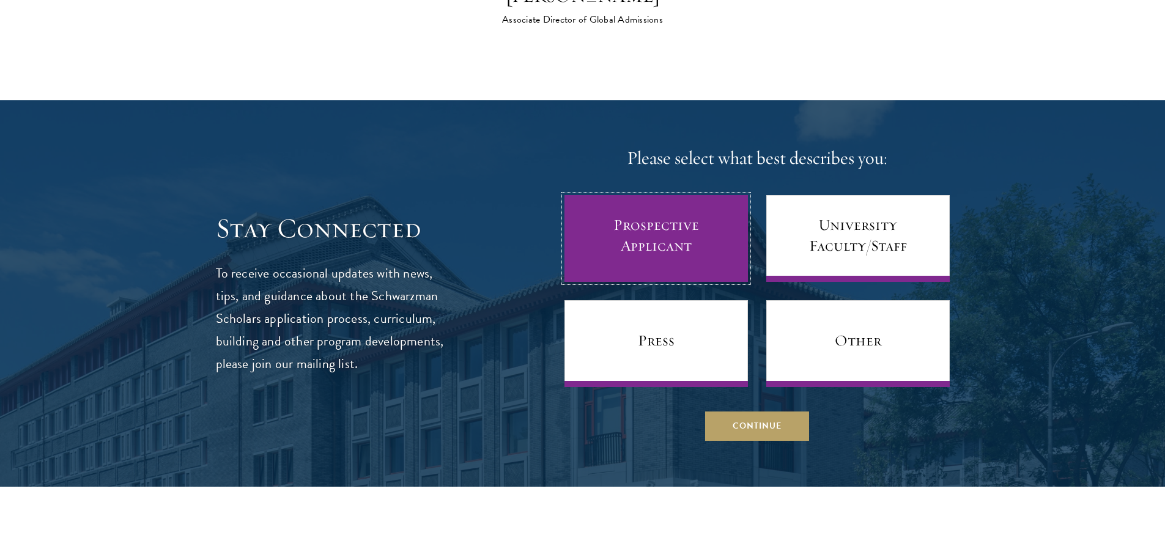
click at [705, 236] on link "Prospective Applicant" at bounding box center [655, 238] width 183 height 87
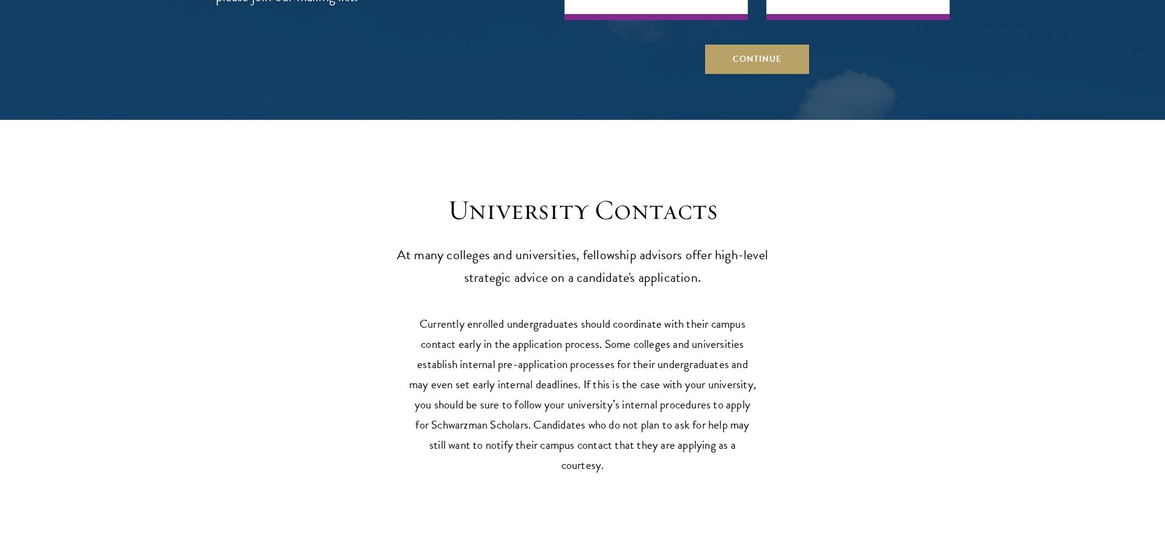
scroll to position [5749, 0]
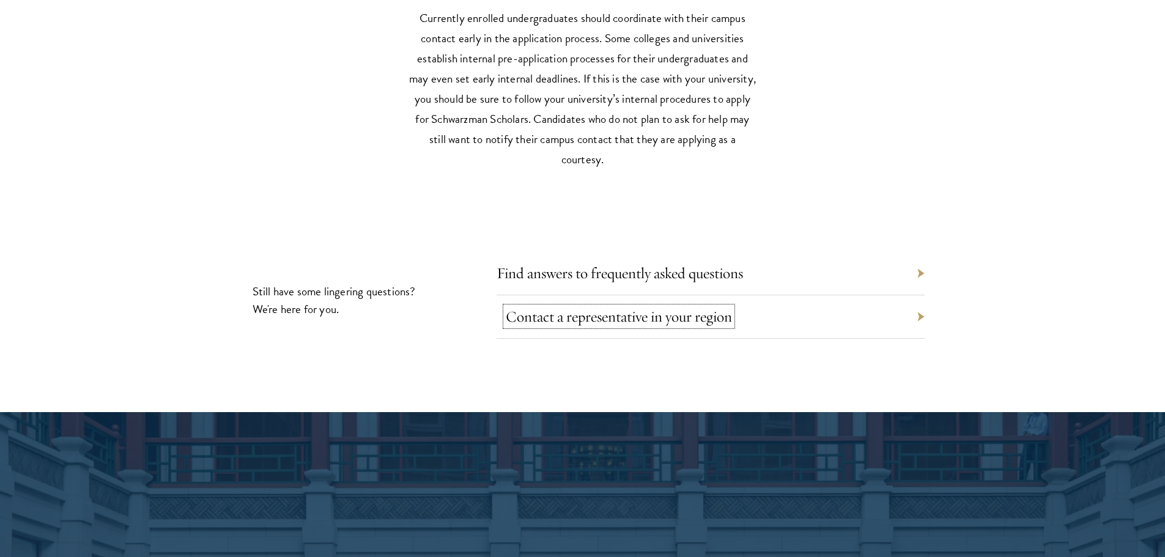
click at [677, 317] on link "Contact a representative in your region" at bounding box center [619, 316] width 226 height 19
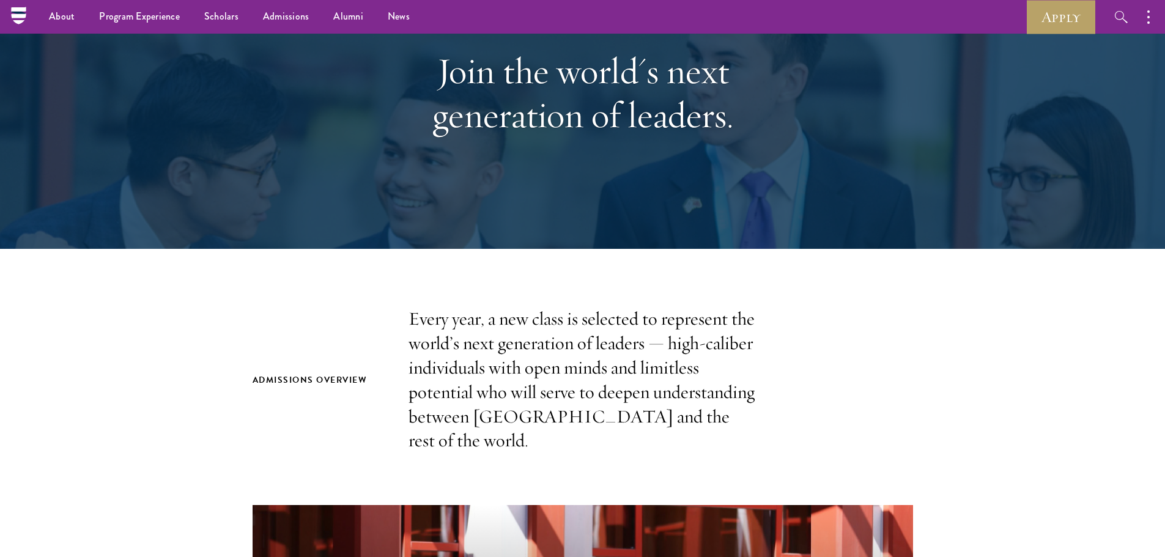
scroll to position [0, 0]
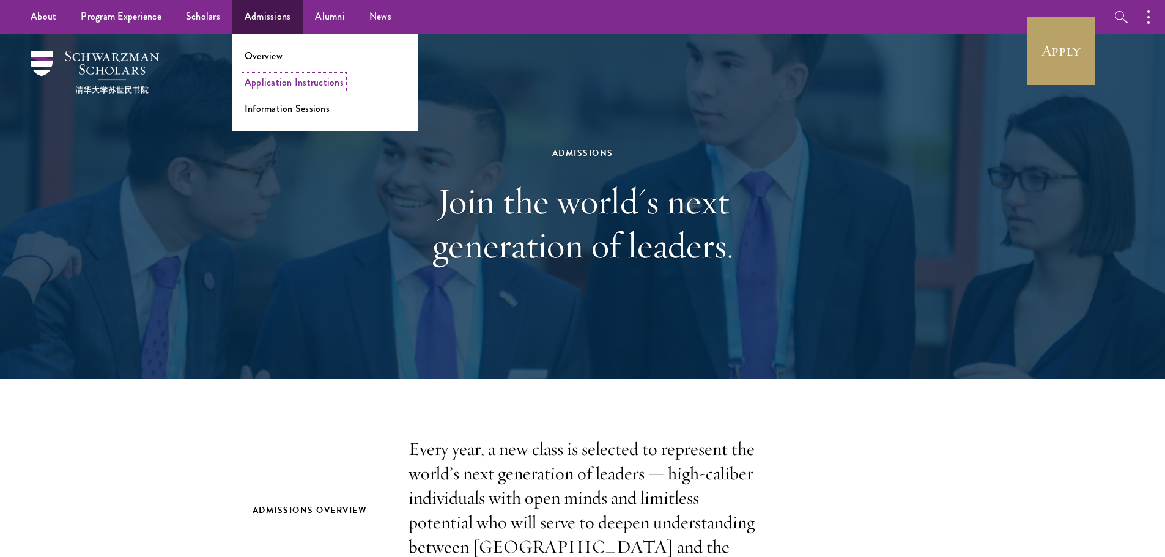
click at [284, 88] on link "Application Instructions" at bounding box center [294, 82] width 99 height 14
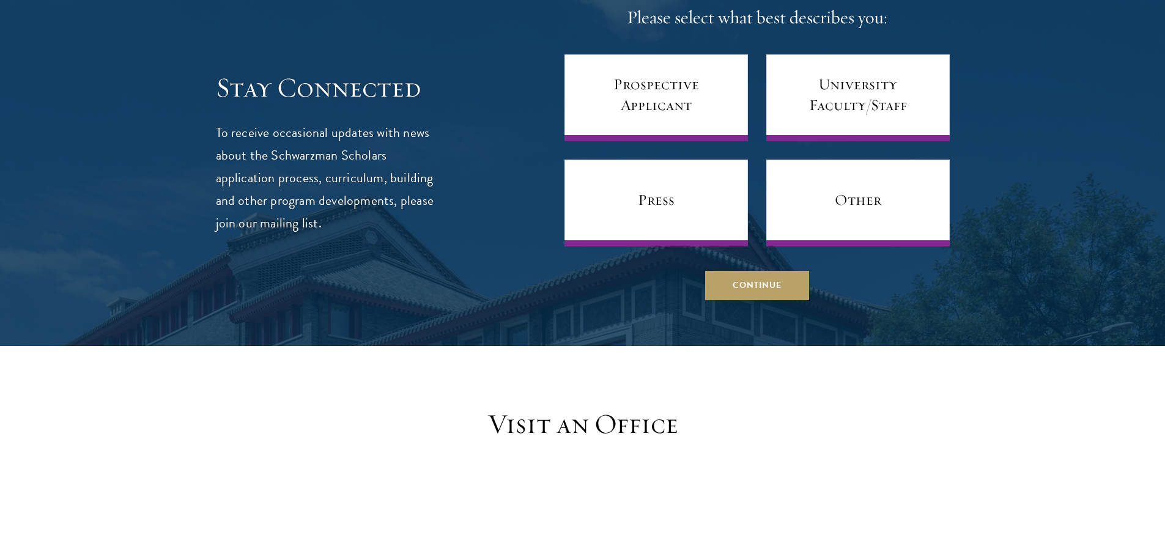
scroll to position [428, 0]
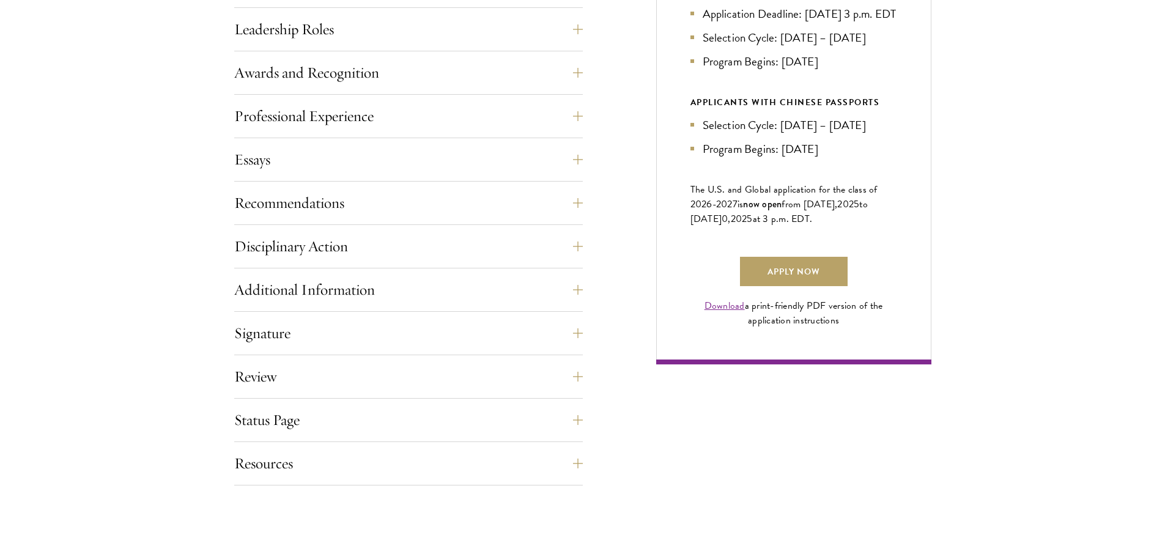
scroll to position [428, 0]
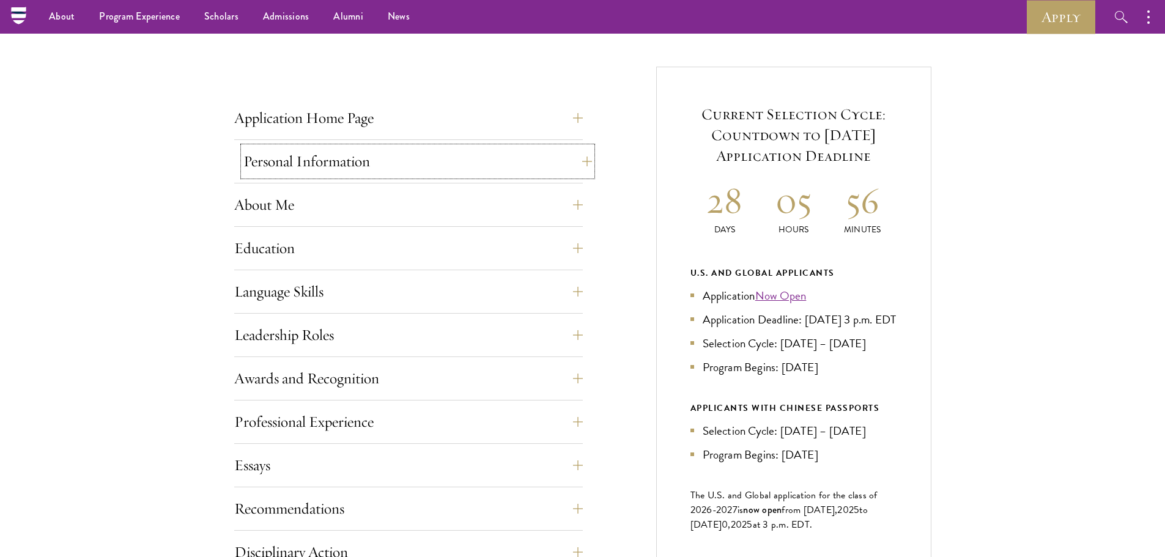
click at [339, 172] on button "Personal Information" at bounding box center [417, 161] width 349 height 29
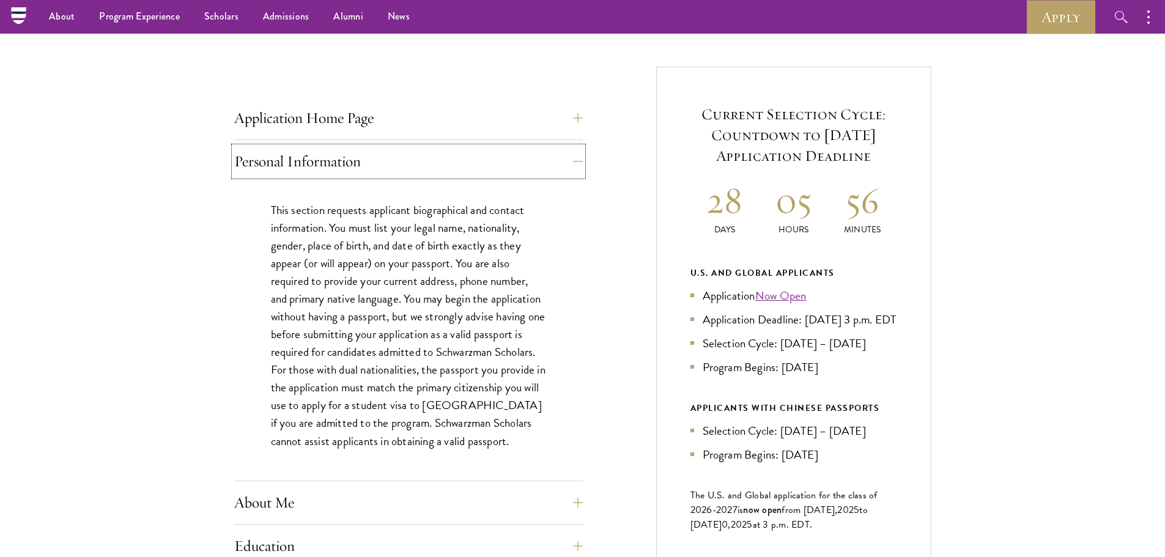
scroll to position [550, 0]
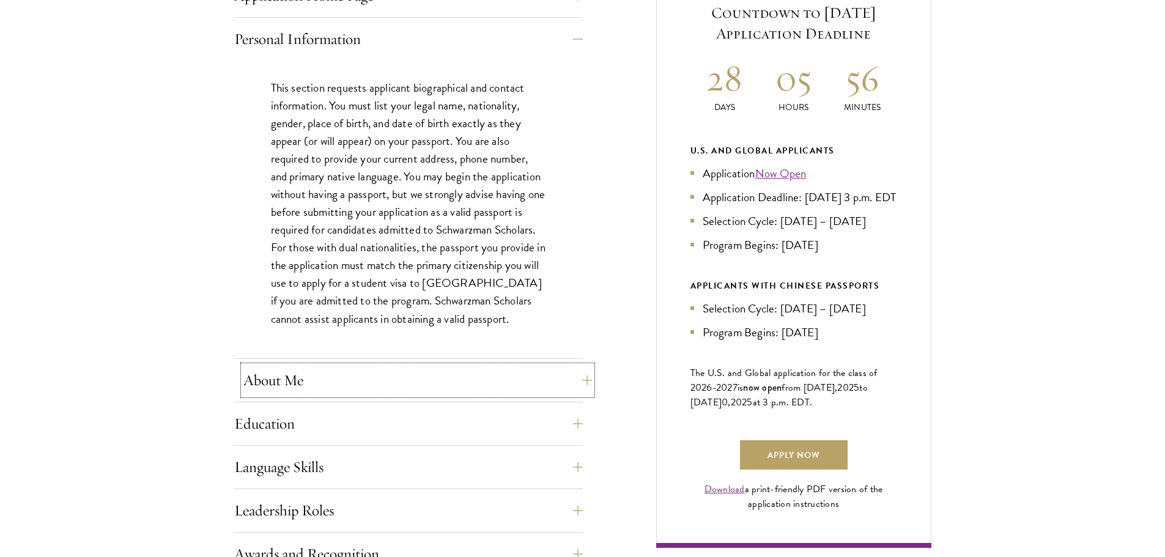
click at [279, 384] on button "About Me" at bounding box center [417, 380] width 349 height 29
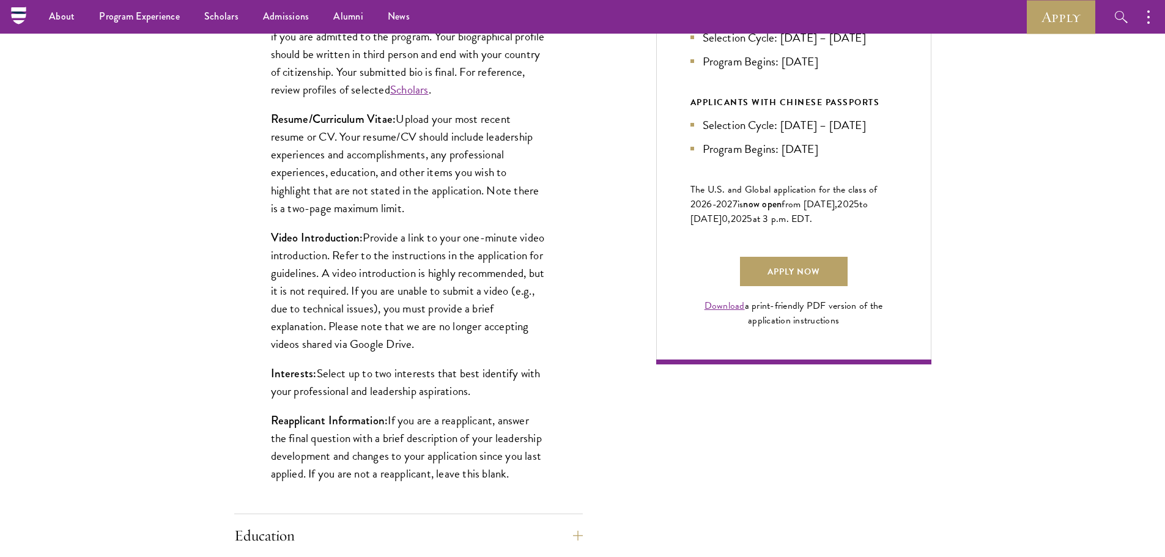
scroll to position [612, 0]
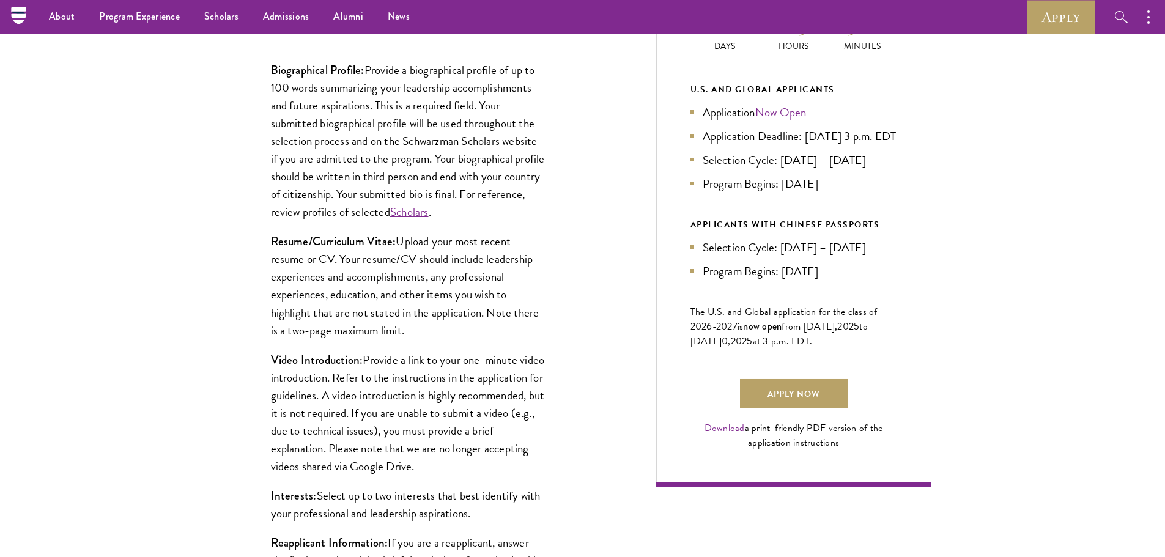
drag, startPoint x: 398, startPoint y: 243, endPoint x: 433, endPoint y: 329, distance: 93.0
click at [433, 329] on p "Resume/Curriculum Vitae: Upload your most recent resume or CV. Your resume/CV s…" at bounding box center [408, 285] width 275 height 106
click at [579, 210] on div "Biographical Profile: Provide a biographical profile of up to 100 words summari…" at bounding box center [408, 339] width 349 height 593
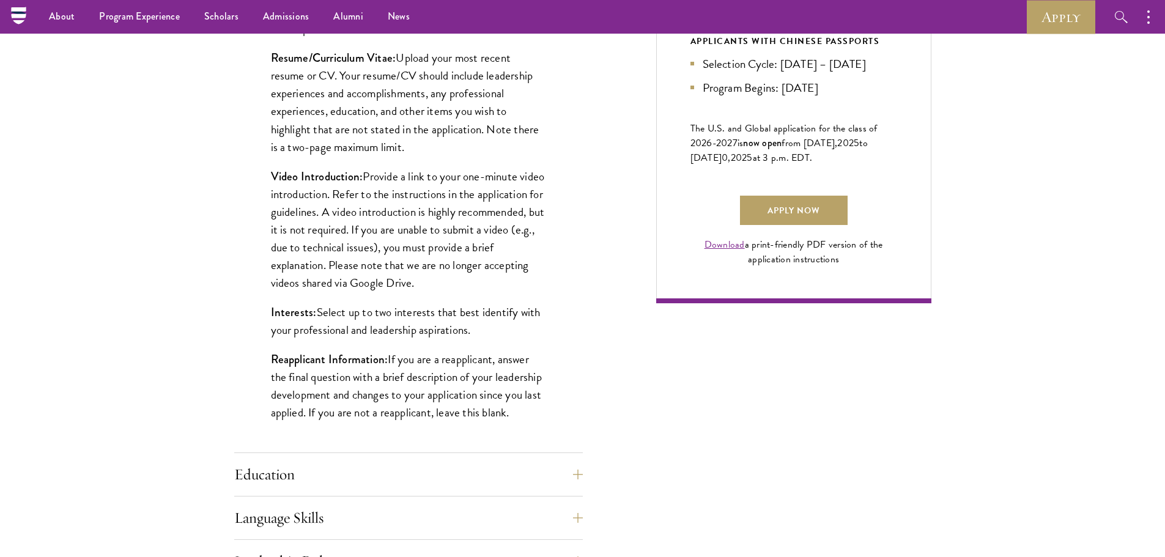
scroll to position [734, 0]
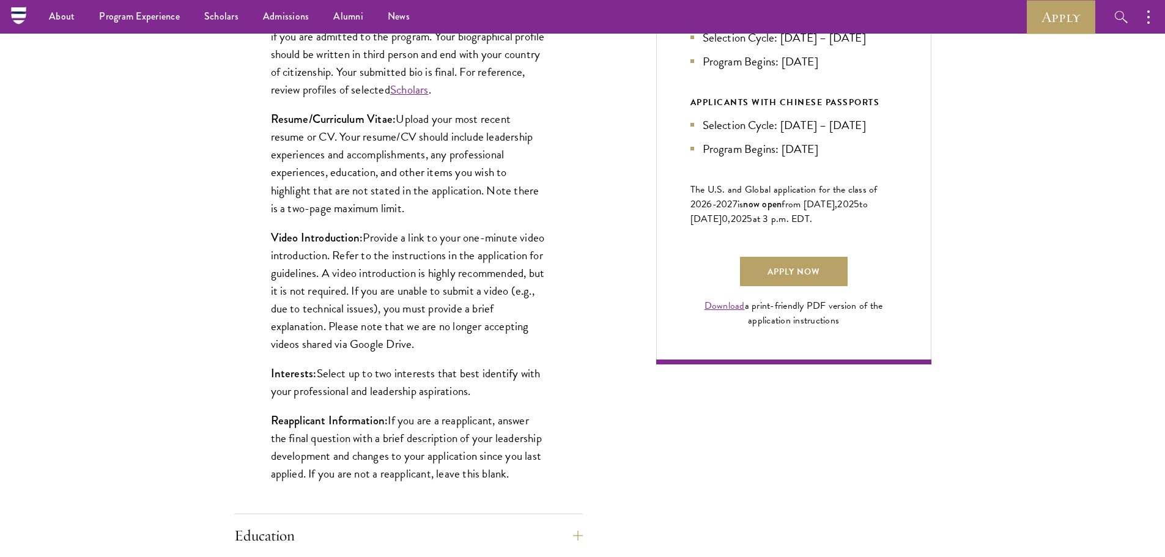
drag, startPoint x: 410, startPoint y: 211, endPoint x: 394, endPoint y: 121, distance: 91.2
click at [394, 121] on p "Resume/Curriculum Vitae: Upload your most recent resume or CV. Your resume/CV s…" at bounding box center [408, 163] width 275 height 106
click at [454, 158] on p "Resume/Curriculum Vitae: Upload your most recent resume or CV. Your resume/CV s…" at bounding box center [408, 163] width 275 height 106
